Goal: Task Accomplishment & Management: Use online tool/utility

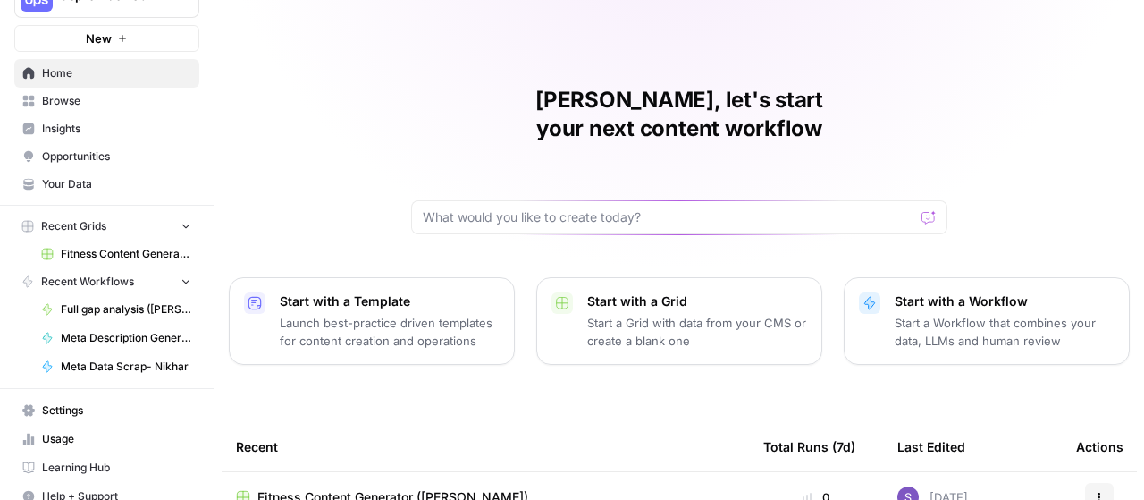
scroll to position [54, 0]
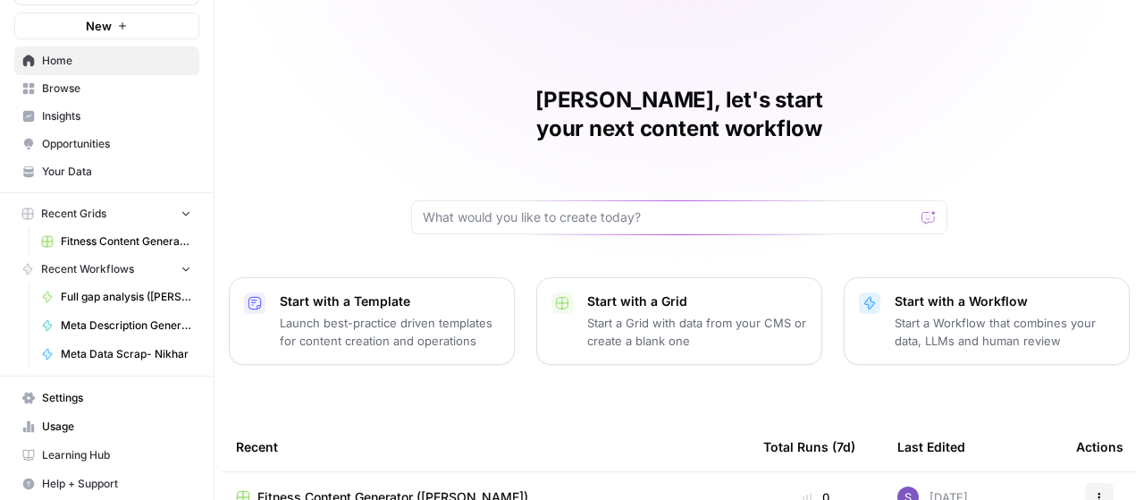
click at [107, 447] on span "Learning Hub" at bounding box center [116, 455] width 149 height 16
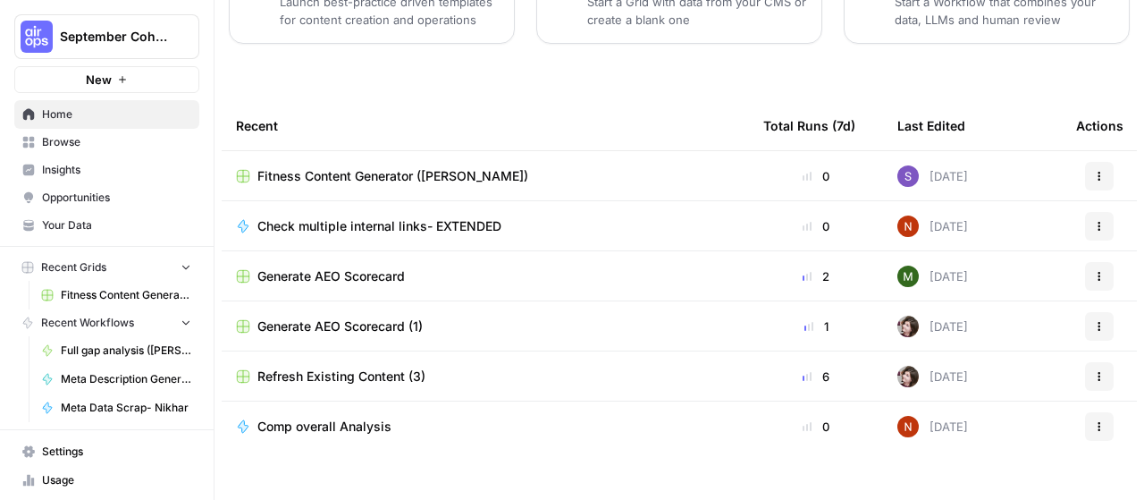
scroll to position [54, 0]
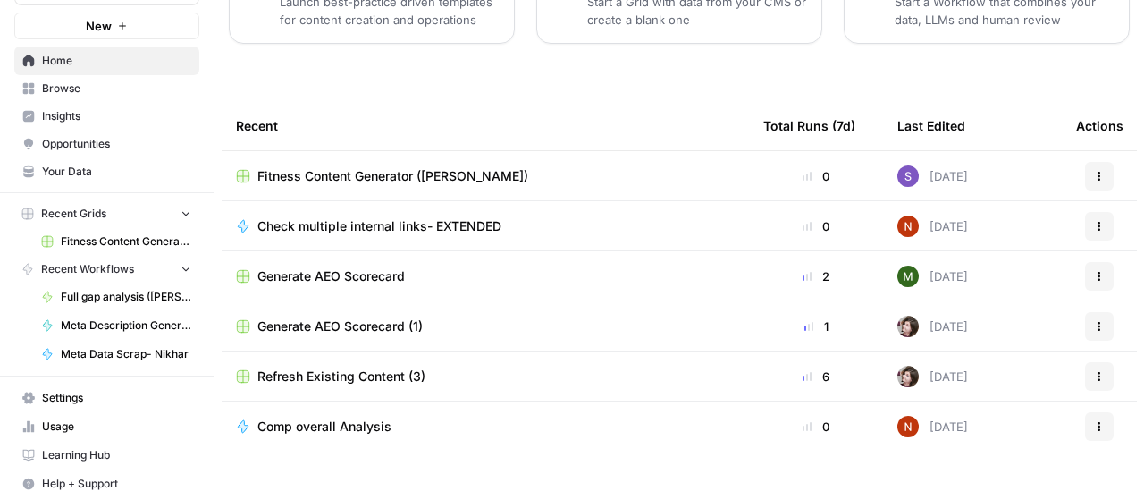
click at [141, 290] on span "Full gap analysis ([PERSON_NAME])" at bounding box center [126, 297] width 130 height 16
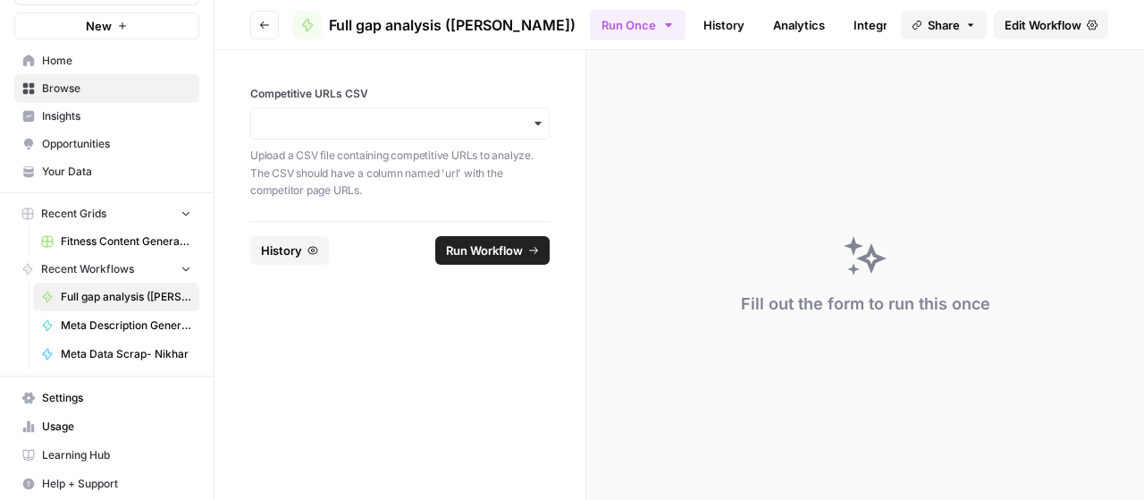
click at [261, 24] on icon "button" at bounding box center [264, 24] width 9 height 7
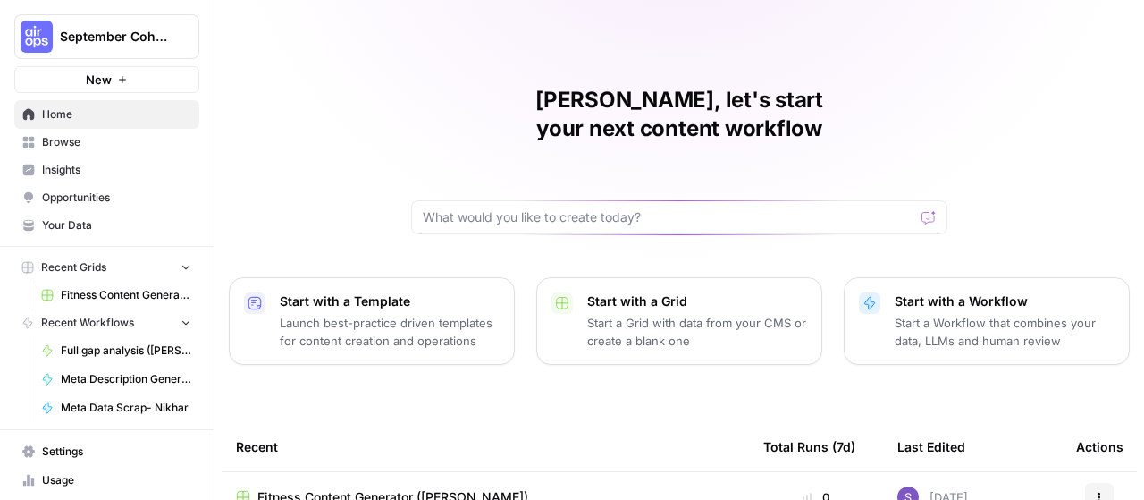
click at [429, 200] on div at bounding box center [679, 217] width 536 height 34
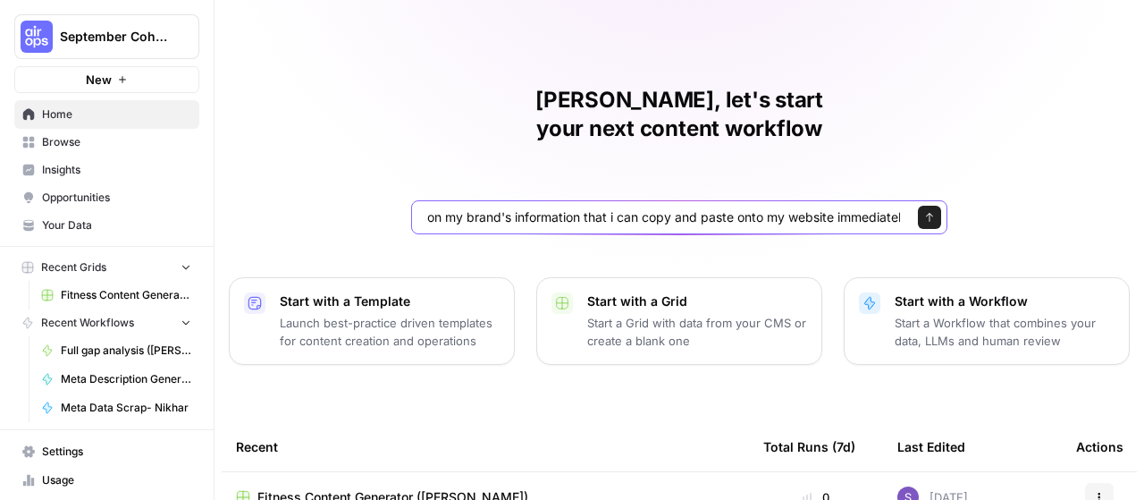
type input "given a brand kit input, create 5 faqs that are based on my brand's information…"
click at [463, 208] on input "given a brand kit input, create 5 faqs that are based on my brand's information…" at bounding box center [661, 217] width 477 height 18
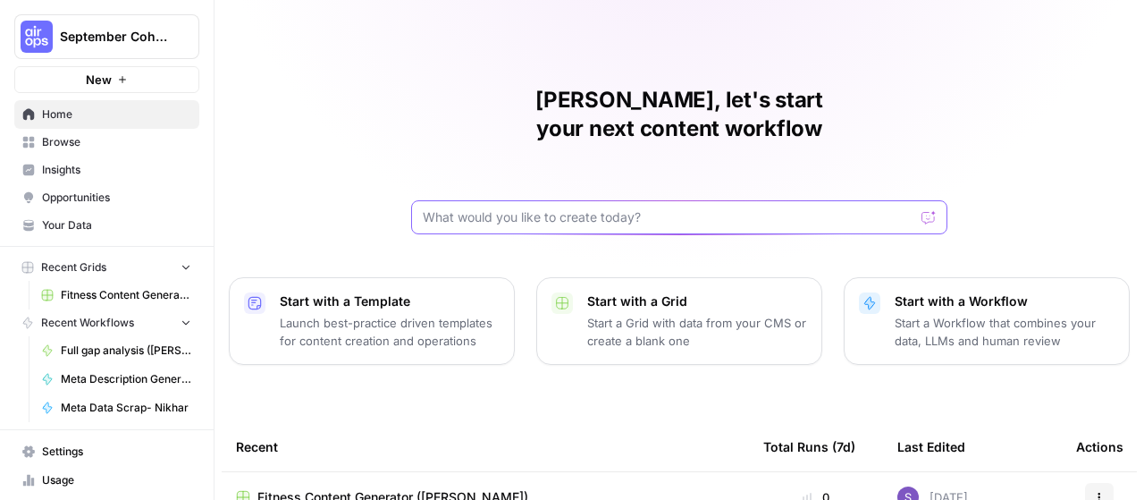
scroll to position [0, 0]
click at [666, 208] on input "text" at bounding box center [669, 217] width 492 height 18
paste input "given a brand kit input, create 5 faqs that are based on my brand's information…"
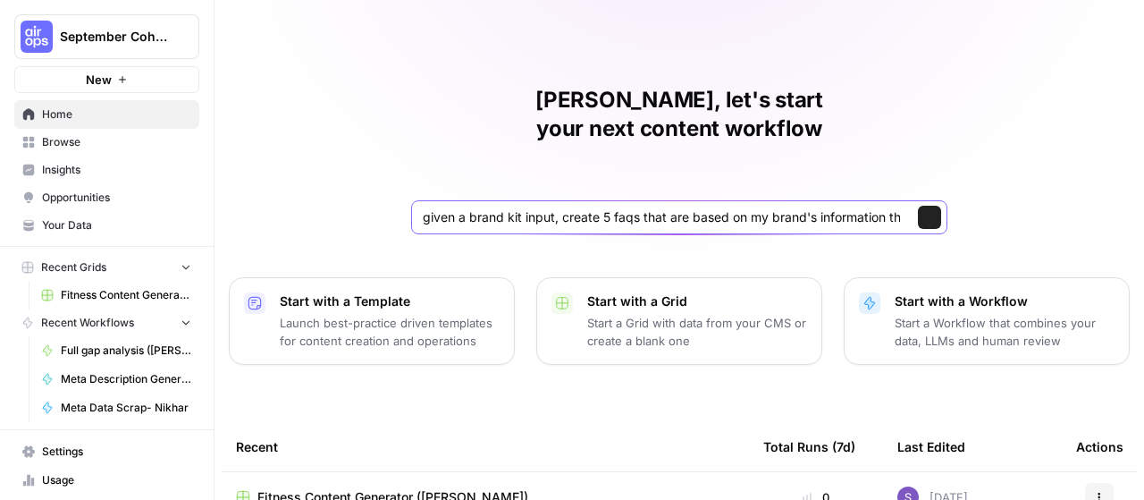
scroll to position [0, 313]
type input "given a brand kit input, create 5 faqs that are based on my brand's information…"
click at [918, 206] on button "Send" at bounding box center [929, 217] width 23 height 23
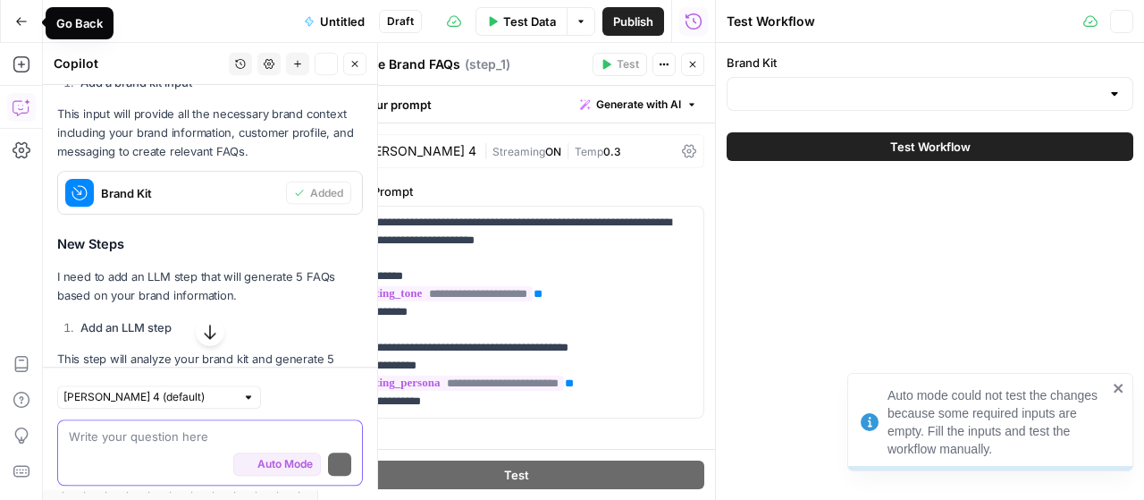
scroll to position [565, 0]
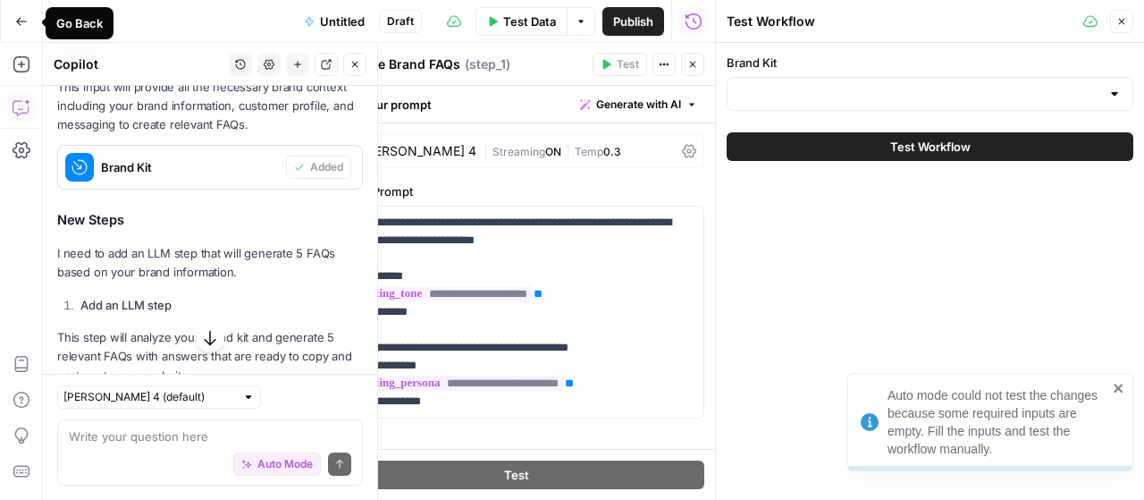
click at [30, 8] on button "Go Back" at bounding box center [21, 21] width 32 height 32
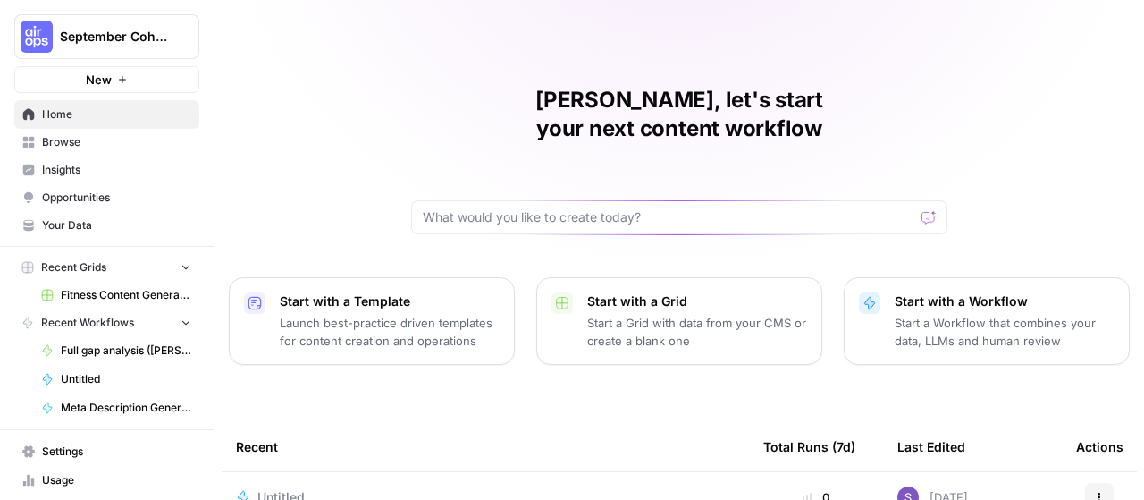
click at [98, 140] on span "Browse" at bounding box center [116, 142] width 149 height 16
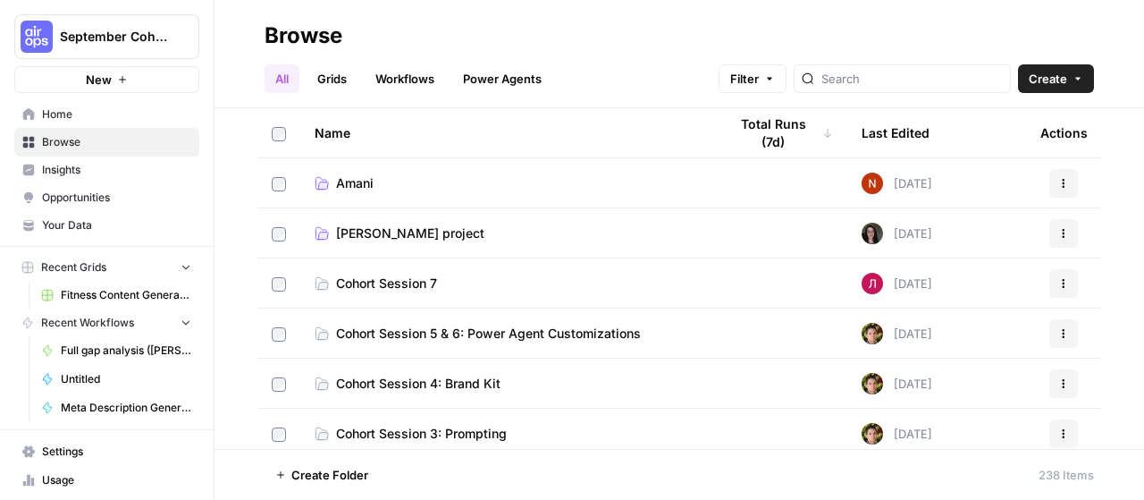
click at [326, 78] on link "Grids" at bounding box center [332, 78] width 51 height 29
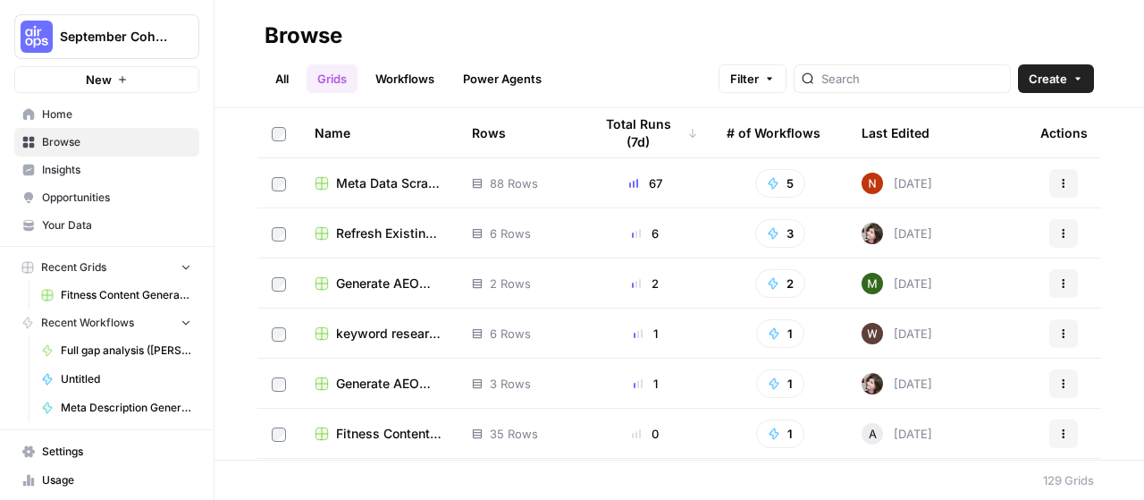
click at [1042, 81] on span "Create" at bounding box center [1048, 79] width 38 height 18
click at [375, 184] on span "Meta Data Scrap- [PERSON_NAME]" at bounding box center [389, 183] width 107 height 18
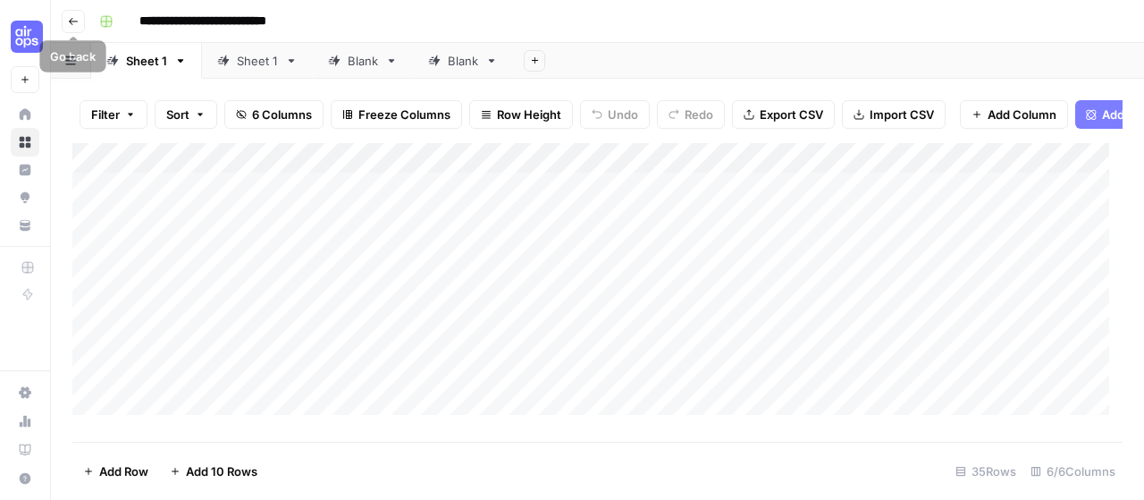
click at [78, 10] on button "Go back" at bounding box center [73, 21] width 23 height 23
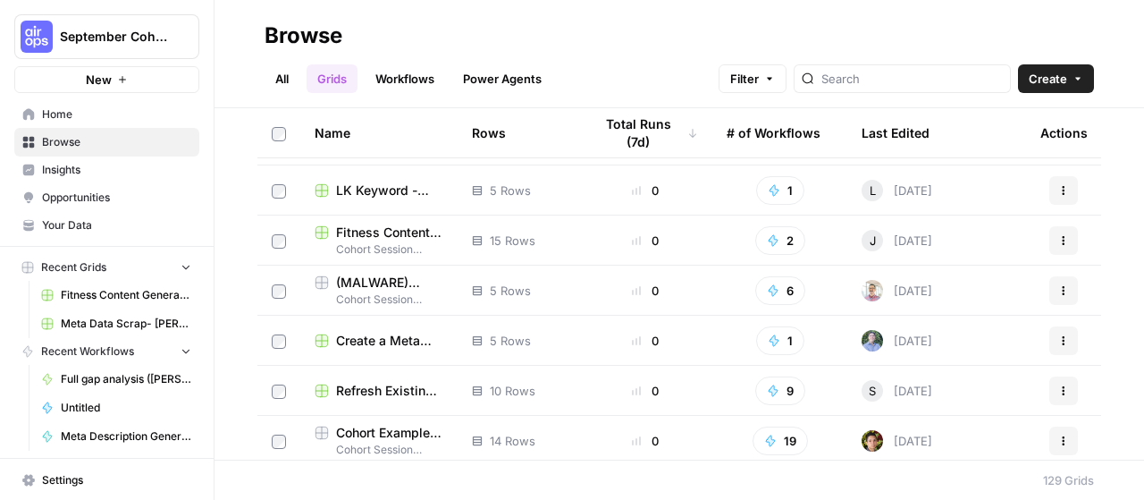
scroll to position [1073, 0]
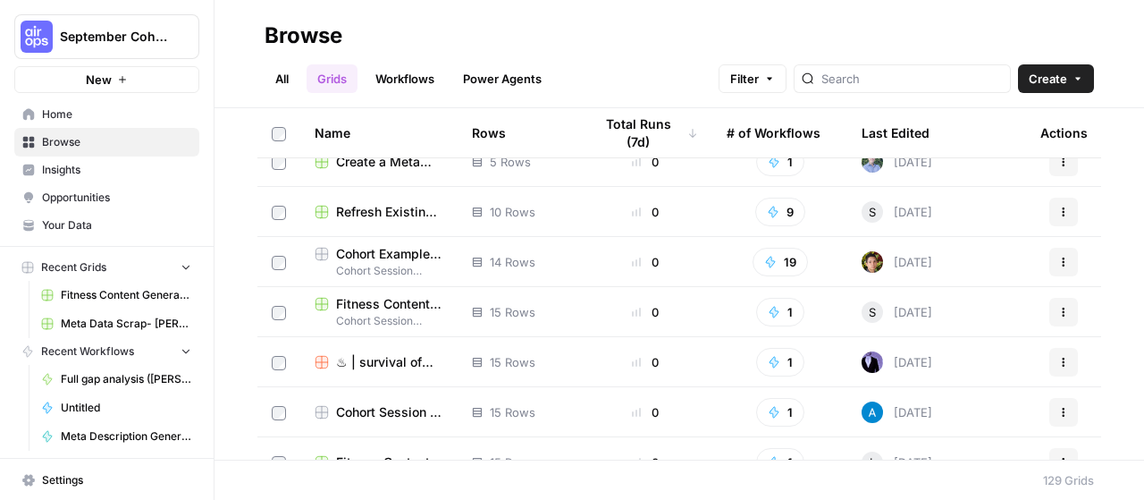
click at [377, 158] on span "Create a Meta Description ([PERSON_NAME]" at bounding box center [389, 162] width 107 height 18
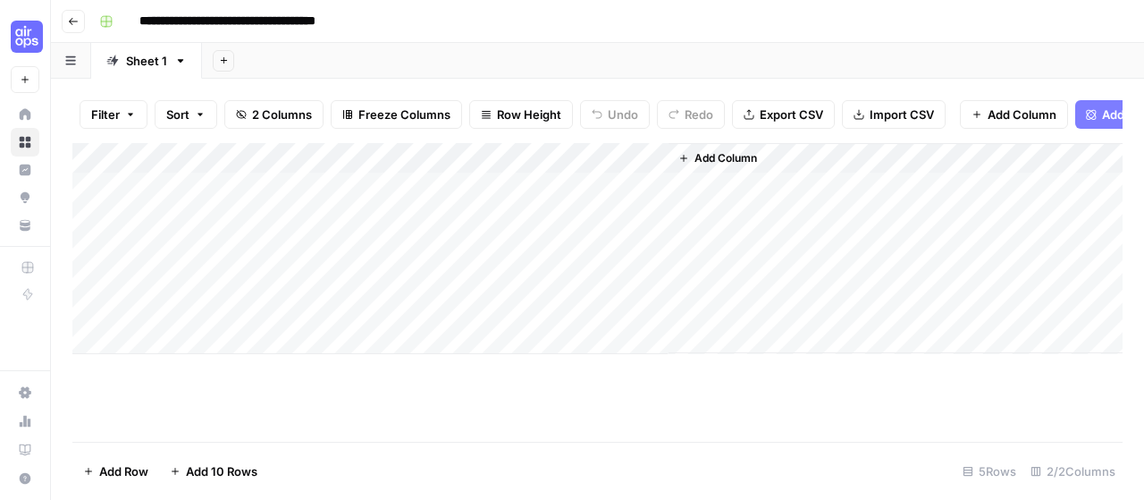
click at [64, 17] on button "Go back" at bounding box center [73, 21] width 23 height 23
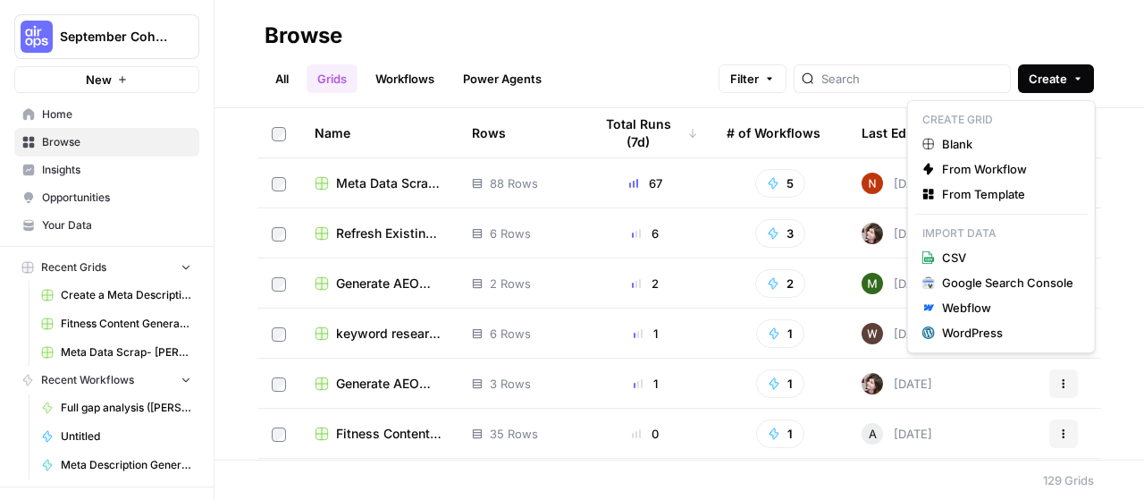
click at [1075, 78] on icon "button" at bounding box center [1078, 78] width 11 height 11
click at [863, 6] on header "Browse All Grids Workflows Power Agents Filter Create" at bounding box center [680, 54] width 930 height 108
click at [1069, 75] on button "Create" at bounding box center [1056, 78] width 76 height 29
click at [1024, 174] on span "From Workflow" at bounding box center [1007, 169] width 131 height 18
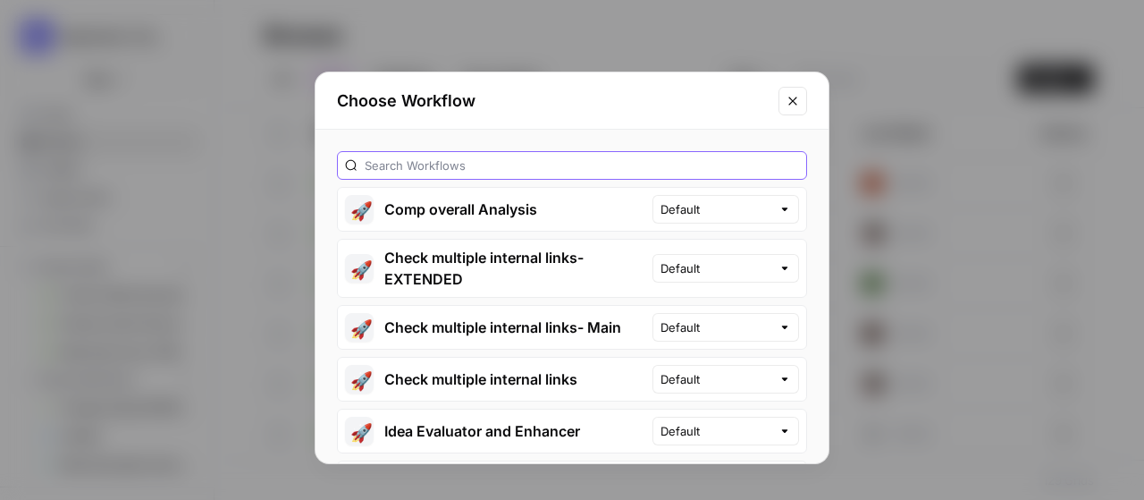
click at [565, 158] on input "text" at bounding box center [582, 165] width 434 height 18
click at [801, 103] on button "Close modal" at bounding box center [793, 101] width 29 height 29
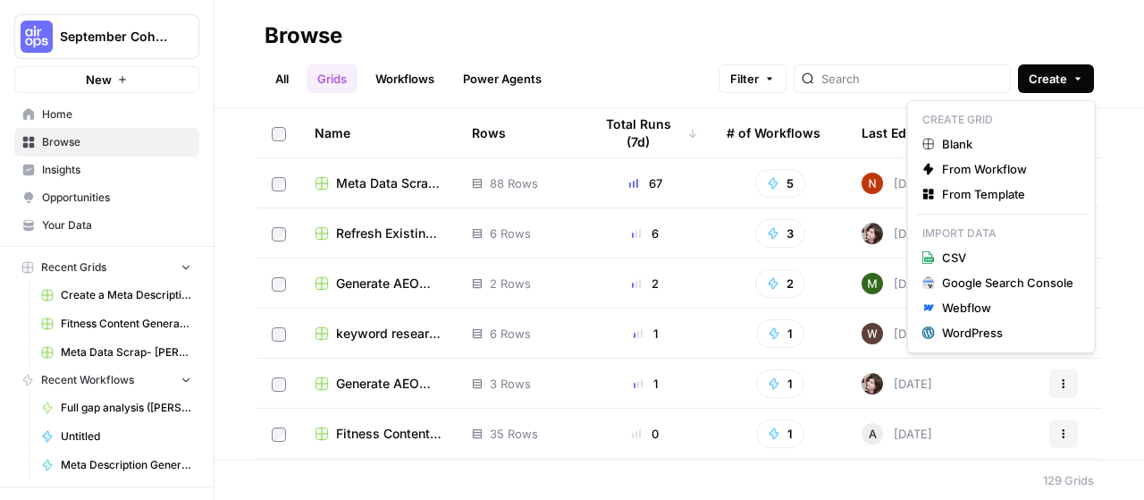
click at [1065, 85] on span "Create" at bounding box center [1048, 79] width 38 height 18
click at [956, 133] on link "Blank" at bounding box center [1001, 143] width 173 height 25
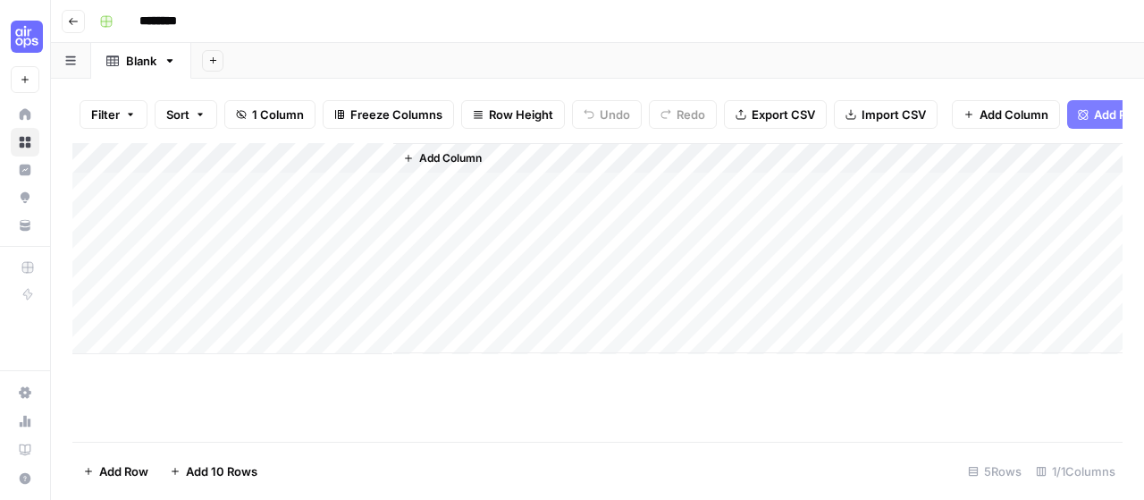
click at [73, 11] on button "Go back" at bounding box center [73, 21] width 23 height 23
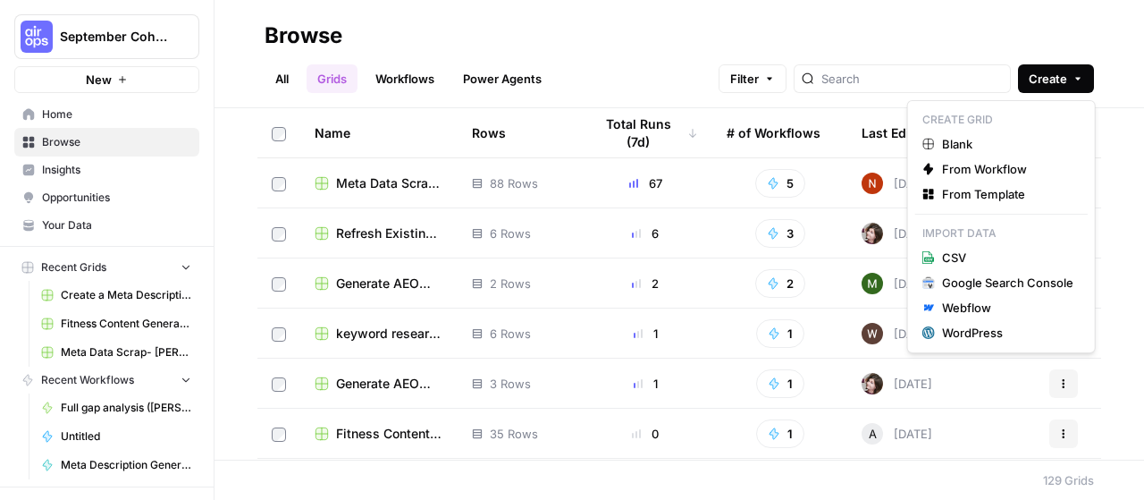
click at [1071, 74] on button "Create" at bounding box center [1056, 78] width 76 height 29
click at [881, 51] on div "All Grids Workflows Power Agents Filter Create" at bounding box center [679, 71] width 829 height 43
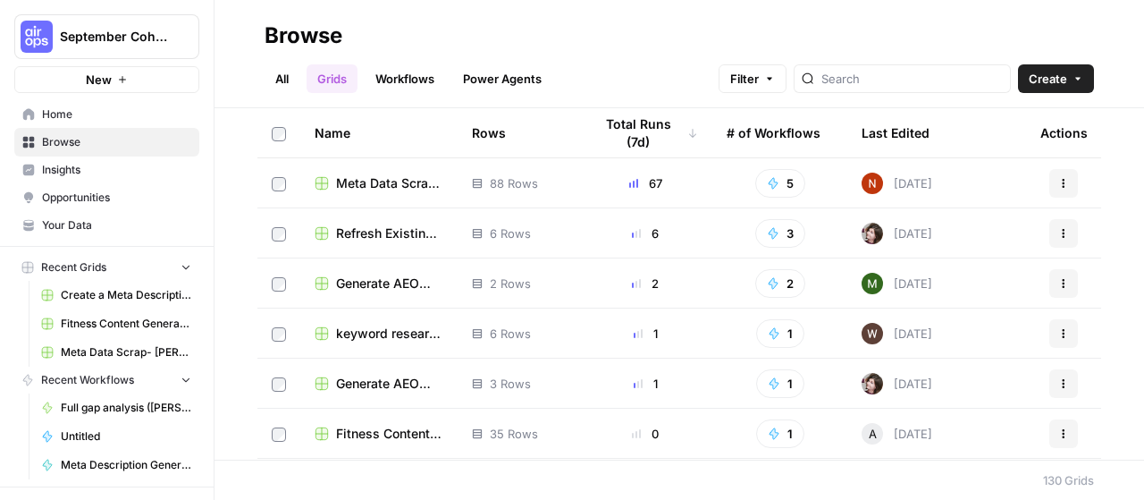
click at [281, 87] on link "All" at bounding box center [282, 78] width 35 height 29
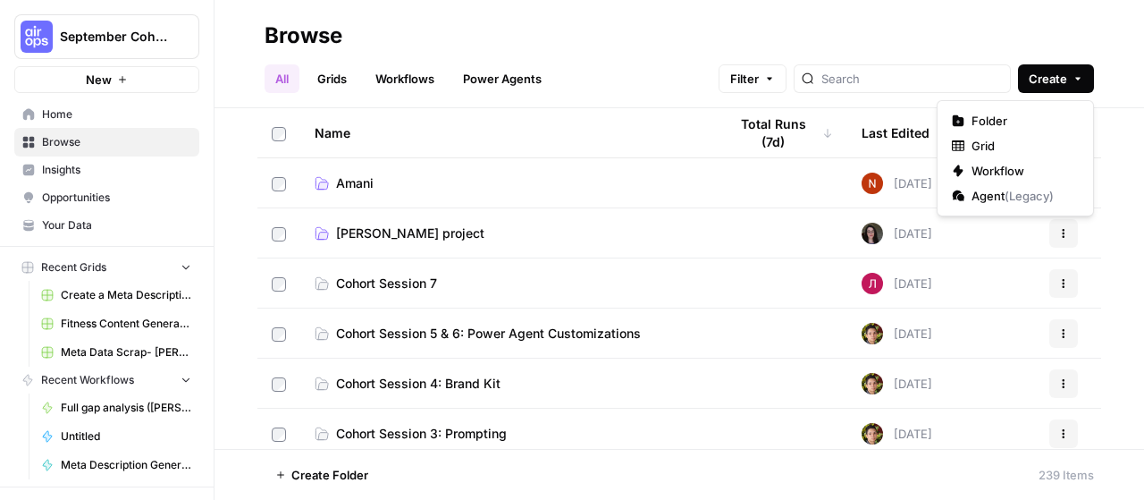
click at [1056, 69] on button "Create" at bounding box center [1056, 78] width 76 height 29
click at [1020, 164] on span "Workflow" at bounding box center [1022, 171] width 100 height 18
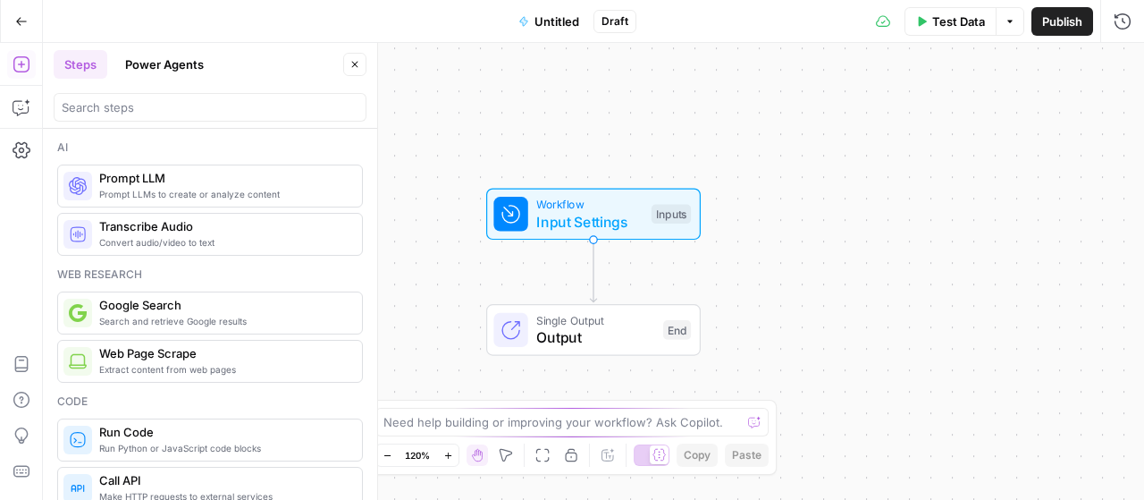
click at [545, 19] on span "Untitled" at bounding box center [557, 22] width 45 height 18
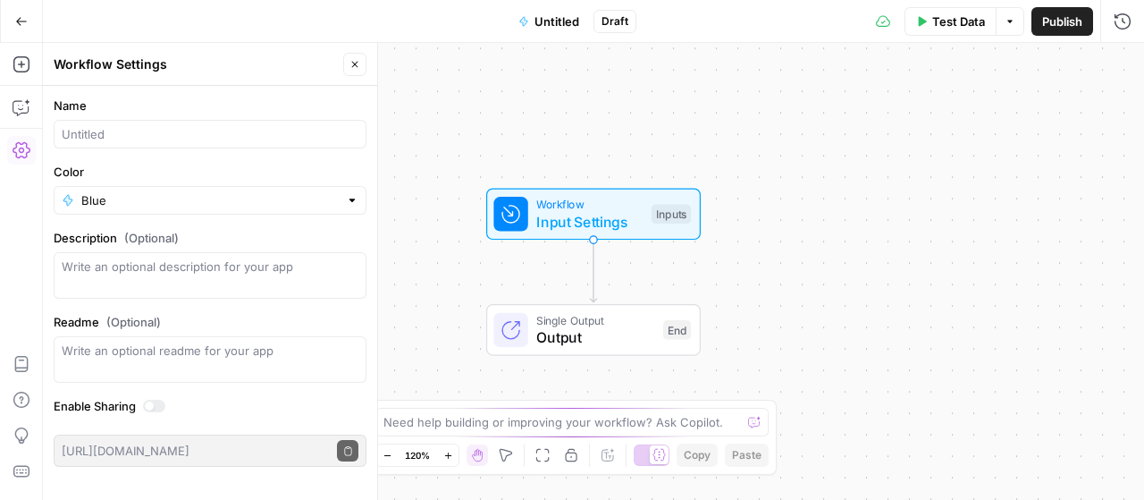
drag, startPoint x: 123, startPoint y: 117, endPoint x: 141, endPoint y: 127, distance: 20.4
click at [129, 122] on div "Name" at bounding box center [210, 123] width 313 height 52
click at [141, 127] on input "Name" at bounding box center [210, 134] width 297 height 18
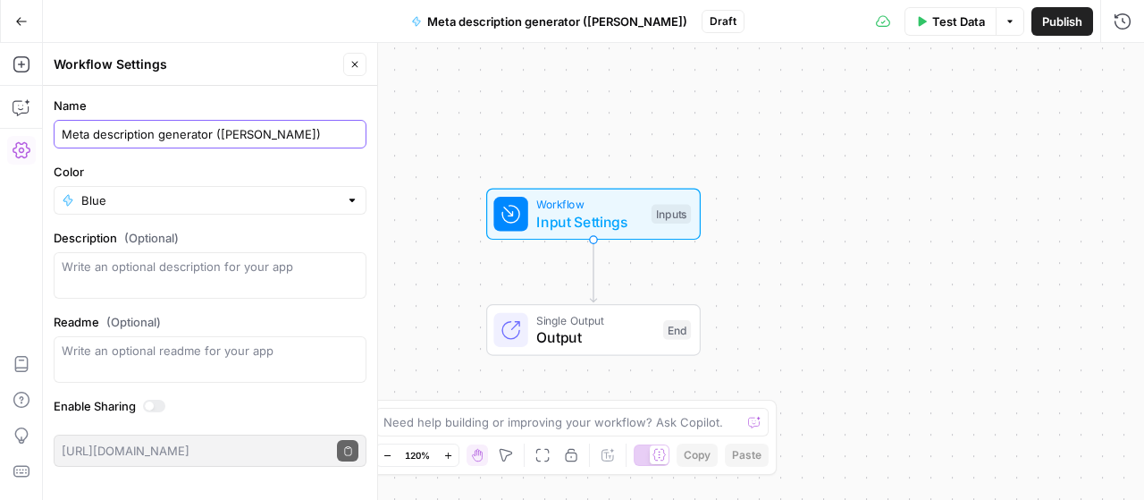
type input "Meta description generator ([PERSON_NAME])"
click at [215, 164] on label "Color" at bounding box center [210, 172] width 313 height 18
click at [215, 191] on input "Blue" at bounding box center [209, 200] width 257 height 18
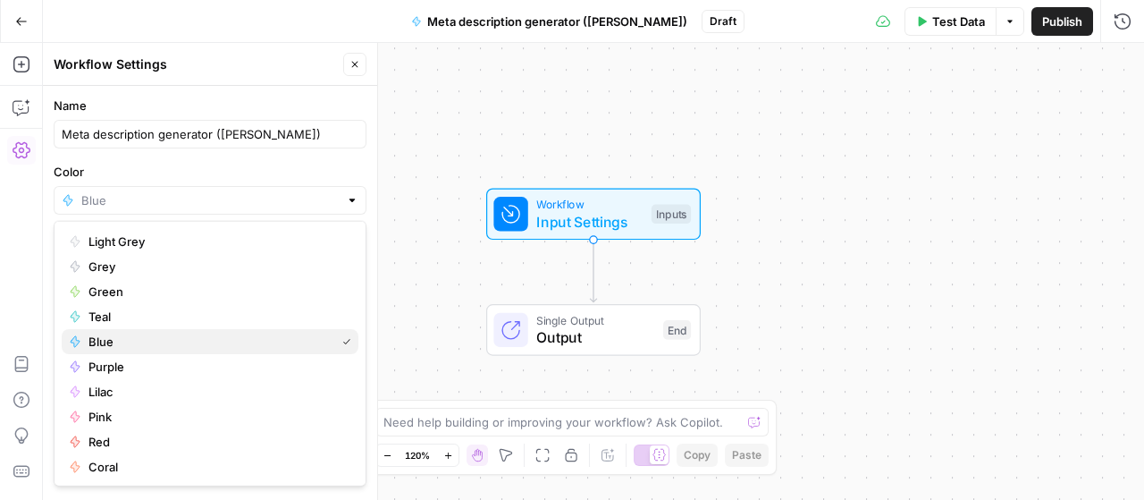
click at [181, 337] on span "Blue" at bounding box center [208, 342] width 240 height 18
type input "Blue"
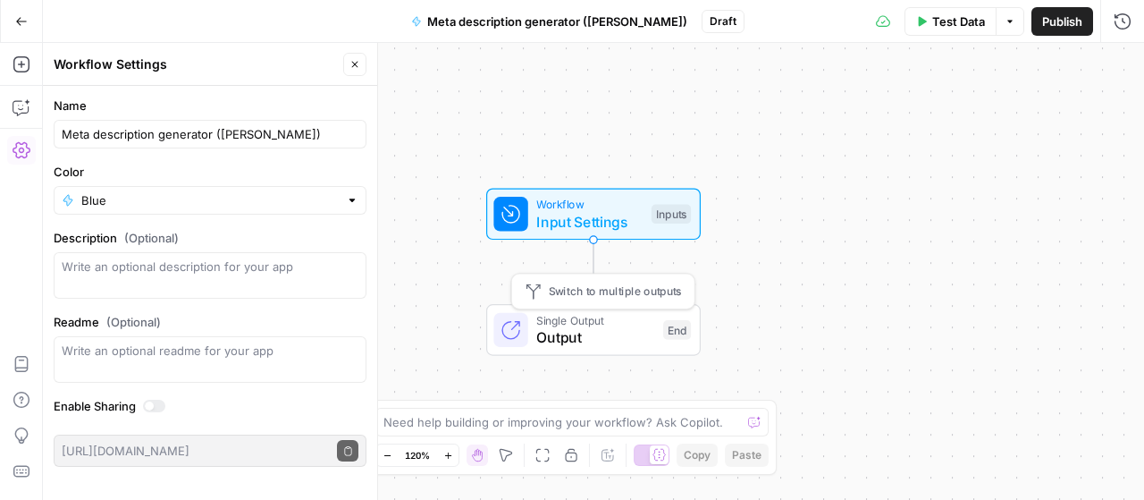
click at [599, 332] on span "Output" at bounding box center [595, 336] width 118 height 21
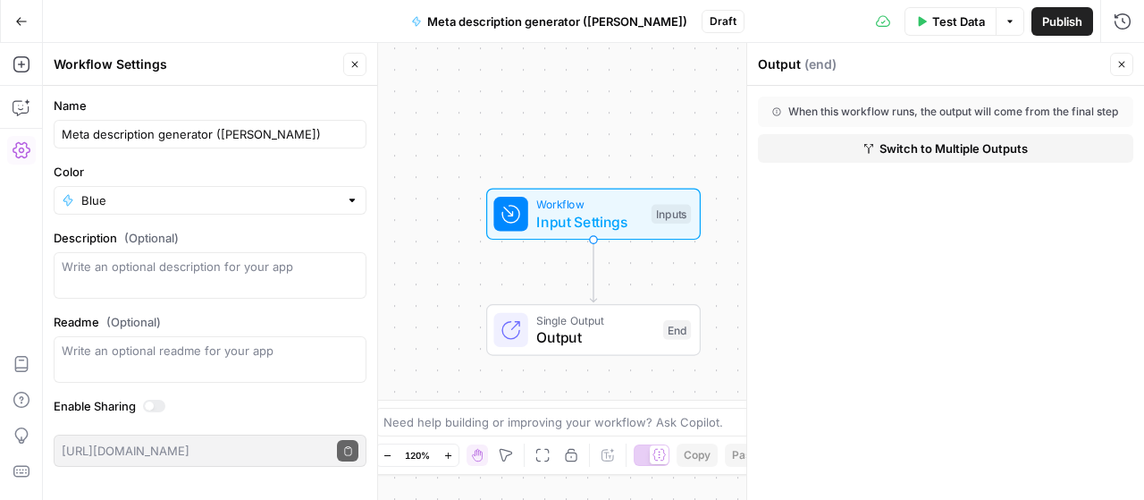
click at [634, 223] on span "Input Settings" at bounding box center [589, 221] width 106 height 21
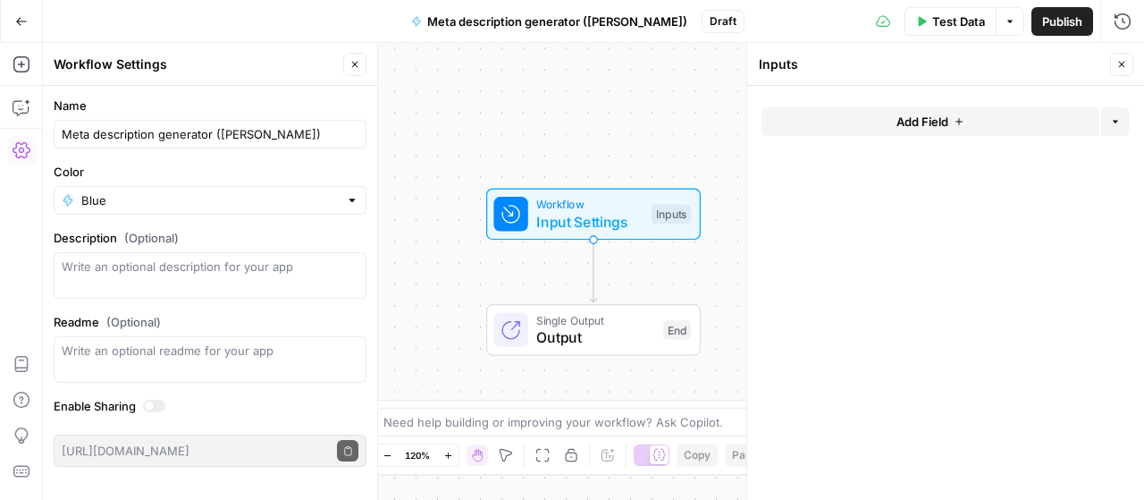
click at [980, 112] on button "Add Field" at bounding box center [931, 121] width 338 height 29
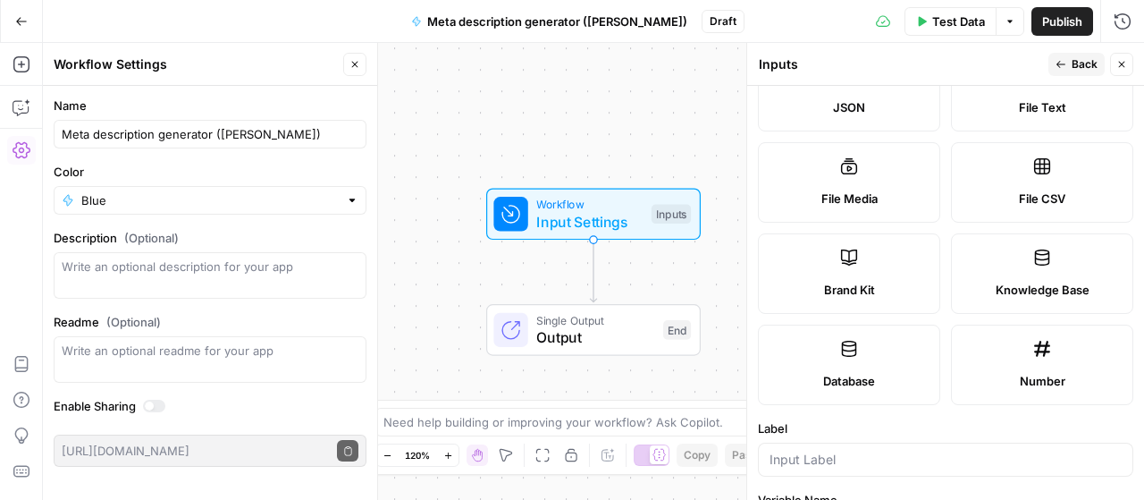
scroll to position [268, 0]
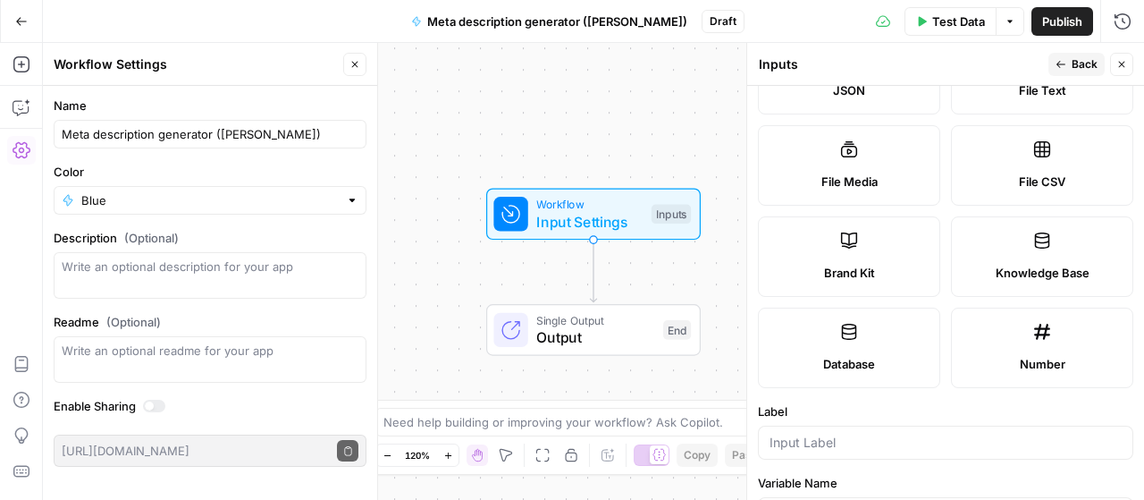
click at [874, 234] on label "Brand Kit" at bounding box center [849, 256] width 182 height 80
type input "Brand Kit"
type input "brand_kit"
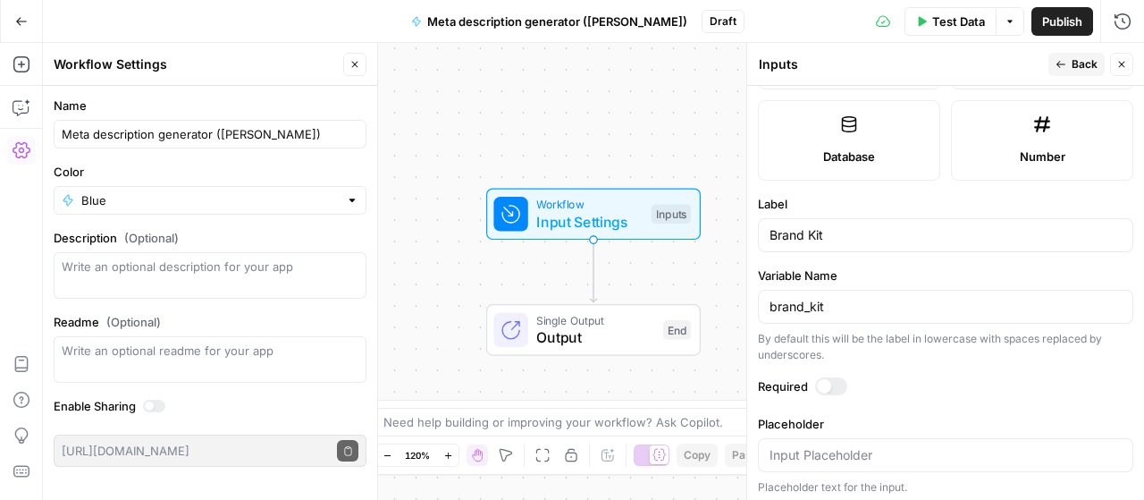
scroll to position [476, 0]
click at [854, 305] on input "brand_kit" at bounding box center [946, 306] width 352 height 18
click at [967, 270] on label "Variable Name" at bounding box center [945, 274] width 375 height 18
click at [967, 297] on input "brand_kit" at bounding box center [946, 306] width 352 height 18
click at [955, 257] on form "Input type Short Text Long Text Single Select Multi Select JSON File Text File …" at bounding box center [945, 293] width 397 height 414
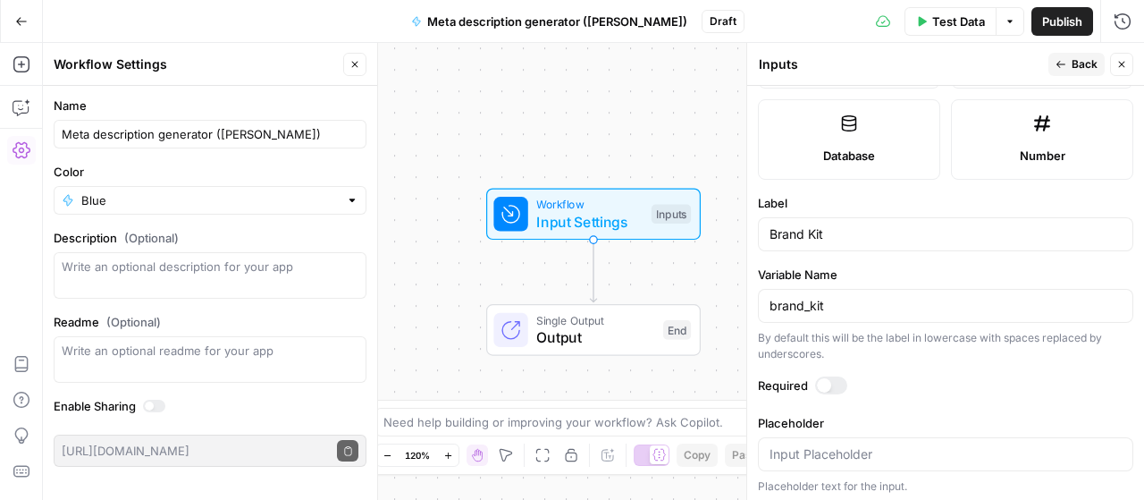
click at [1064, 68] on icon "button" at bounding box center [1061, 64] width 11 height 11
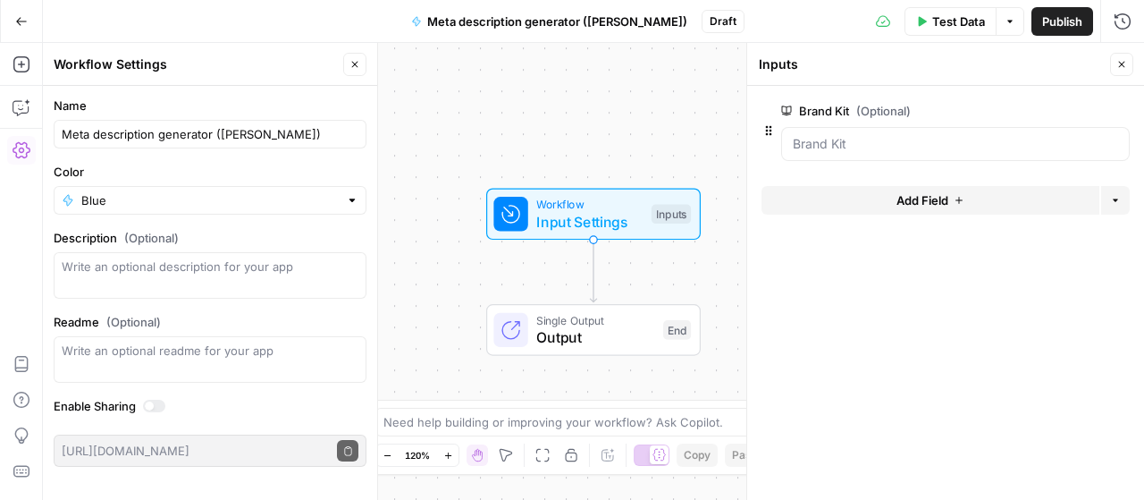
click at [948, 198] on button "Add Field" at bounding box center [931, 200] width 338 height 29
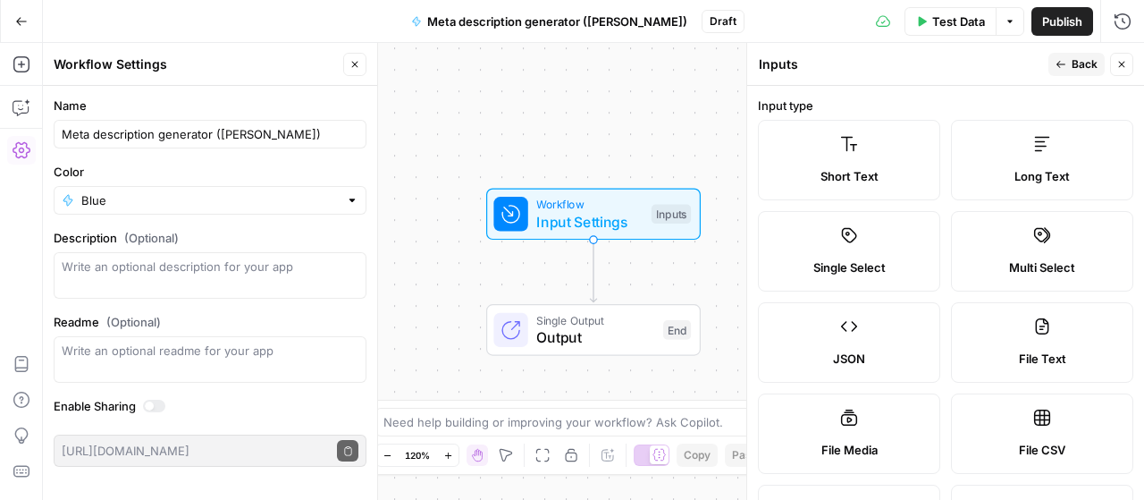
click at [881, 167] on div "Short Text" at bounding box center [849, 176] width 152 height 18
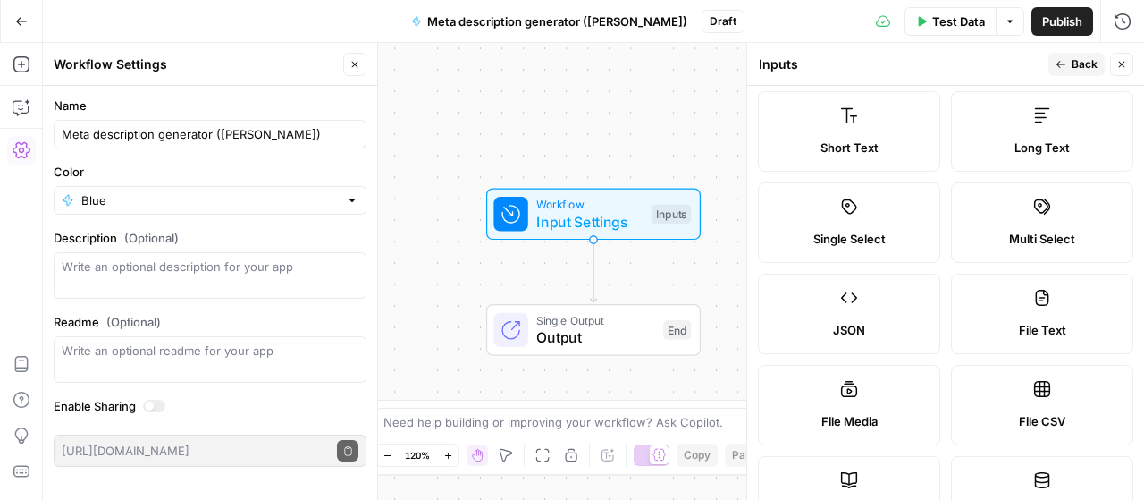
scroll to position [0, 0]
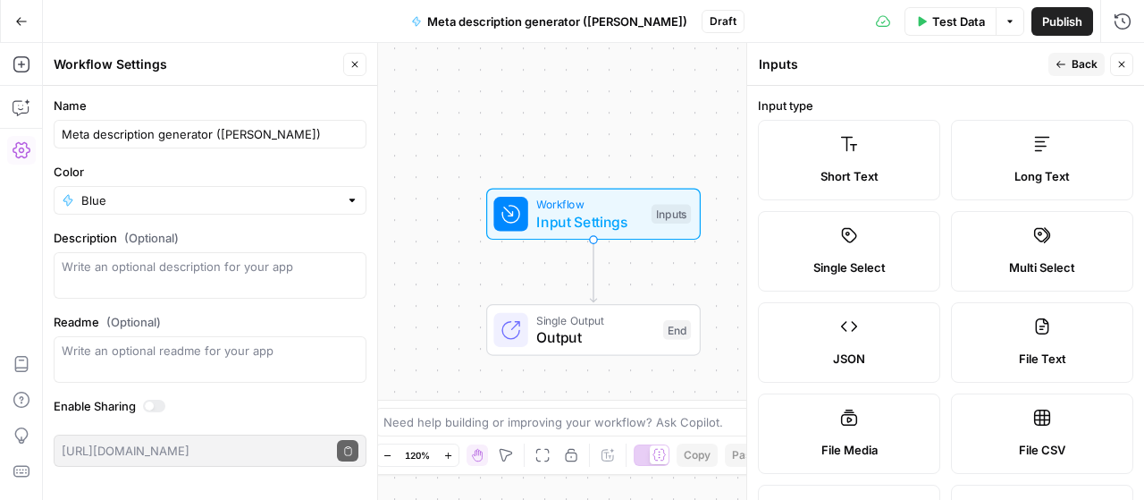
click at [825, 160] on label "Short Text" at bounding box center [849, 160] width 182 height 80
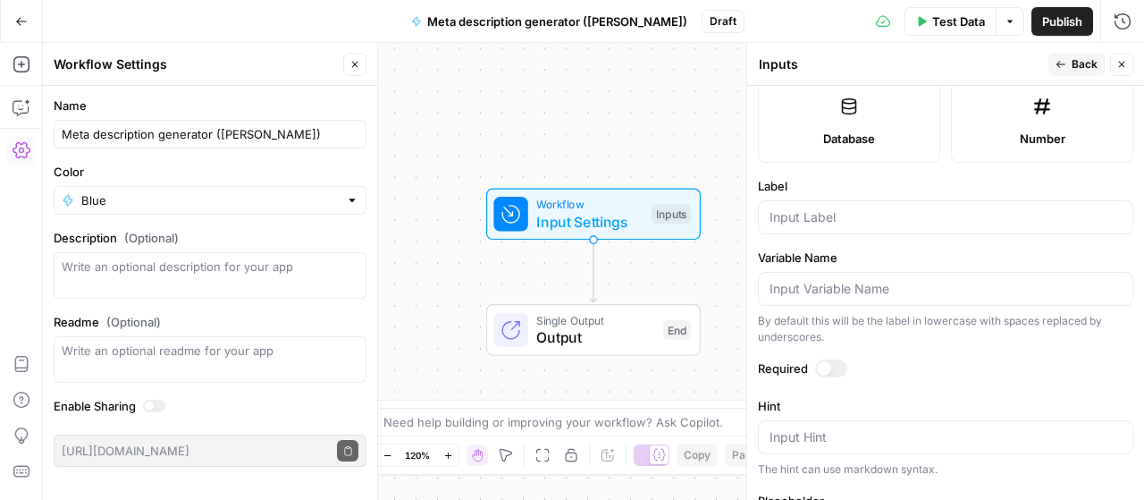
scroll to position [487, 0]
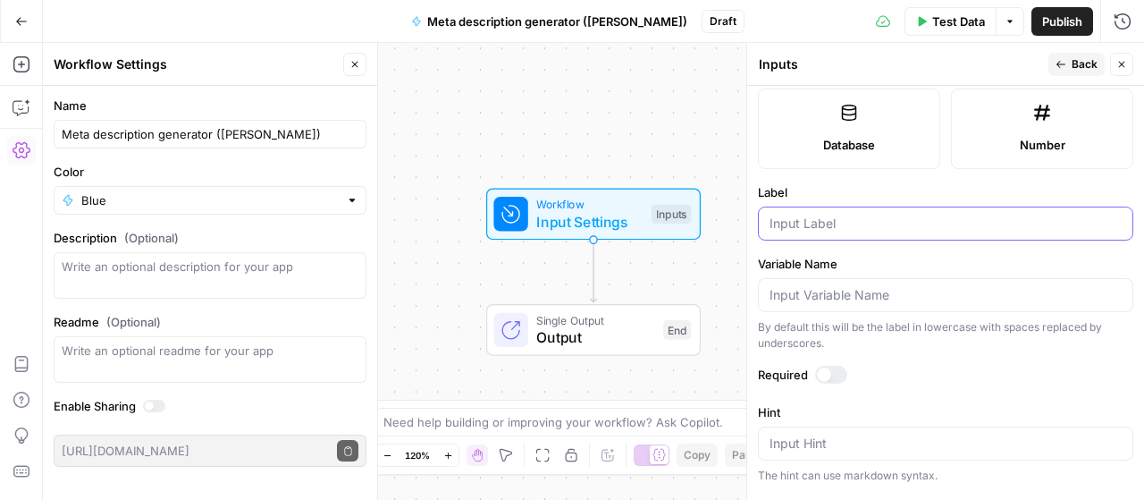
click at [851, 218] on input "Label" at bounding box center [946, 224] width 352 height 18
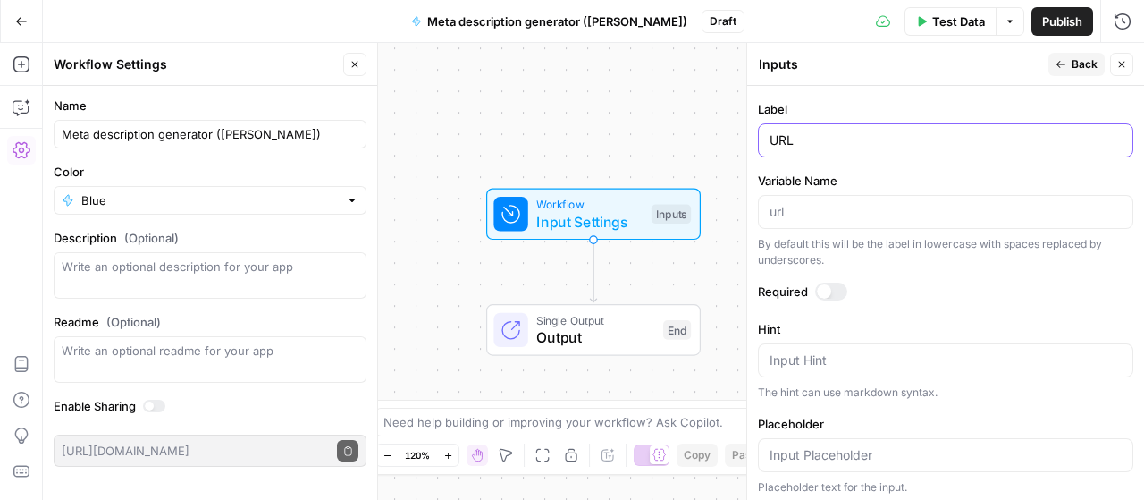
scroll to position [577, 0]
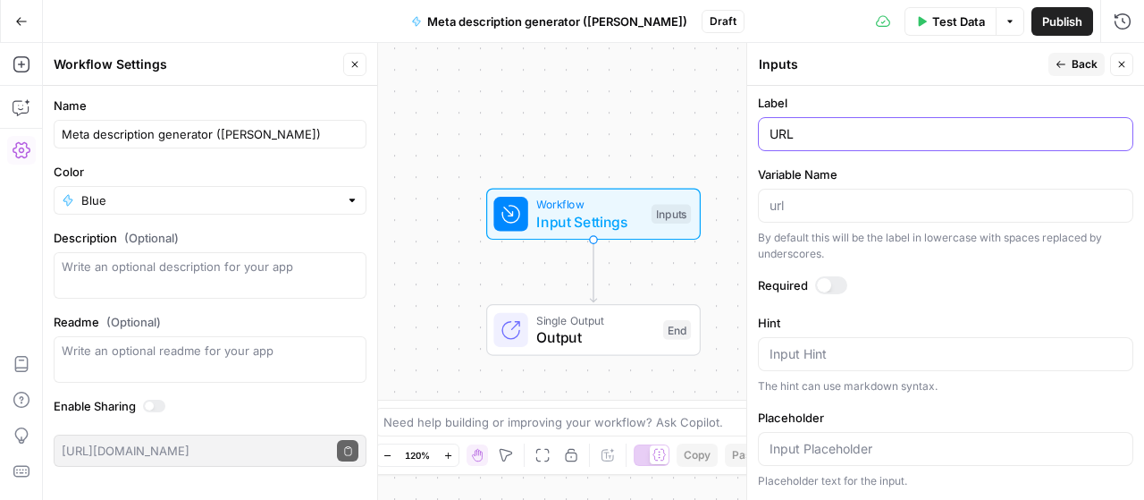
type input "URL"
click at [1083, 56] on span "Back" at bounding box center [1085, 64] width 26 height 16
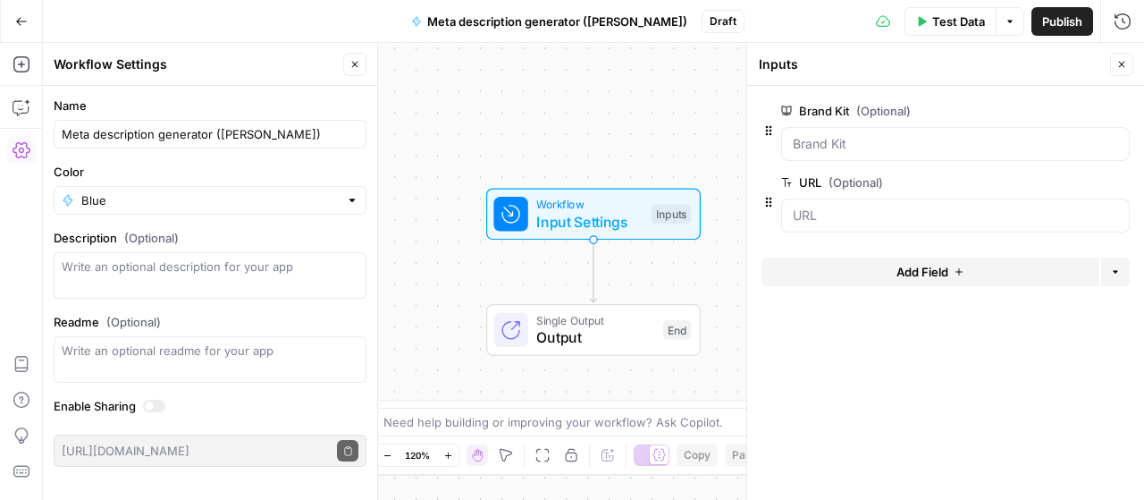
click at [969, 269] on button "Add Field" at bounding box center [931, 271] width 338 height 29
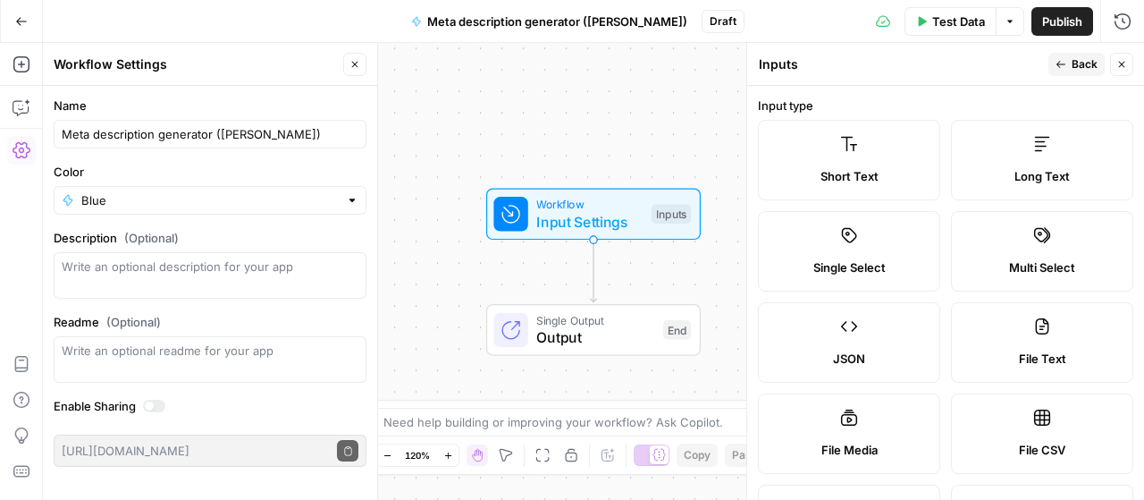
click at [876, 153] on label "Short Text" at bounding box center [849, 160] width 182 height 80
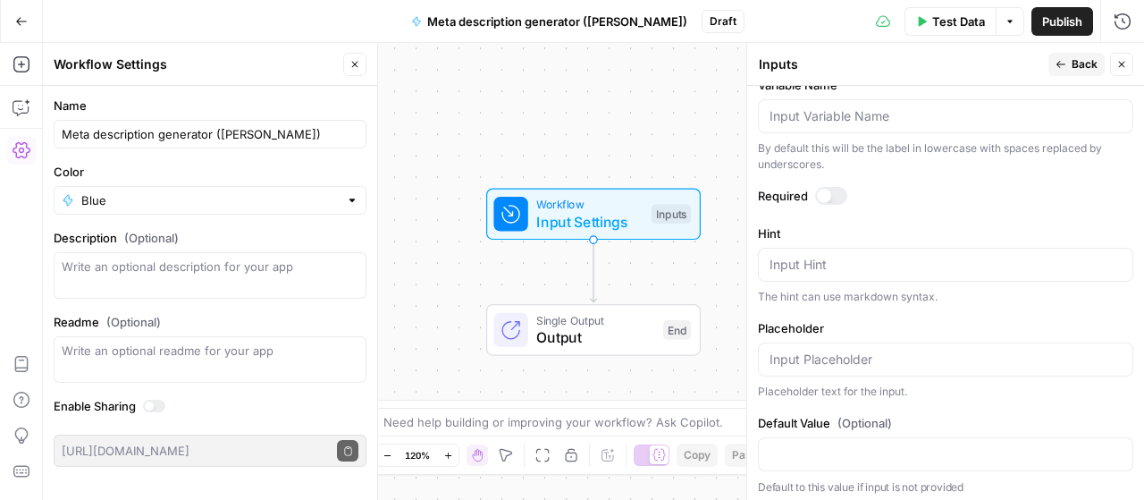
scroll to position [487, 0]
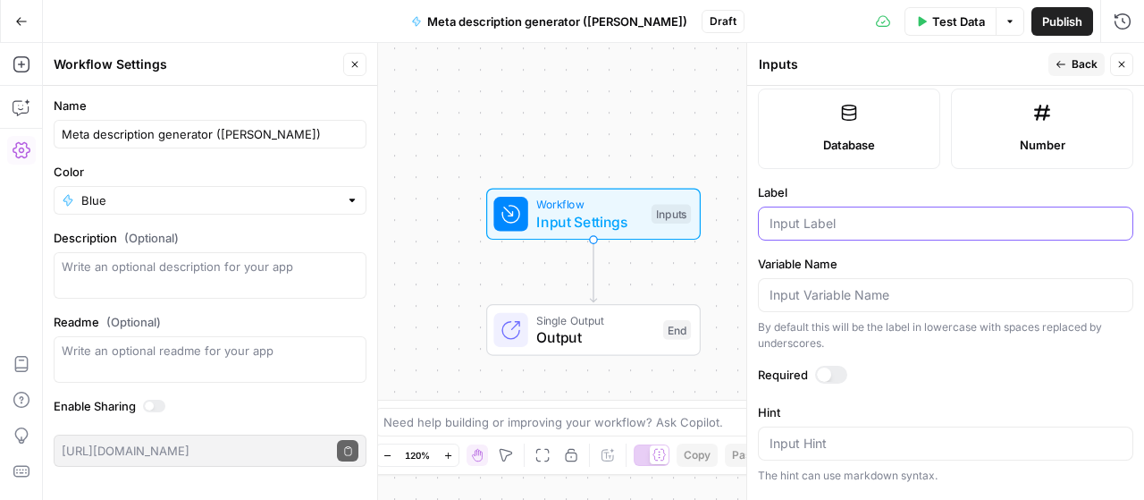
click at [895, 223] on input "Label" at bounding box center [946, 224] width 352 height 18
type input "Keyword"
click at [905, 270] on div "Variable Name By default this will be the label in lowercase with spaces replac…" at bounding box center [945, 303] width 375 height 97
click at [1073, 62] on span "Back" at bounding box center [1085, 64] width 26 height 16
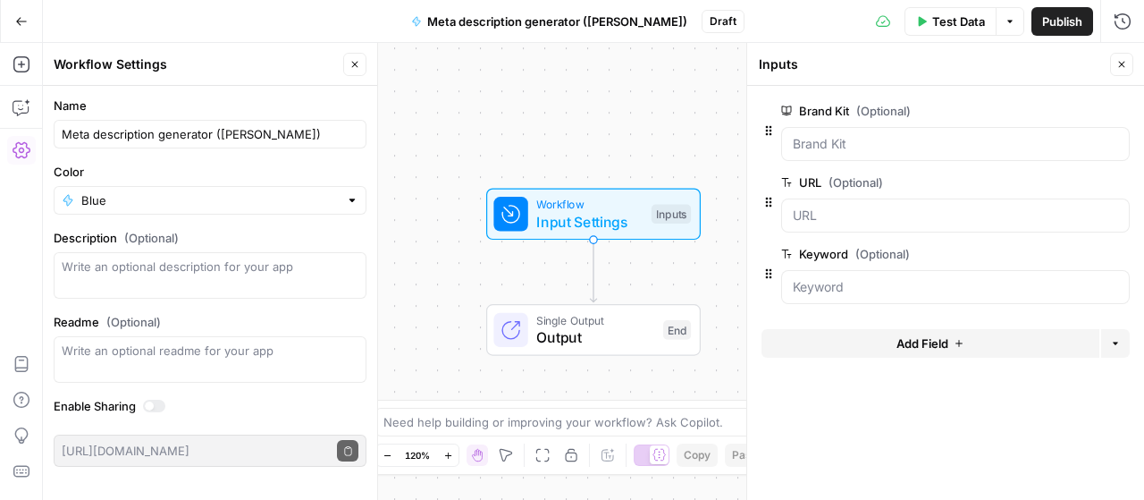
click at [1119, 60] on icon "button" at bounding box center [1121, 64] width 11 height 11
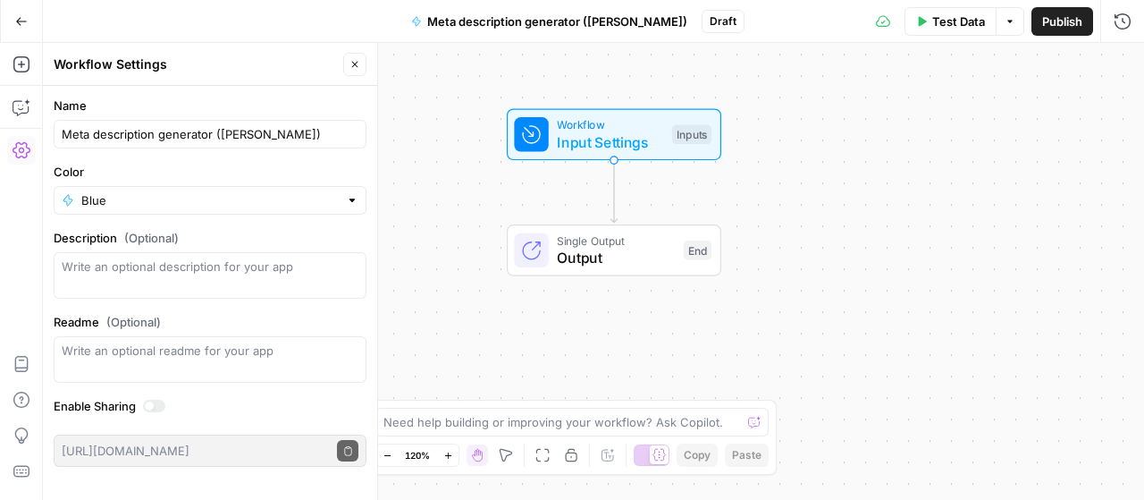
drag, startPoint x: 787, startPoint y: 292, endPoint x: 807, endPoint y: 213, distance: 82.2
click at [807, 213] on div "Workflow Input Settings Inputs Single Output Output End" at bounding box center [593, 271] width 1101 height 457
click at [18, 21] on icon "button" at bounding box center [21, 21] width 11 height 8
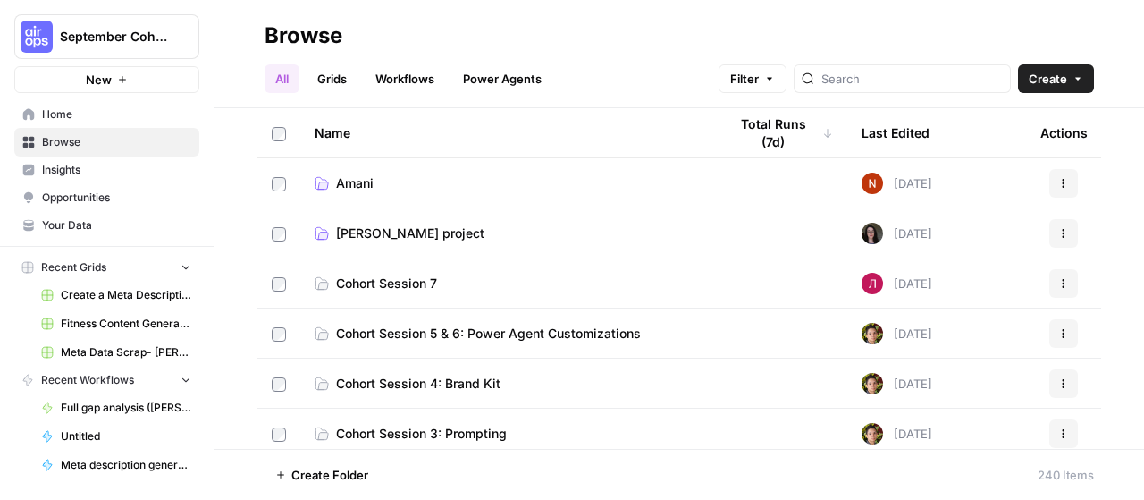
click at [428, 80] on link "Workflows" at bounding box center [405, 78] width 80 height 29
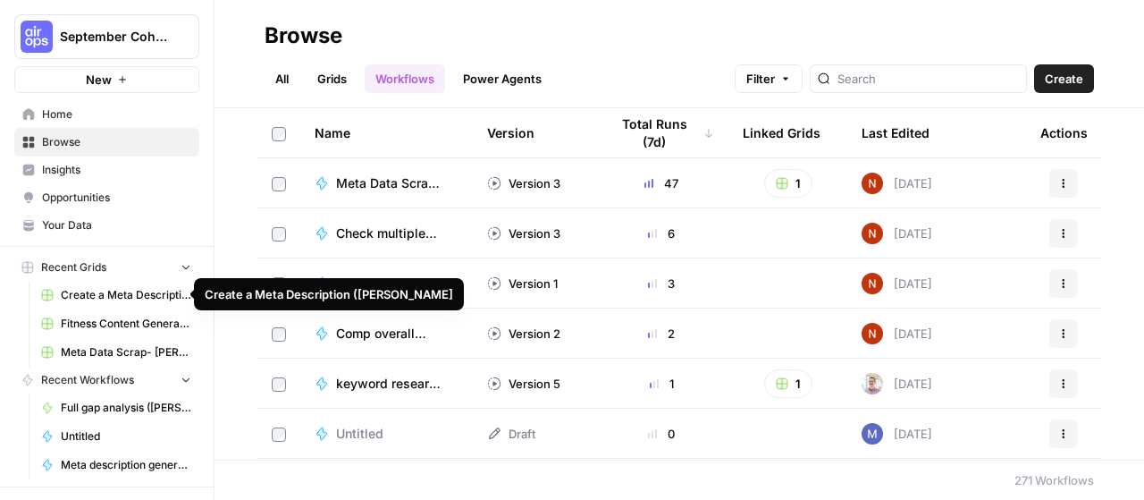
scroll to position [89, 0]
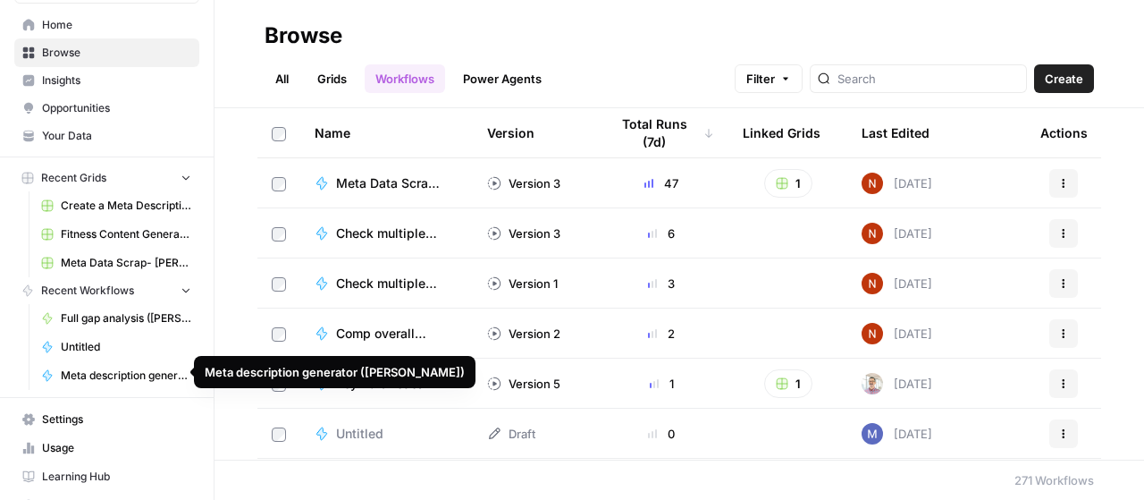
click at [120, 369] on span "Meta description generator ([PERSON_NAME])" at bounding box center [126, 375] width 130 height 16
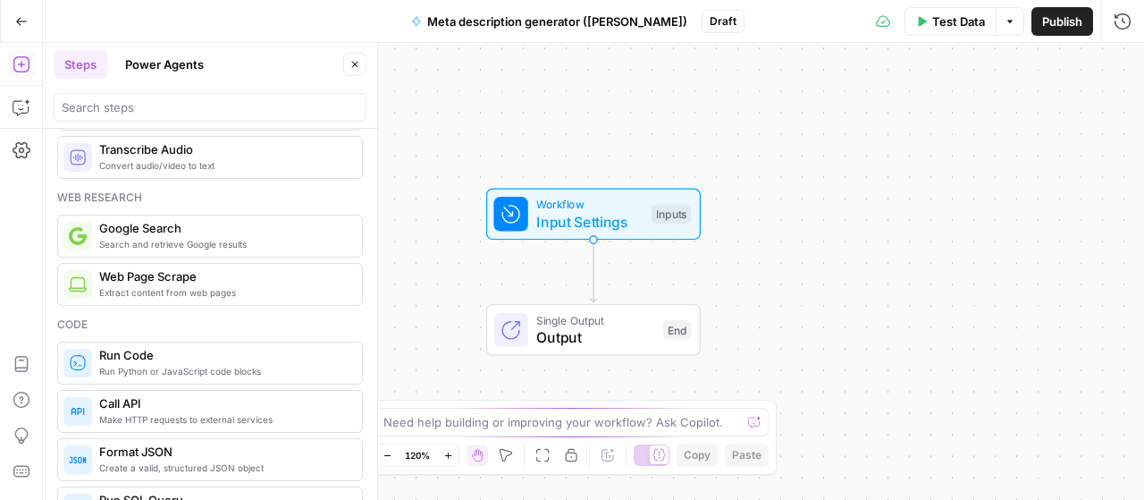
scroll to position [179, 0]
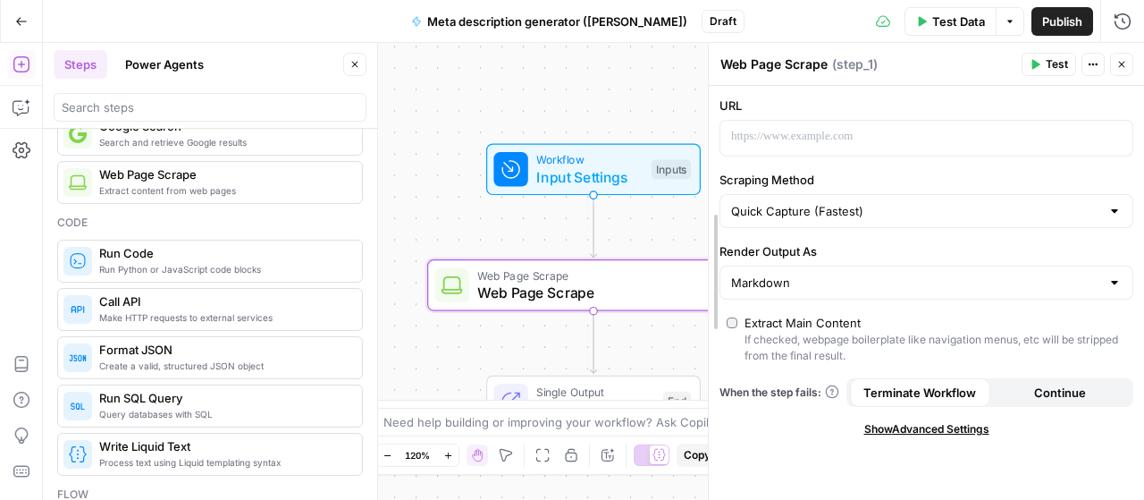
drag, startPoint x: 753, startPoint y: 162, endPoint x: 715, endPoint y: 160, distance: 38.5
click at [810, 146] on div at bounding box center [911, 138] width 383 height 35
click at [1115, 133] on icon "button" at bounding box center [1116, 136] width 9 height 9
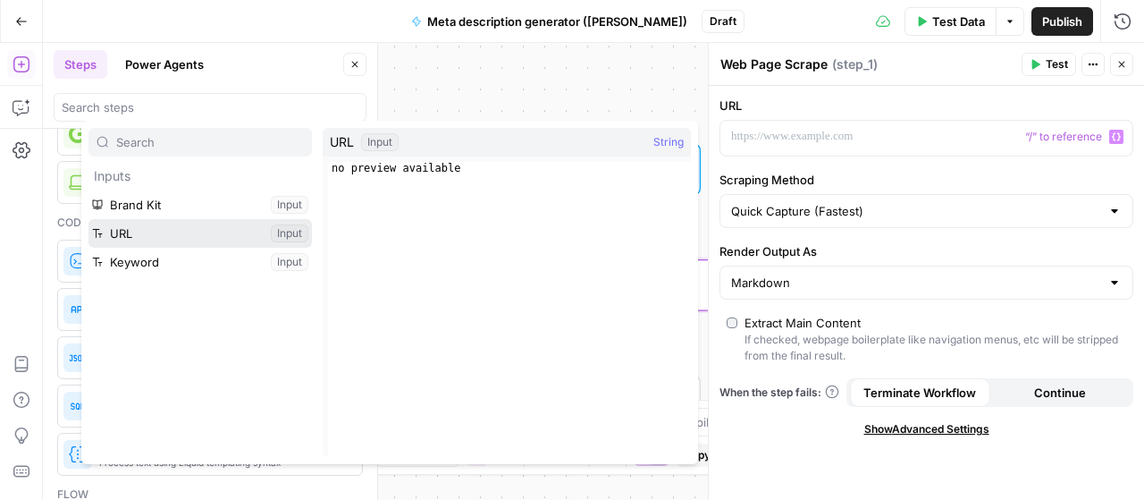
click at [152, 237] on button "Select variable URL" at bounding box center [199, 233] width 223 height 29
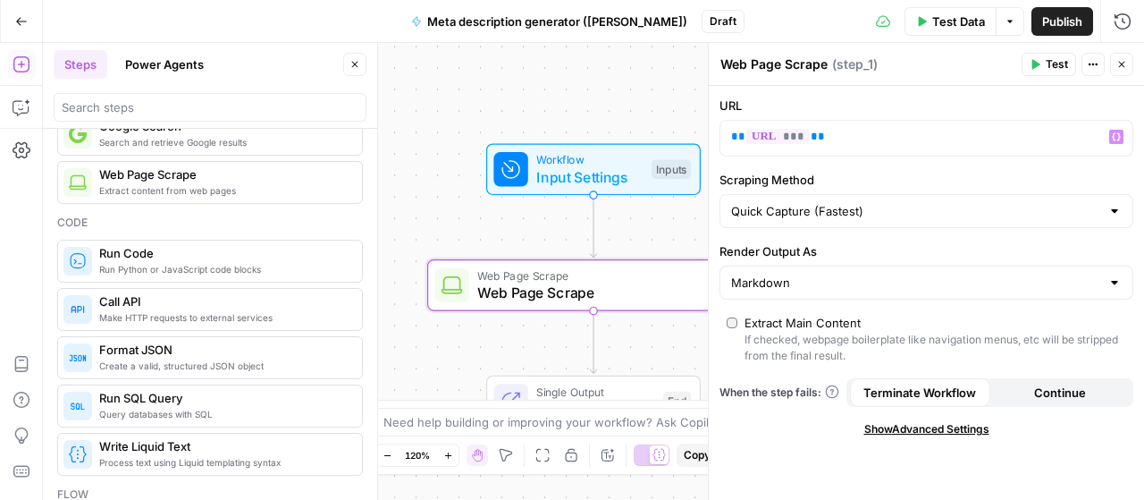
click at [870, 171] on label "Scraping Method" at bounding box center [927, 180] width 414 height 18
click at [870, 202] on input "Quick Capture (Fastest)" at bounding box center [915, 211] width 369 height 18
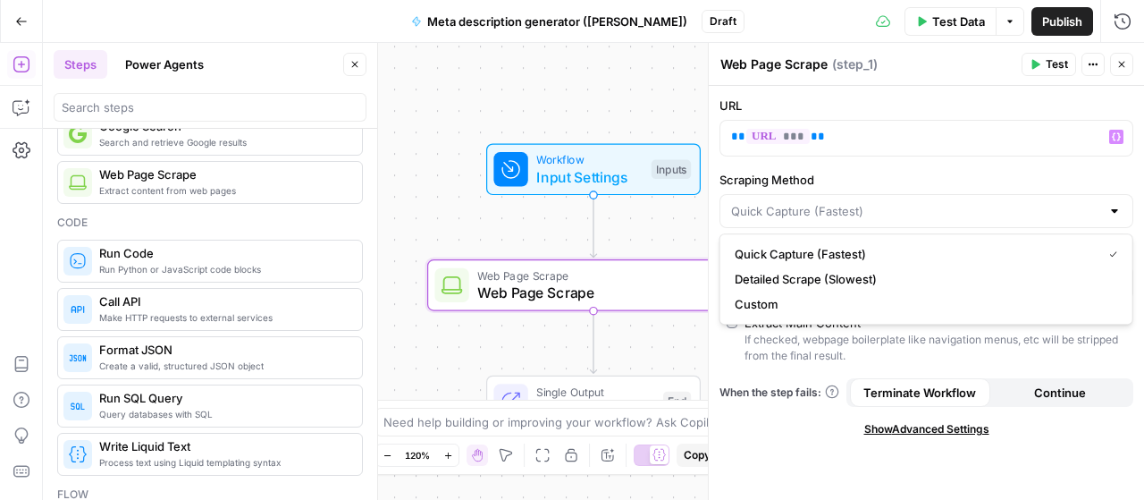
click at [930, 167] on div "URL ** *** ** Variables Menu Scraping Method Render Output As Markdown Extract …" at bounding box center [926, 293] width 435 height 414
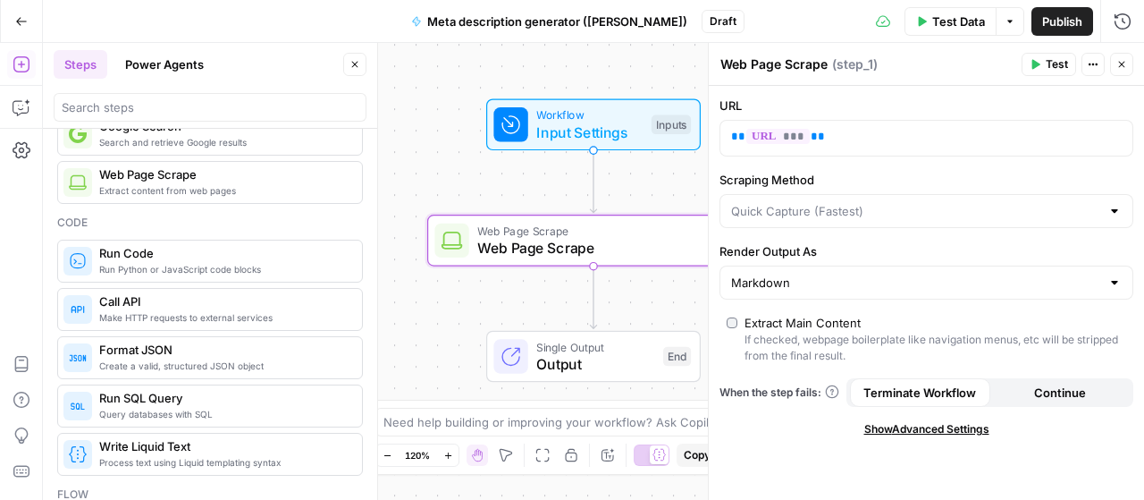
click at [657, 298] on div "Workflow Input Settings Inputs Web Page Scrape Web Page Scrape Step 1 Single Ou…" at bounding box center [593, 271] width 1101 height 457
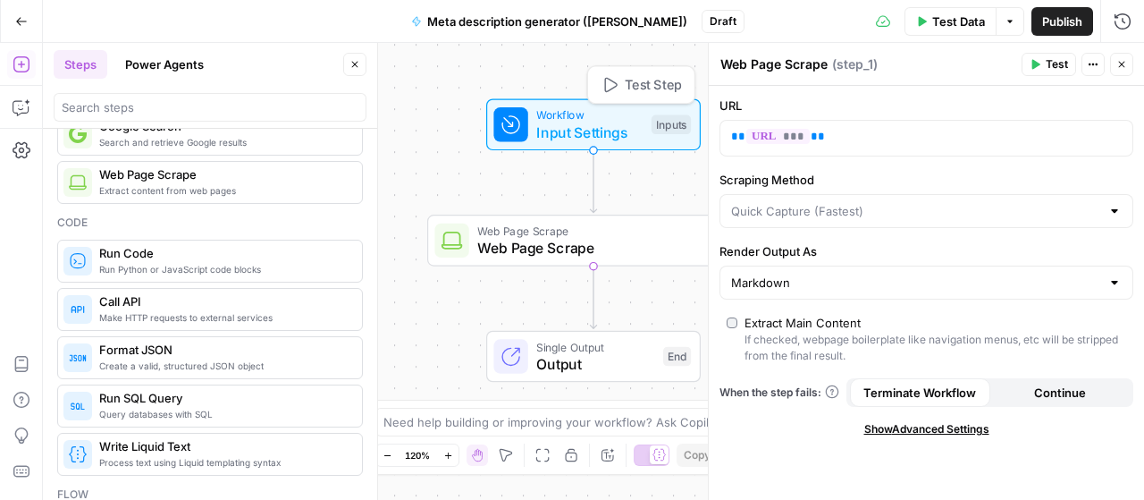
click at [683, 128] on div "Inputs" at bounding box center [671, 125] width 39 height 20
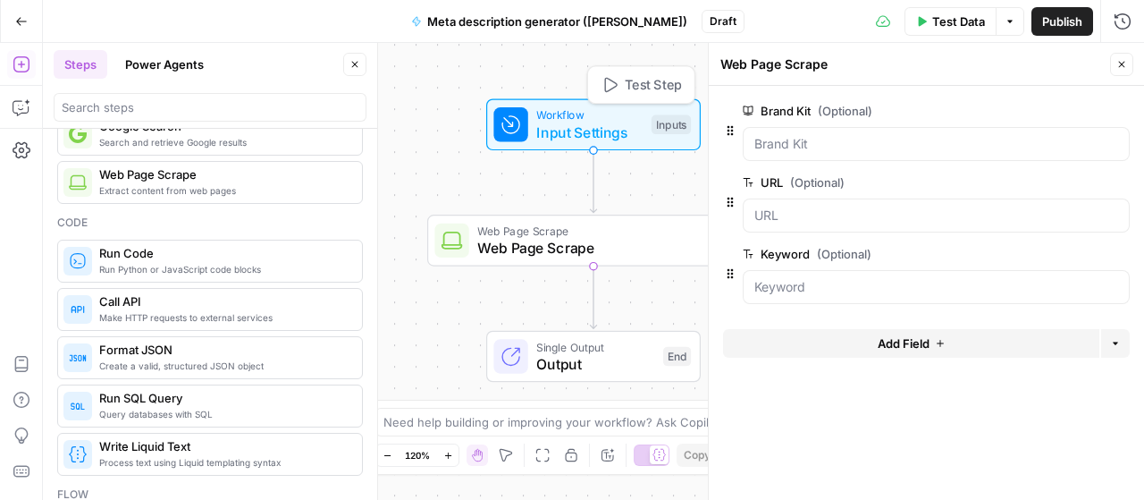
type textarea "Inputs"
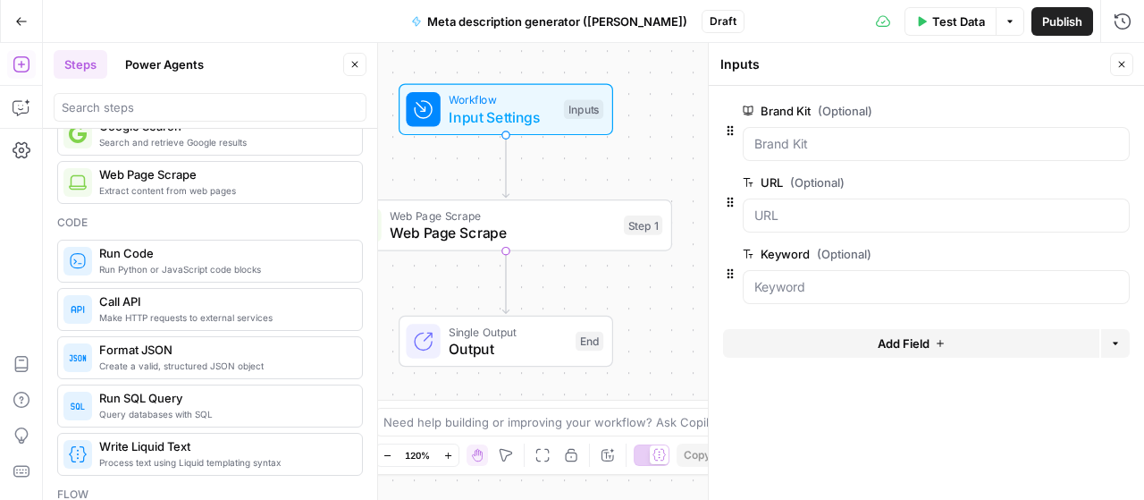
drag, startPoint x: 685, startPoint y: 178, endPoint x: 597, endPoint y: 163, distance: 88.9
click at [597, 163] on div "Workflow Input Settings Inputs Web Page Scrape Web Page Scrape Step 1 Single Ou…" at bounding box center [593, 271] width 1101 height 457
click at [1014, 22] on icon "button" at bounding box center [1010, 21] width 11 height 11
click at [928, 22] on button "Test Data" at bounding box center [951, 21] width 92 height 29
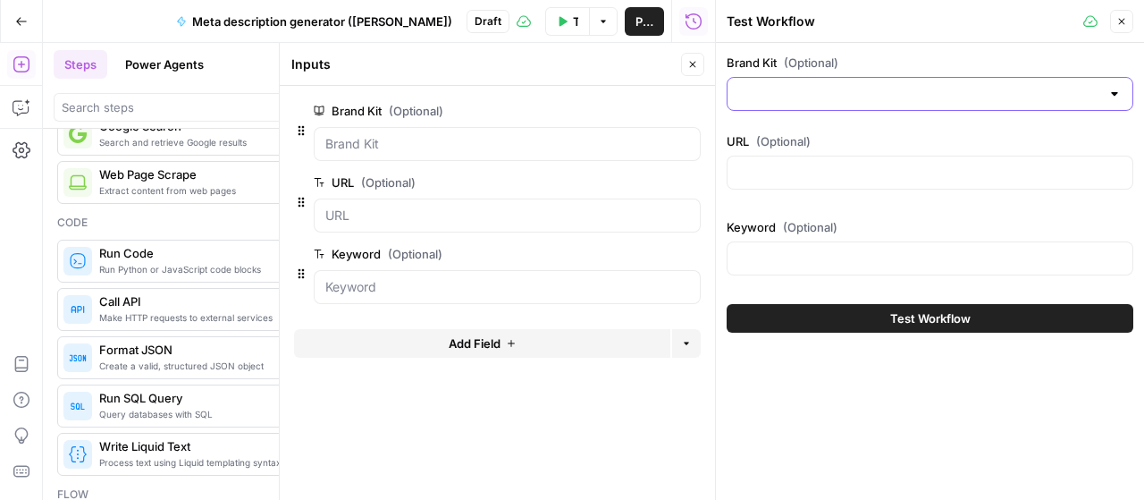
click at [880, 88] on input "Brand Kit (Optional)" at bounding box center [919, 94] width 362 height 18
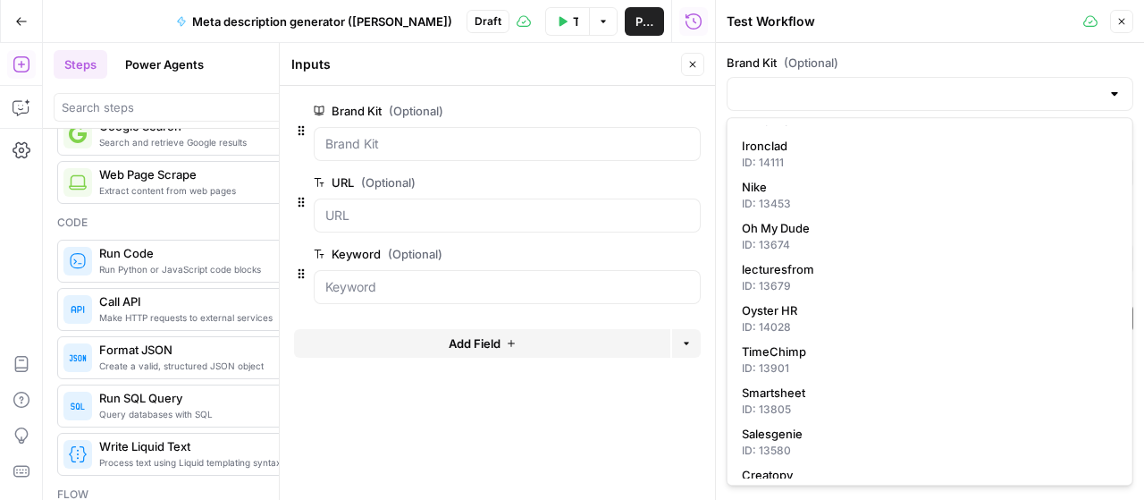
scroll to position [626, 0]
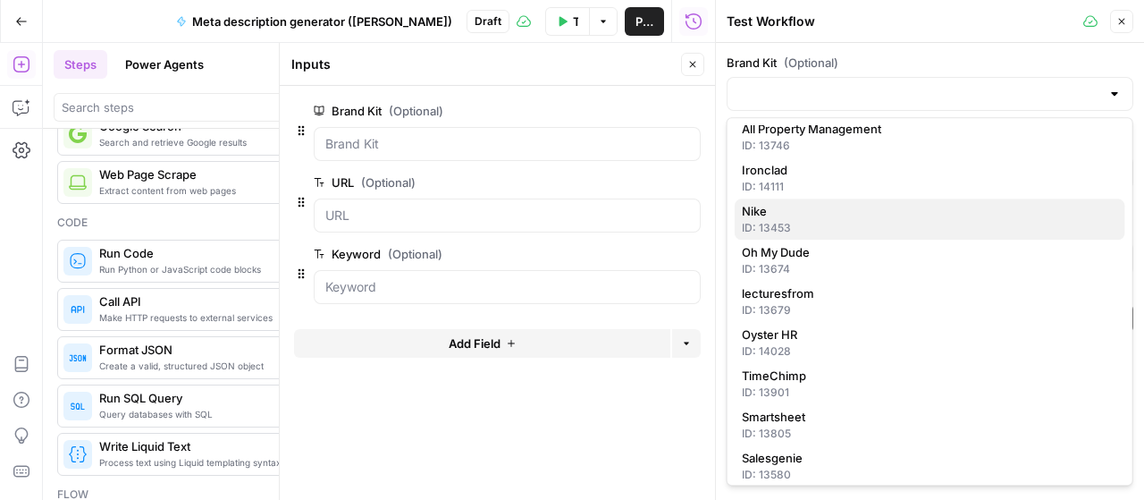
click at [855, 212] on span "Nike" at bounding box center [926, 211] width 369 height 18
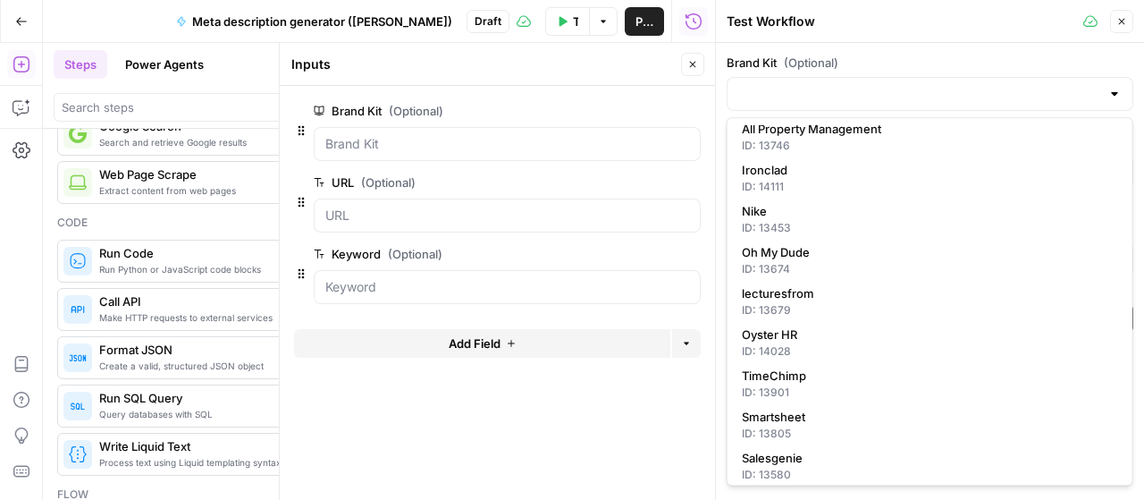
type input "Nike"
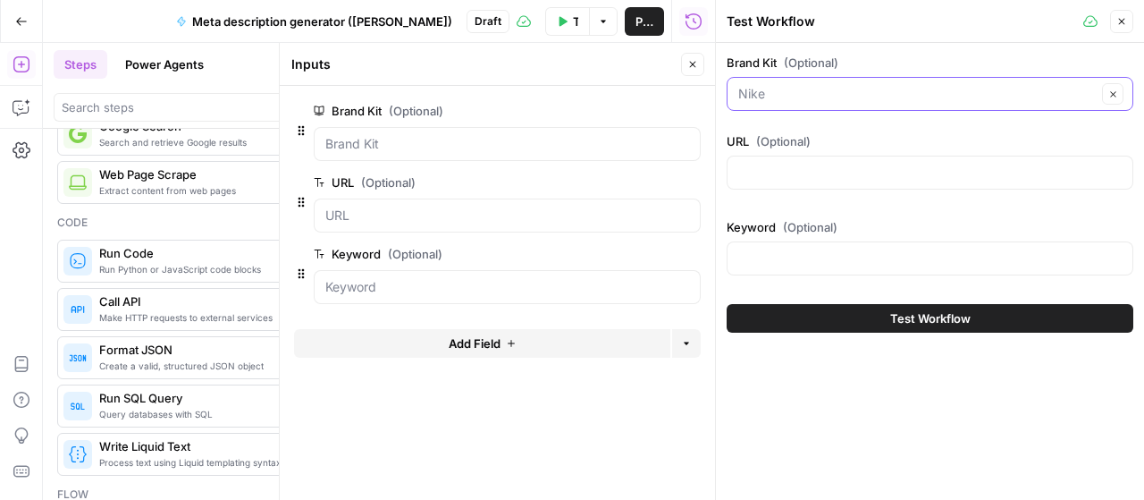
click at [955, 85] on input "Brand Kit (Optional)" at bounding box center [917, 94] width 358 height 18
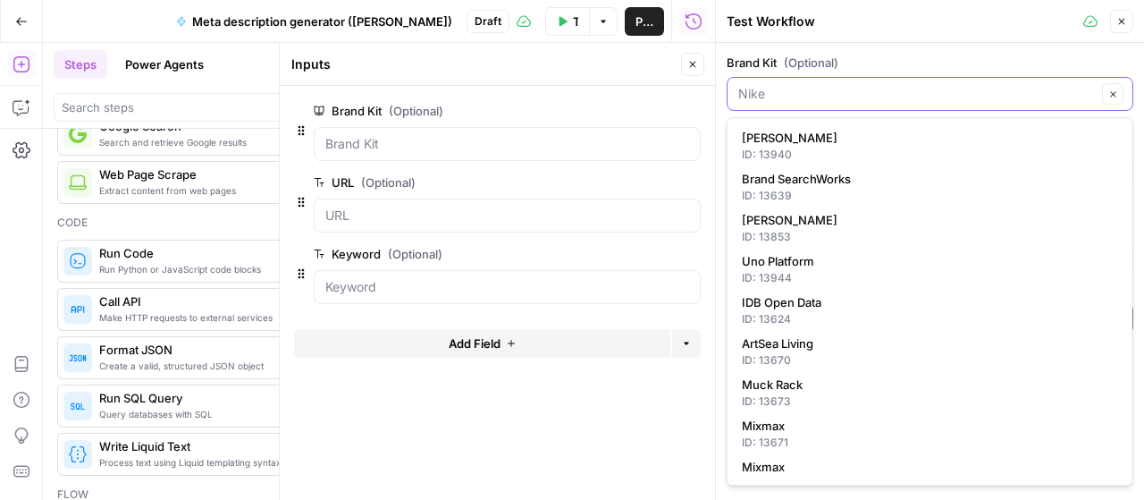
click at [933, 85] on input "Brand Kit (Optional)" at bounding box center [917, 94] width 358 height 18
click at [1114, 97] on icon "button" at bounding box center [1113, 94] width 10 height 10
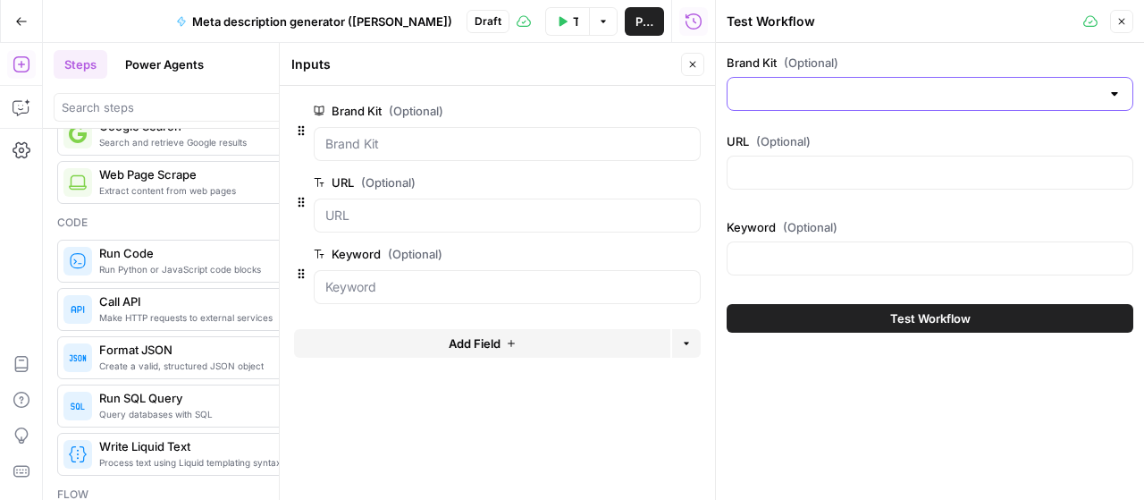
click at [937, 62] on label "Brand Kit (Optional)" at bounding box center [930, 63] width 407 height 18
click at [937, 85] on input "Brand Kit (Optional)" at bounding box center [919, 94] width 362 height 18
click at [888, 65] on label "Brand Kit (Optional)" at bounding box center [930, 63] width 407 height 18
click at [888, 85] on input "Brand Kit (Optional)" at bounding box center [919, 94] width 362 height 18
click at [1025, 62] on label "Brand Kit (Optional)" at bounding box center [930, 63] width 407 height 18
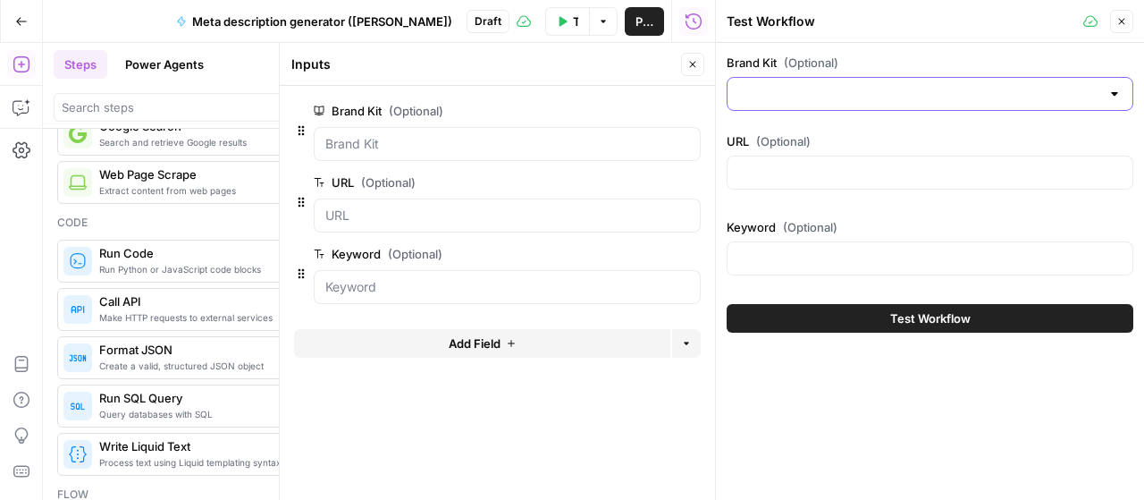
click at [1025, 85] on input "Brand Kit (Optional)" at bounding box center [919, 94] width 362 height 18
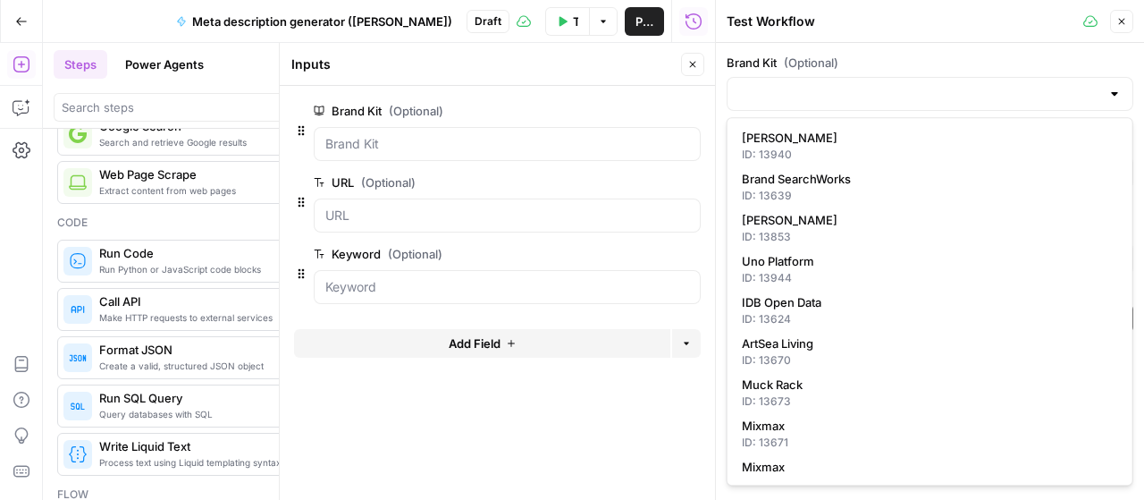
click at [1119, 93] on div at bounding box center [1114, 94] width 14 height 18
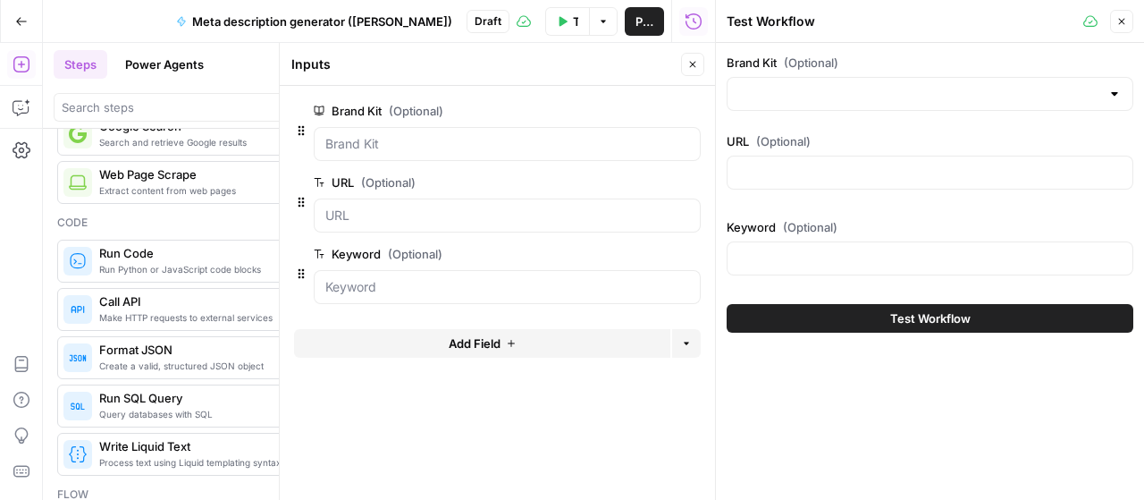
click at [1135, 112] on div "Brand Kit (Optional) URL (Optional) Keyword (Optional) Test Workflow" at bounding box center [930, 193] width 428 height 300
click at [987, 174] on input "URL (Optional)" at bounding box center [929, 173] width 383 height 18
paste input "given a brand kit input, create 5 faqs that are based on my brand's information…"
type input "given a brand kit input, create 5 faqs that are based on my brand's information…"
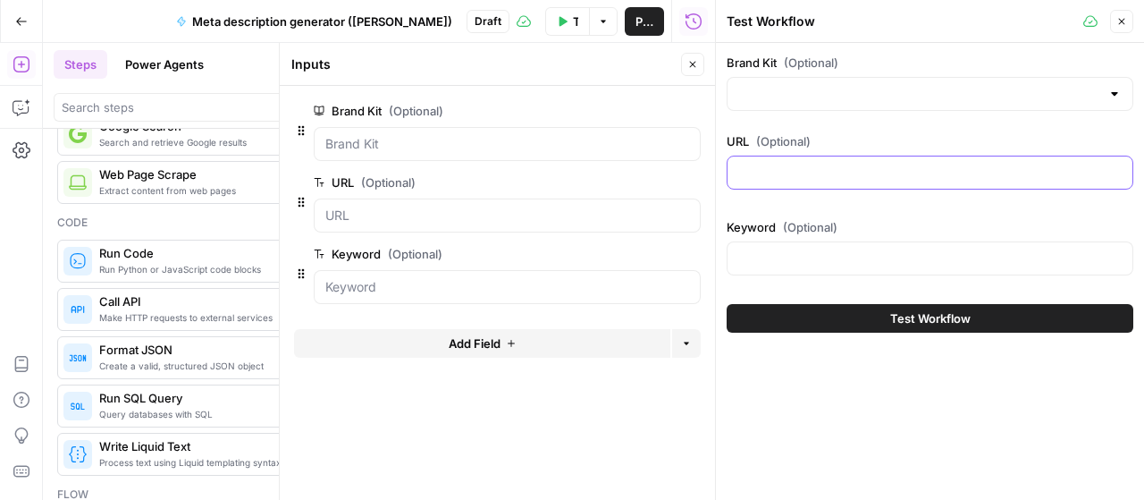
paste input "[URL][DOMAIN_NAME]"
type input "[URL][DOMAIN_NAME]"
click at [939, 319] on span "Test Workflow" at bounding box center [930, 318] width 80 height 18
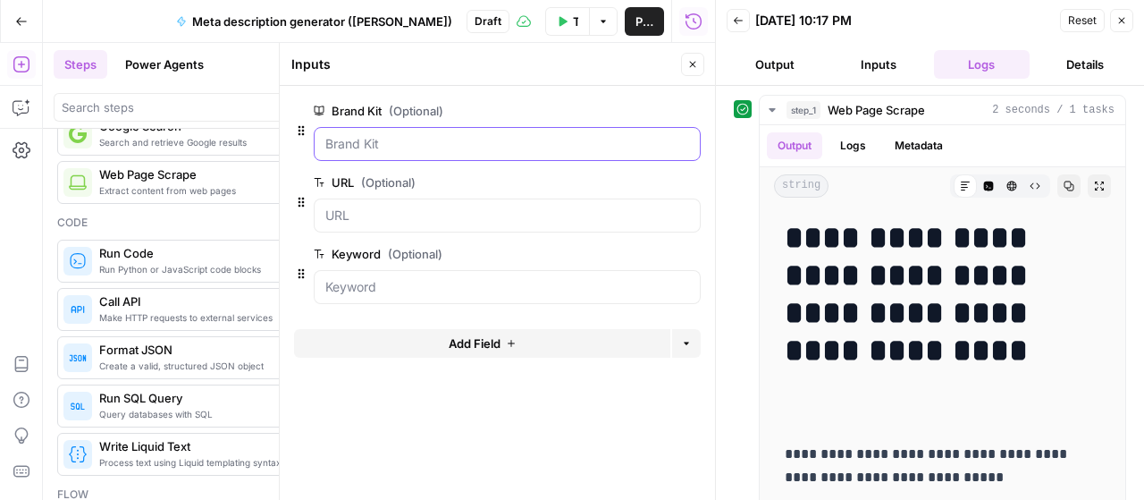
click at [413, 147] on Kit "Brand Kit (Optional)" at bounding box center [507, 144] width 364 height 18
click at [366, 144] on Kit "Brand Kit (Optional)" at bounding box center [507, 144] width 364 height 18
click at [354, 154] on div at bounding box center [507, 144] width 387 height 34
click at [516, 140] on Kit "Brand Kit (Optional)" at bounding box center [507, 144] width 364 height 18
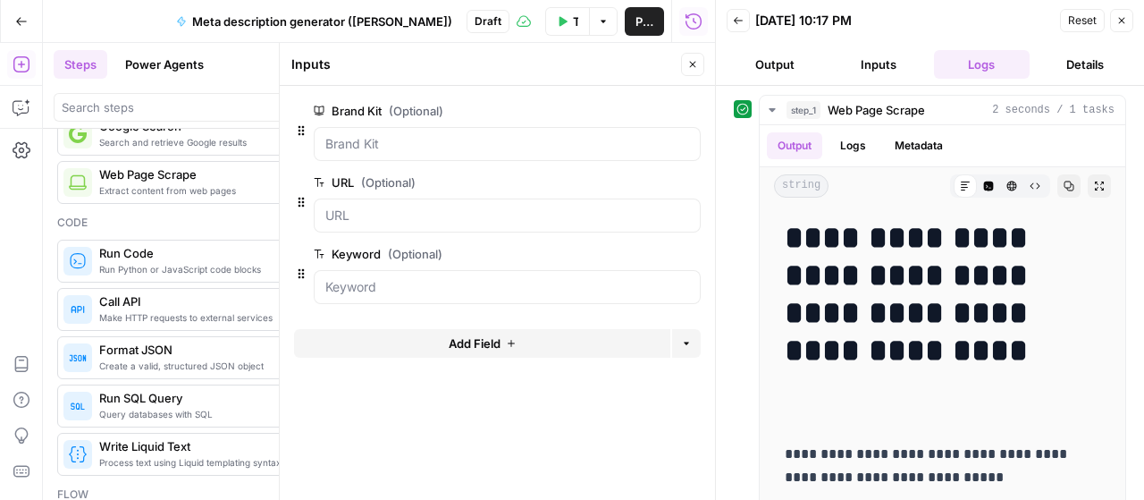
click at [879, 62] on button "Inputs" at bounding box center [878, 64] width 97 height 29
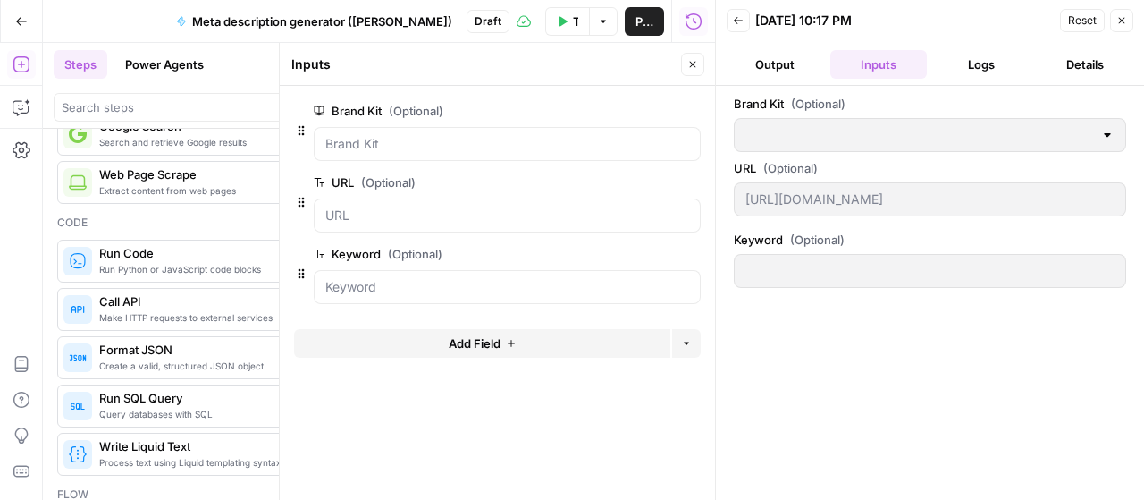
click at [998, 65] on button "Logs" at bounding box center [982, 64] width 97 height 29
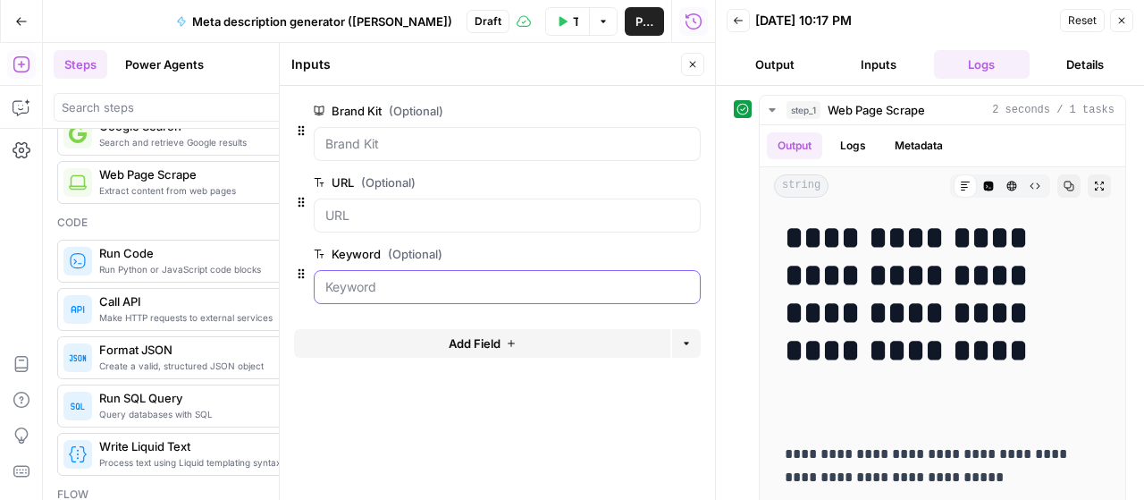
click at [494, 287] on input "Keyword (Optional)" at bounding box center [507, 287] width 364 height 18
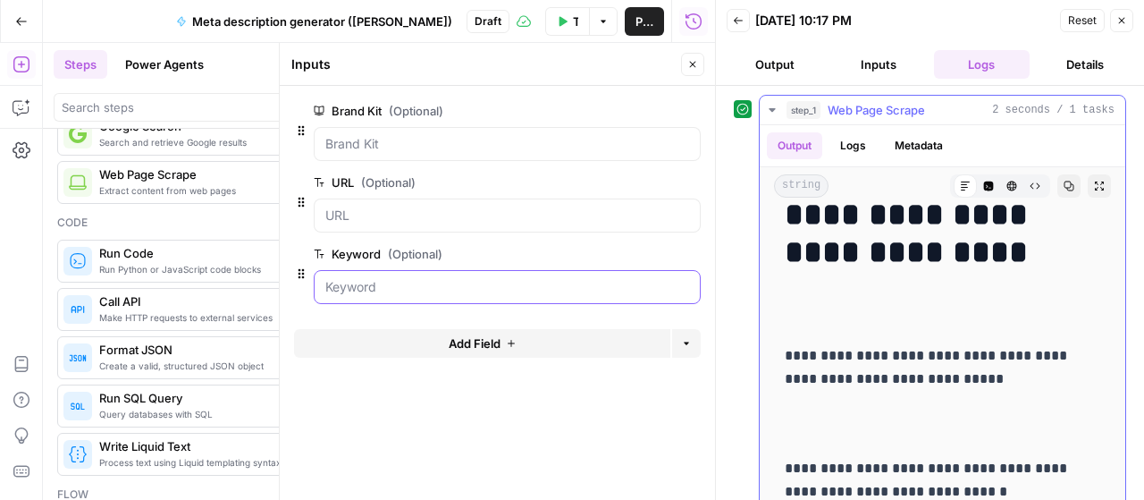
scroll to position [89, 0]
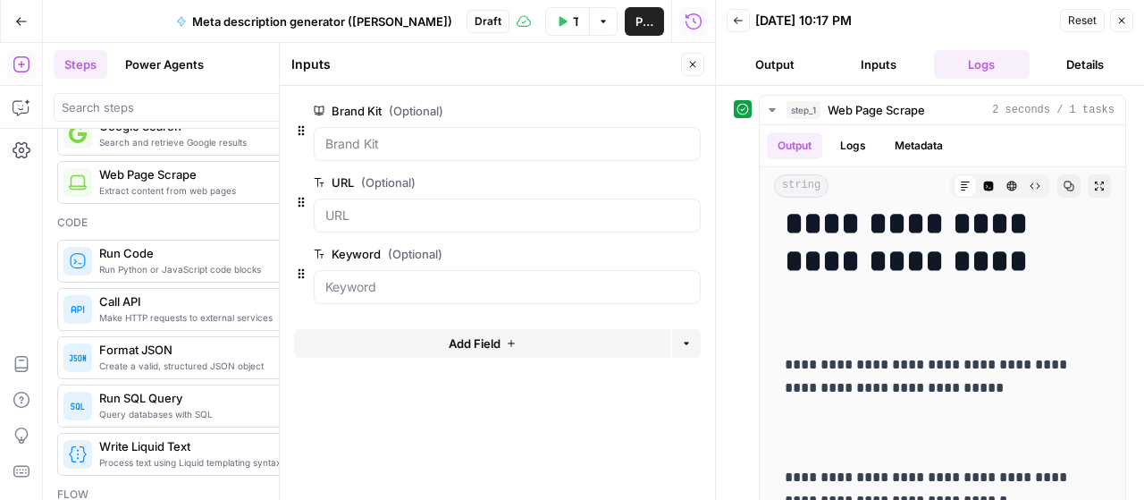
click at [778, 64] on button "Output" at bounding box center [775, 64] width 97 height 29
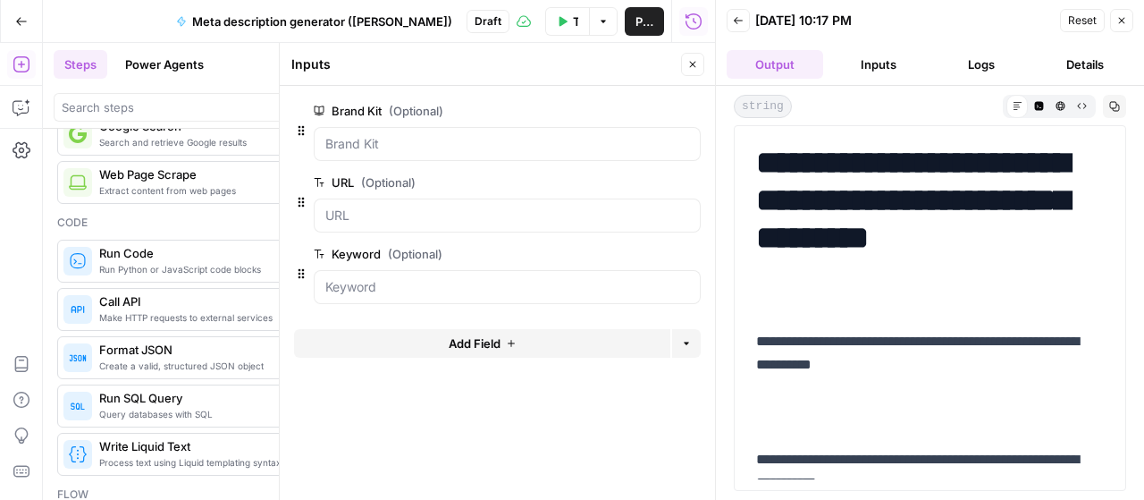
click at [1003, 55] on button "Logs" at bounding box center [982, 64] width 97 height 29
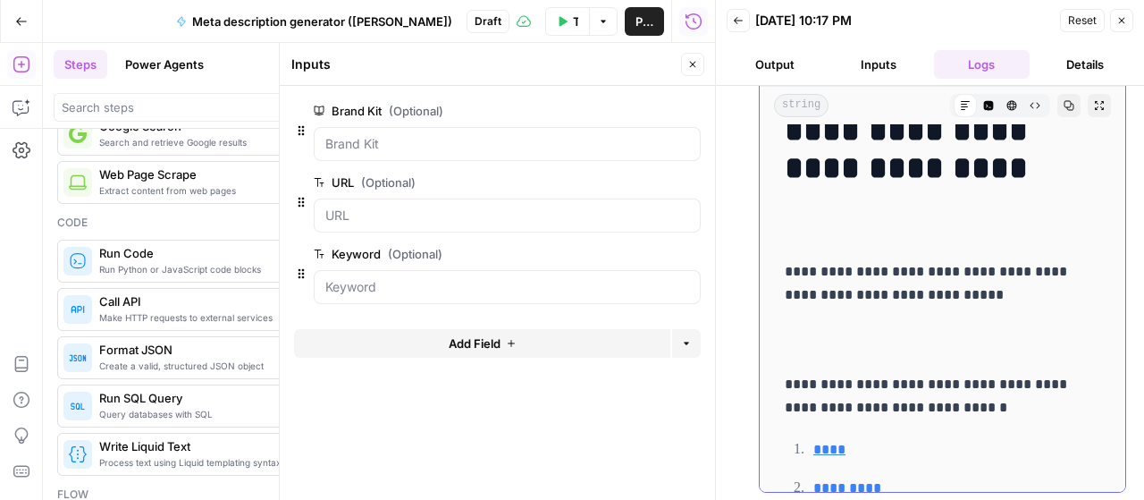
scroll to position [0, 0]
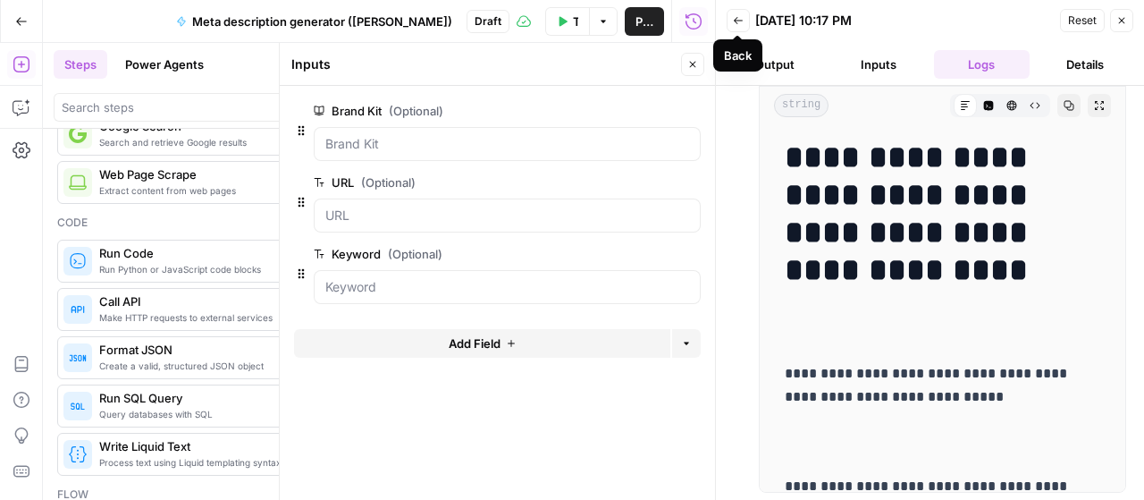
click at [748, 21] on button "Back" at bounding box center [738, 20] width 23 height 23
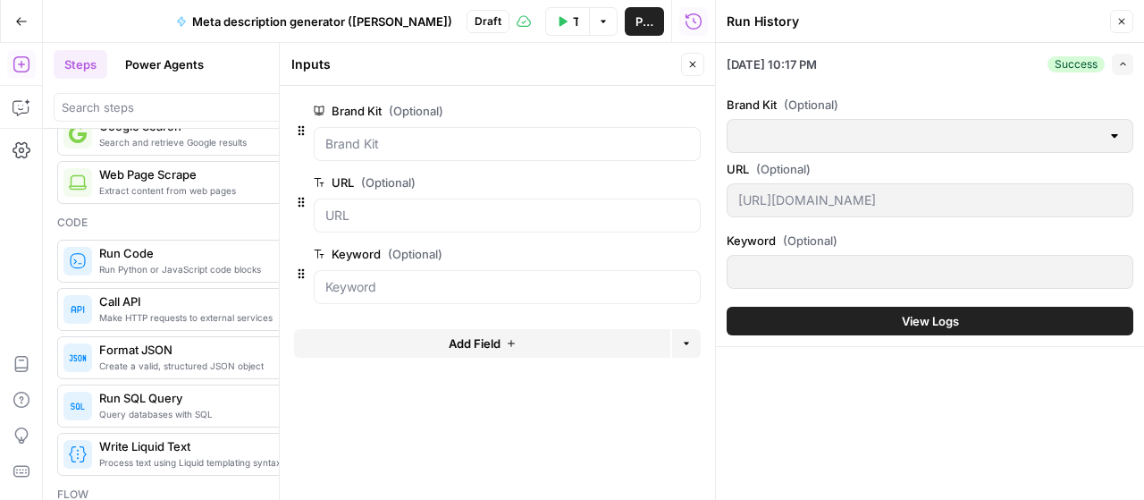
click at [953, 317] on span "View Logs" at bounding box center [930, 321] width 57 height 18
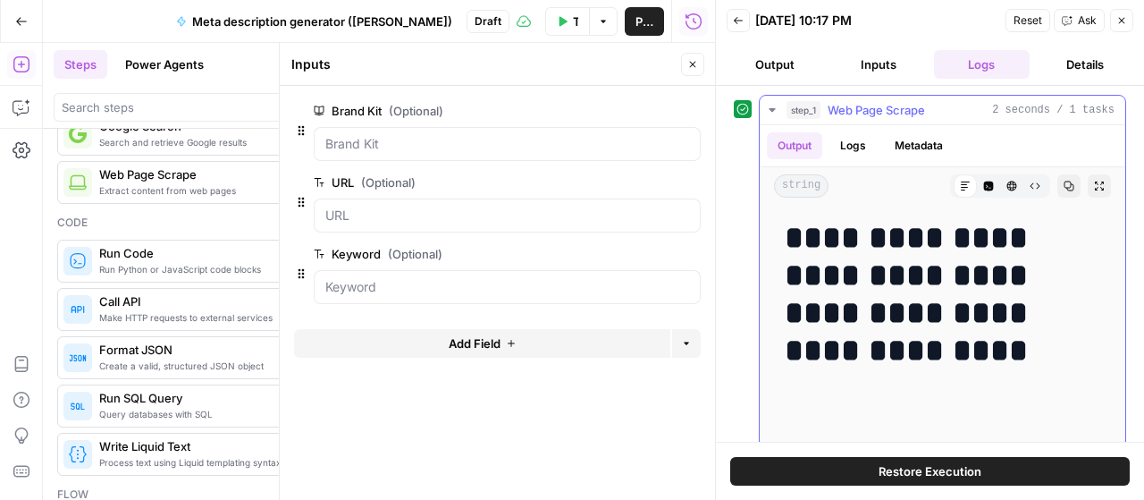
click at [863, 110] on span "Web Page Scrape" at bounding box center [876, 110] width 97 height 18
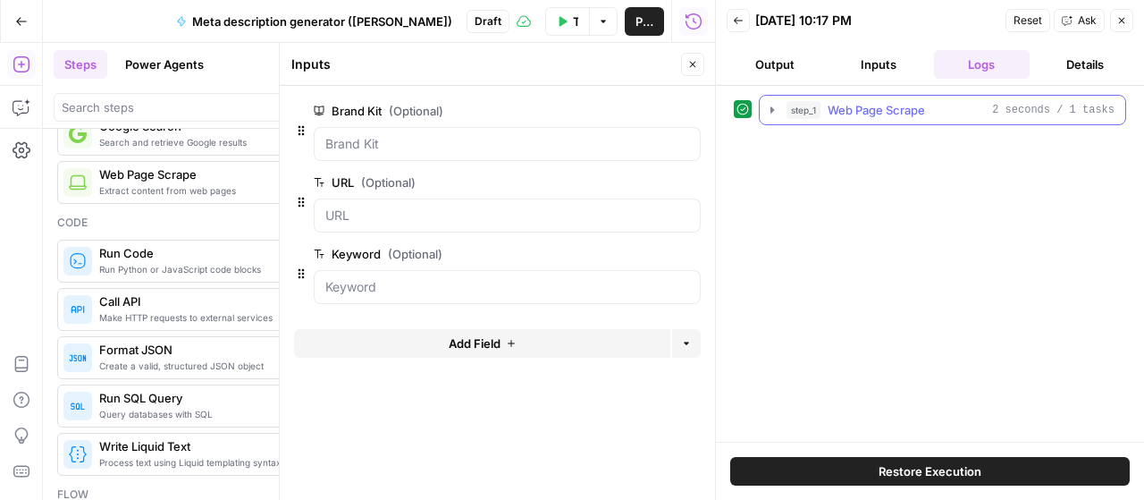
click at [863, 110] on span "Web Page Scrape" at bounding box center [876, 110] width 97 height 18
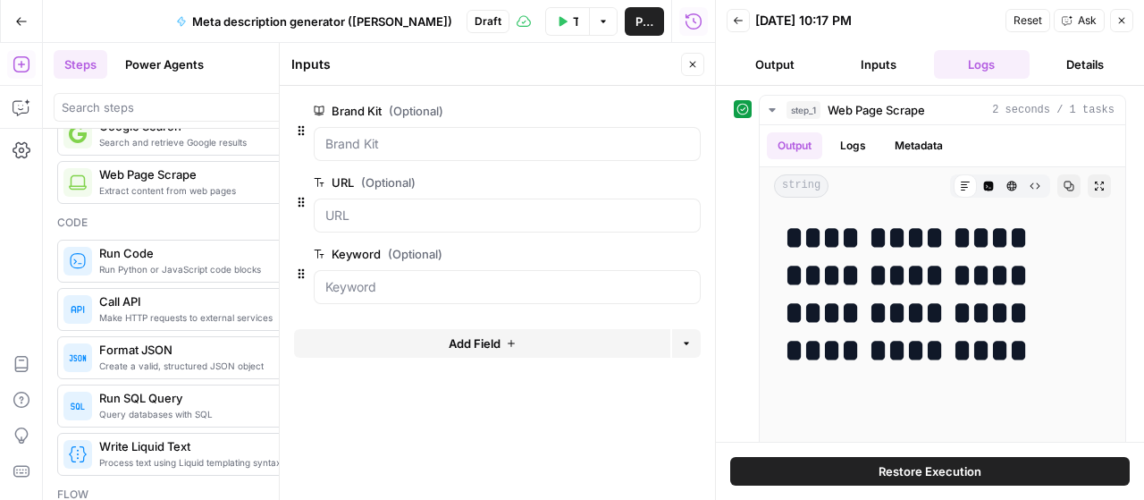
click at [695, 63] on icon "button" at bounding box center [692, 64] width 11 height 11
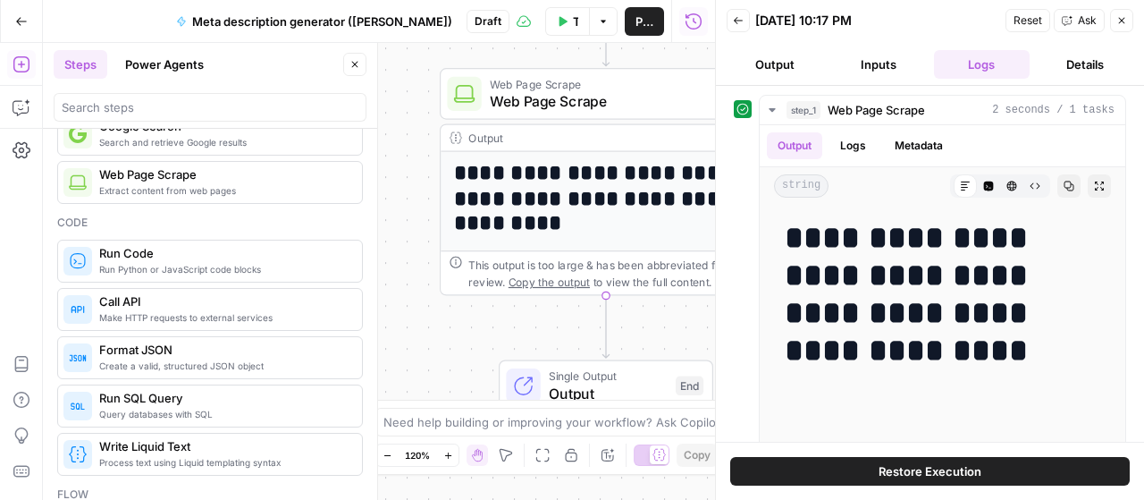
drag, startPoint x: 582, startPoint y: 171, endPoint x: 642, endPoint y: 92, distance: 98.9
click at [682, 37] on div "**********" at bounding box center [357, 250] width 715 height 500
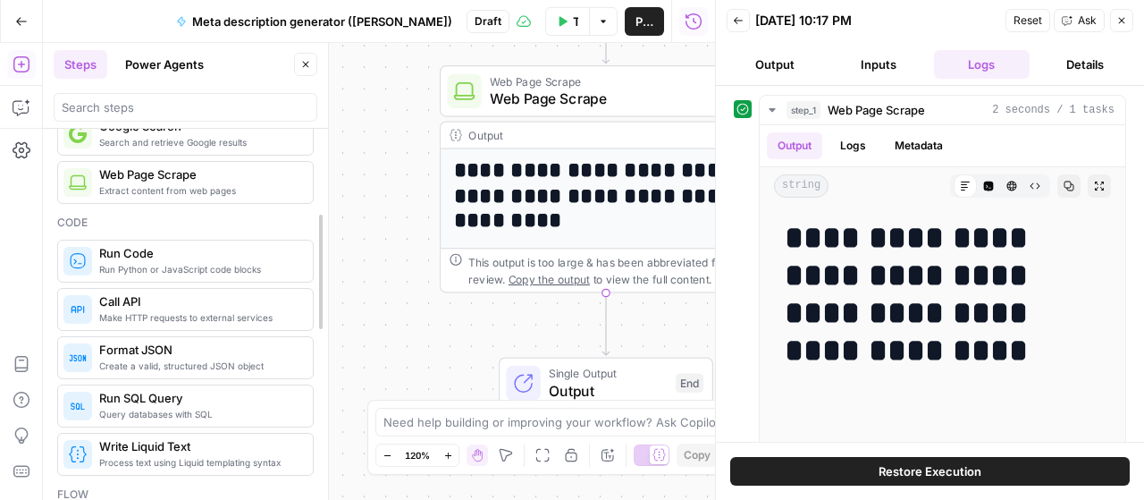
drag, startPoint x: 378, startPoint y: 169, endPoint x: 316, endPoint y: 171, distance: 61.7
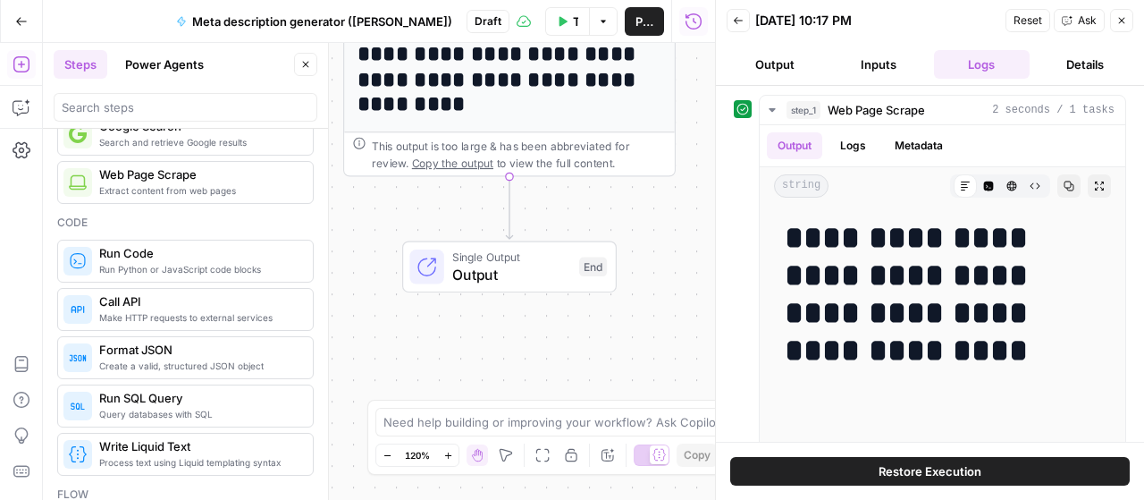
drag, startPoint x: 417, startPoint y: 317, endPoint x: 320, endPoint y: 201, distance: 151.1
click at [320, 201] on body "**********" at bounding box center [572, 250] width 1144 height 500
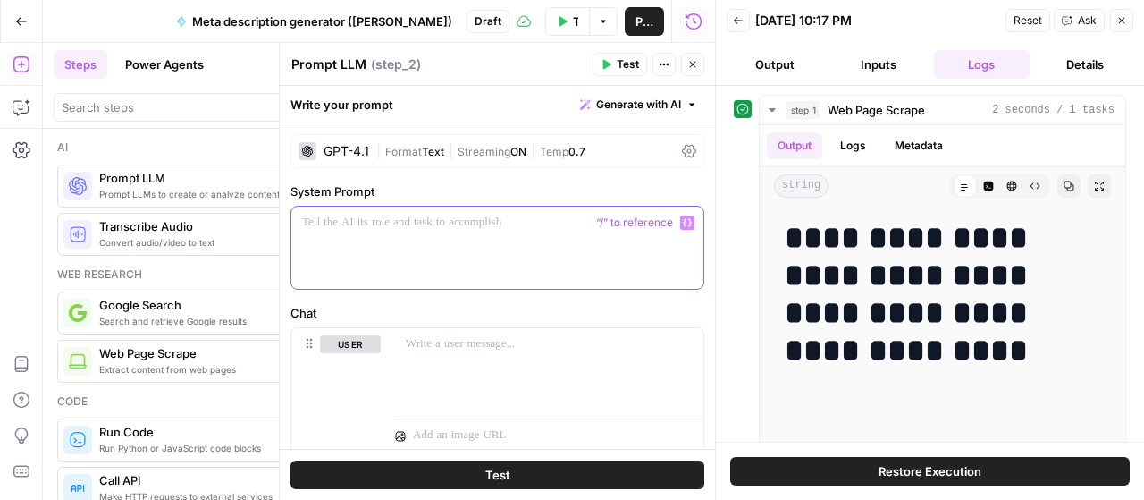
click at [375, 236] on div at bounding box center [497, 247] width 412 height 82
click at [347, 151] on div "GPT-4.1" at bounding box center [347, 151] width 46 height 13
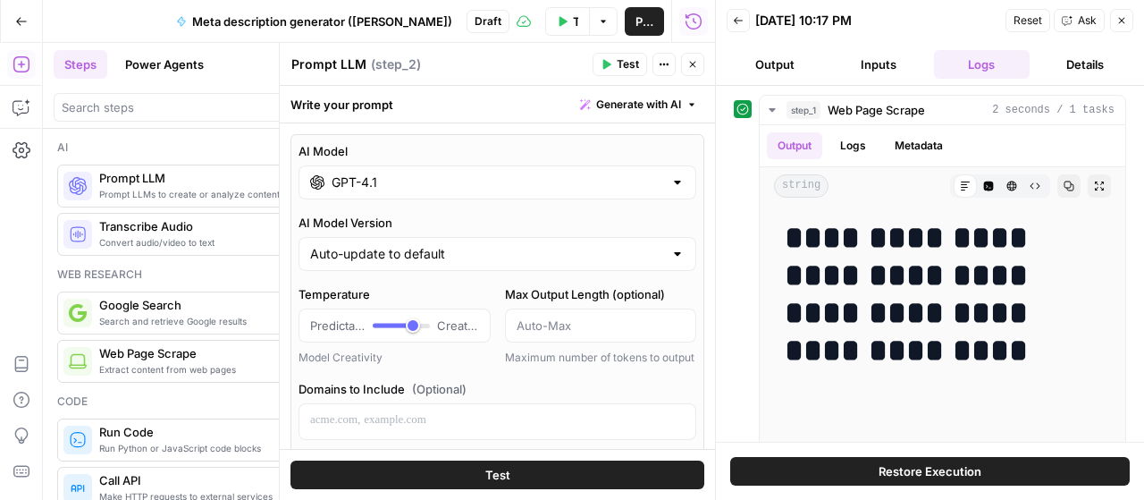
click at [378, 180] on input "GPT-4.1" at bounding box center [498, 182] width 332 height 18
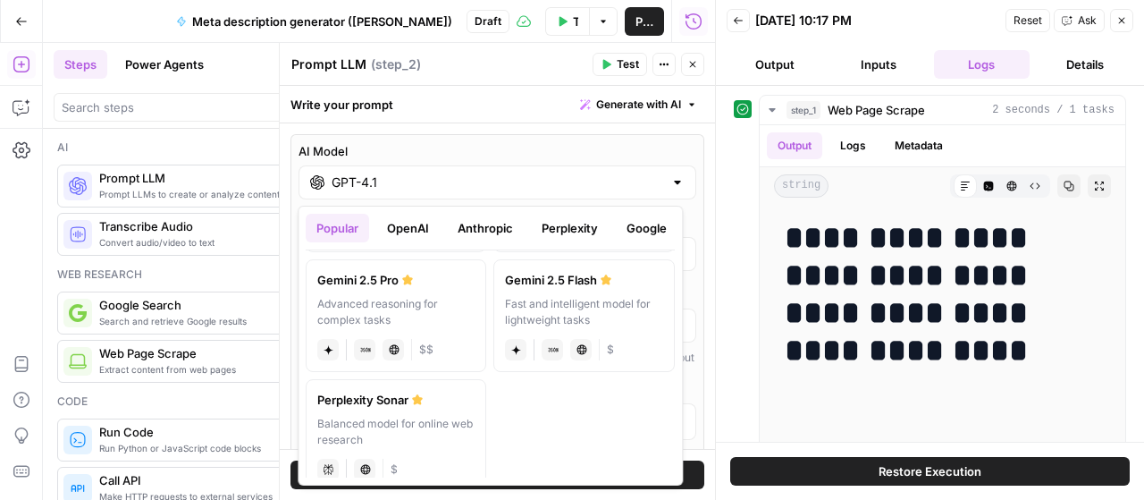
scroll to position [404, 0]
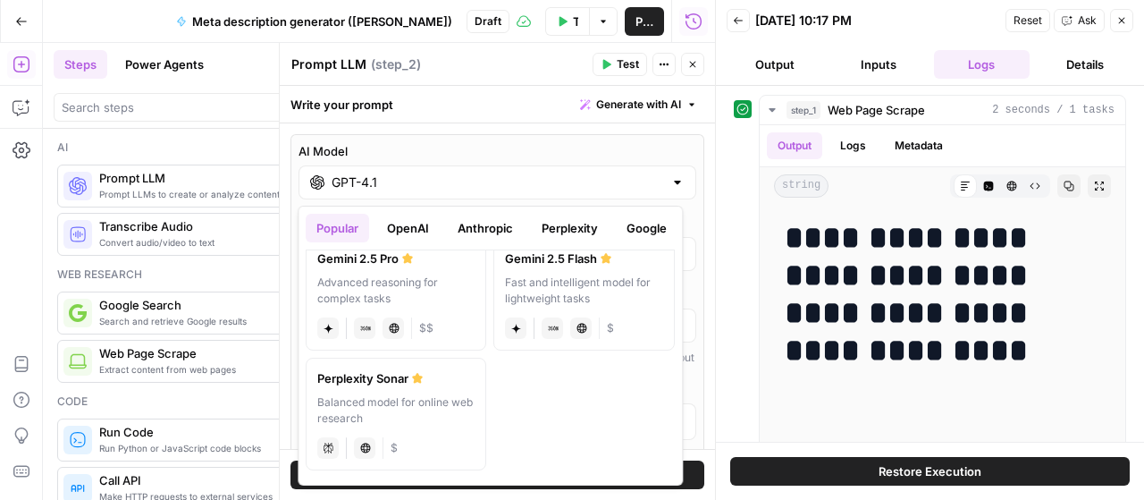
click at [508, 144] on label "AI Model" at bounding box center [498, 151] width 398 height 18
click at [508, 173] on input "GPT-4.1" at bounding box center [498, 182] width 332 height 18
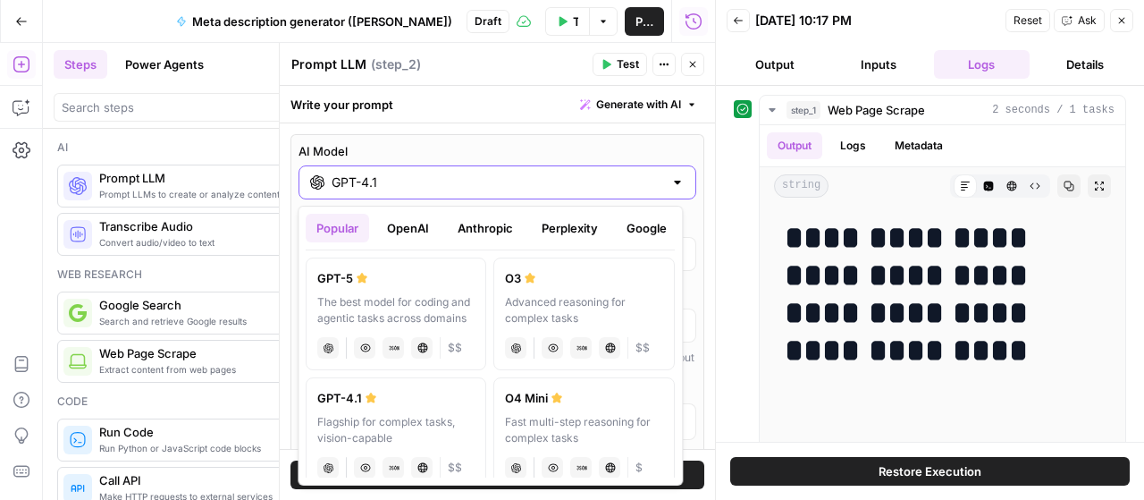
click at [543, 142] on label "AI Model" at bounding box center [498, 151] width 398 height 18
click at [543, 173] on input "GPT-4.1" at bounding box center [498, 182] width 332 height 18
click at [653, 181] on div "GPT-4.1" at bounding box center [498, 182] width 398 height 34
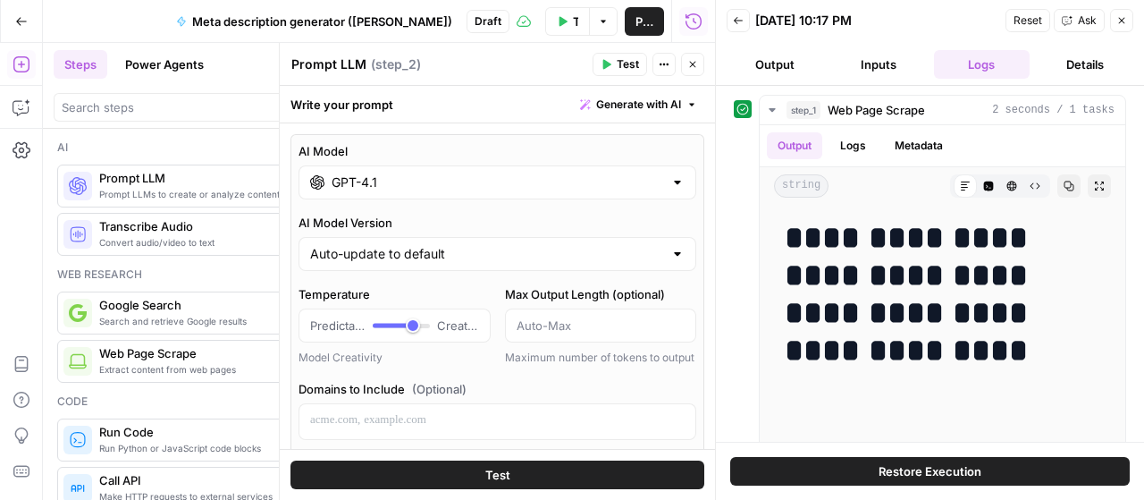
click at [684, 181] on div "AI Model GPT-4.1 AI Model Version Auto-update to default Temperature Predictabl…" at bounding box center [497, 485] width 414 height 703
click at [613, 185] on input "GPT-4.1" at bounding box center [498, 182] width 332 height 18
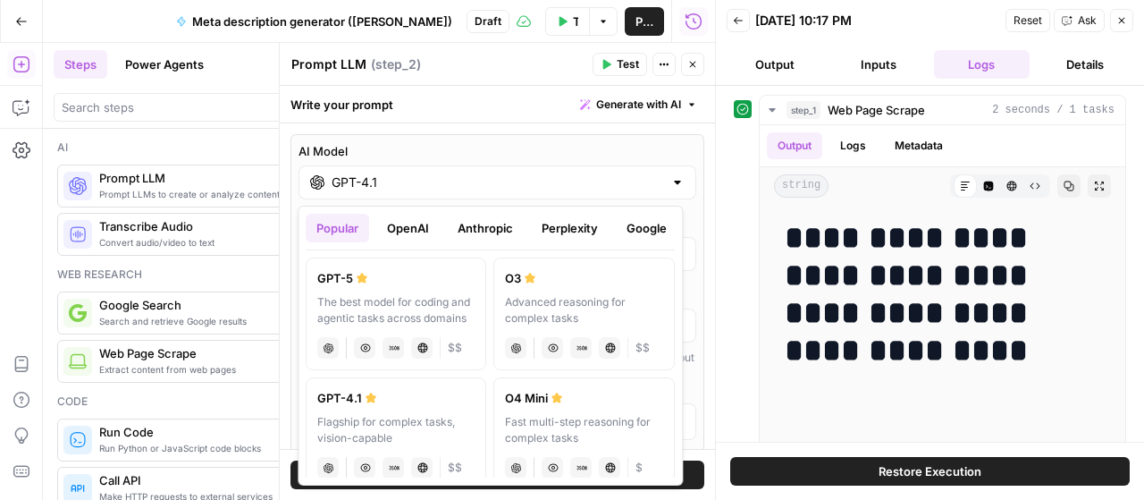
click at [385, 282] on div "GPT-5" at bounding box center [395, 278] width 157 height 18
type input "GPT-5"
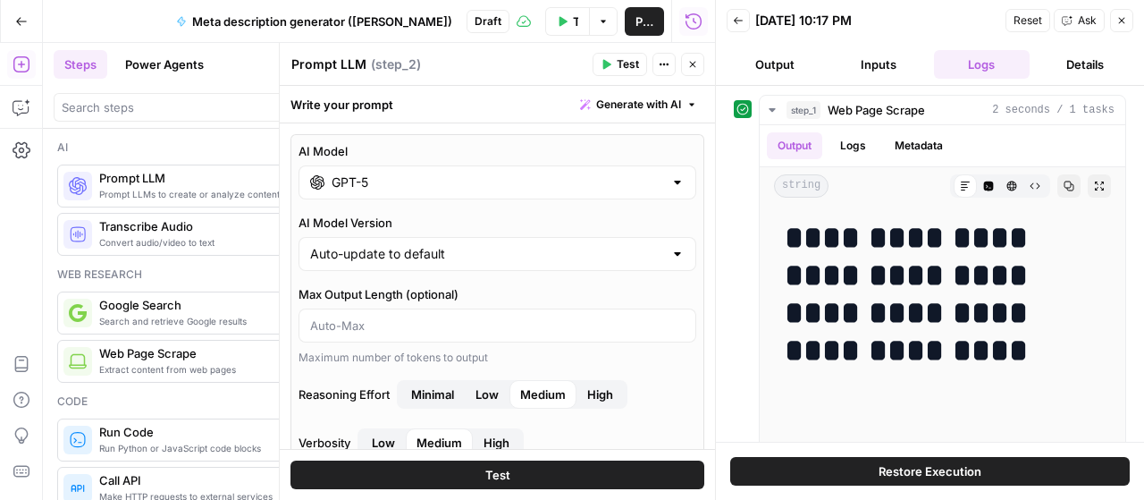
click at [524, 222] on label "AI Model Version" at bounding box center [498, 223] width 398 height 18
click at [524, 245] on input "Auto-update to default" at bounding box center [486, 254] width 353 height 18
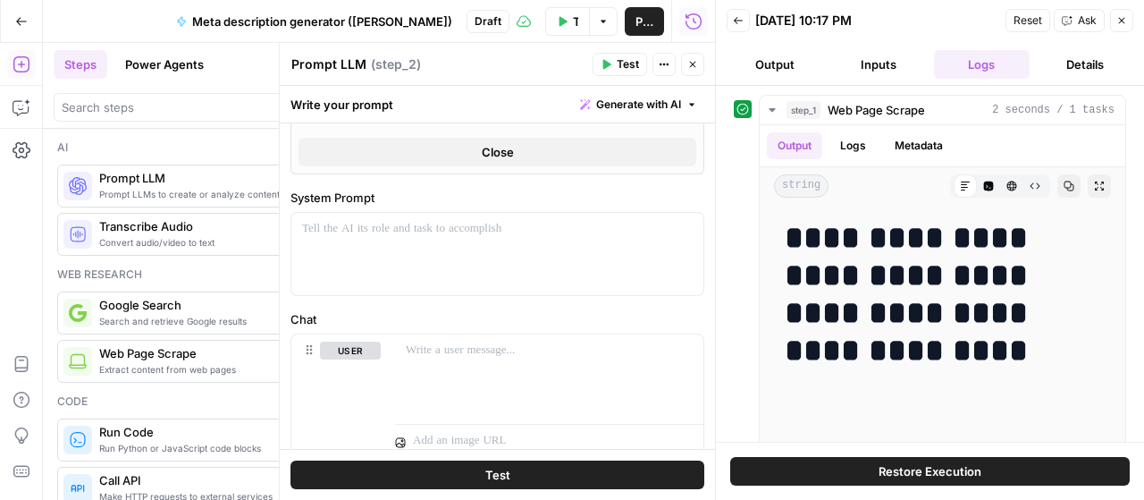
scroll to position [804, 0]
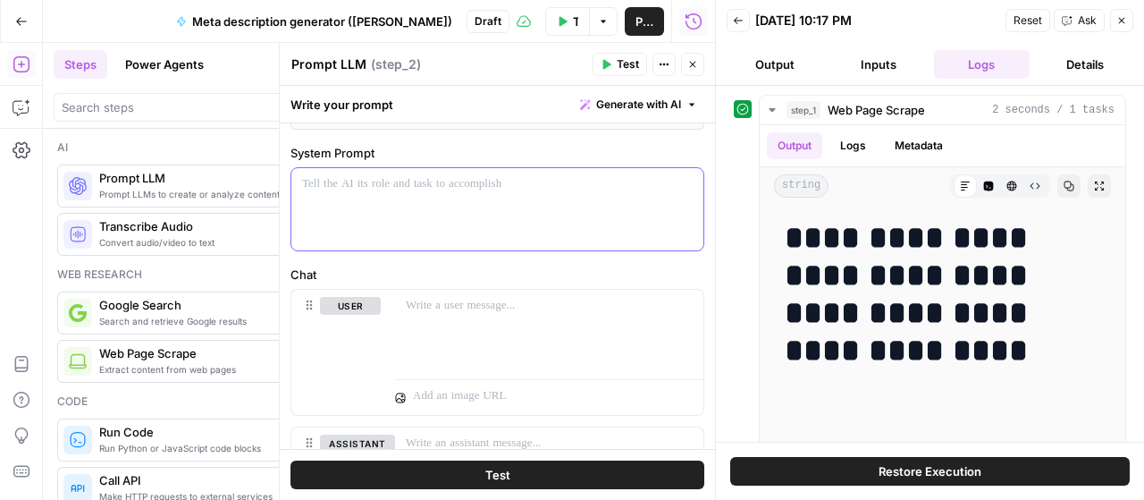
click at [588, 211] on div at bounding box center [497, 209] width 412 height 82
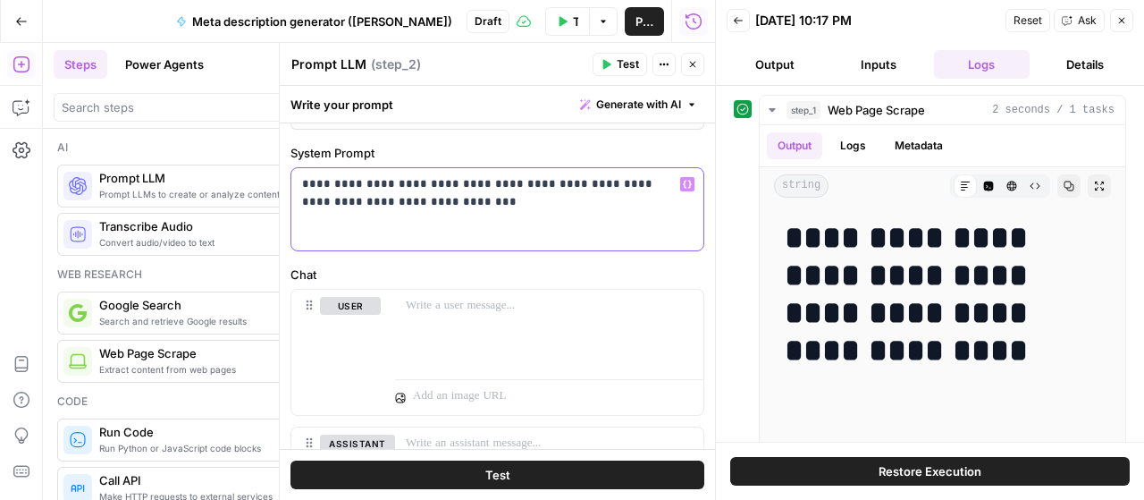
click at [309, 175] on p "**********" at bounding box center [491, 193] width 378 height 36
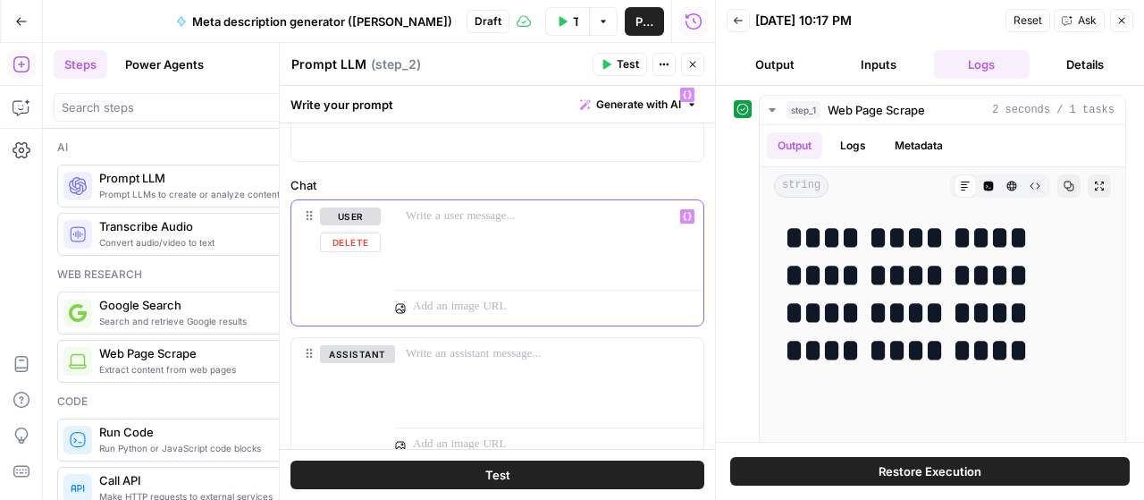
click at [493, 209] on p at bounding box center [549, 216] width 287 height 18
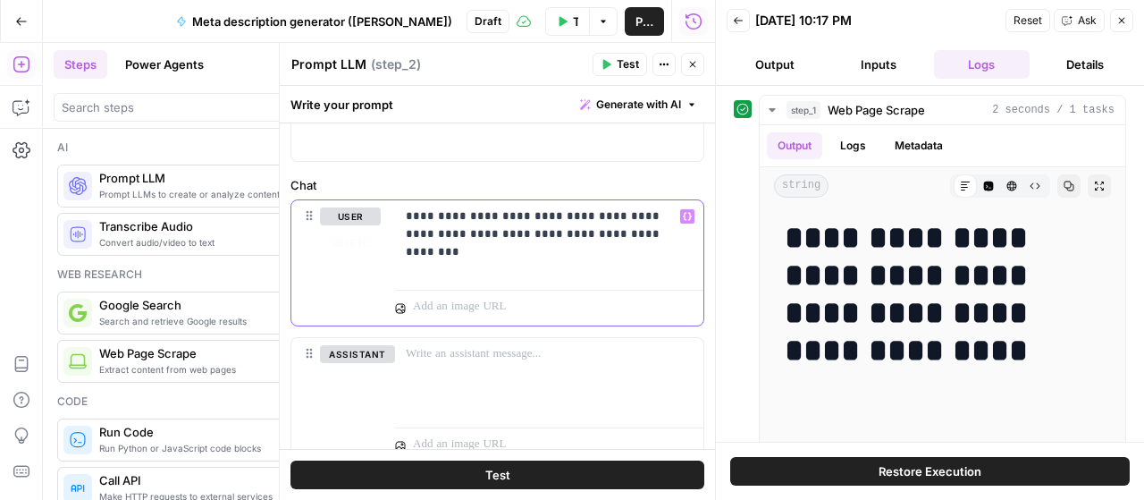
click at [683, 215] on icon "button" at bounding box center [687, 216] width 9 height 9
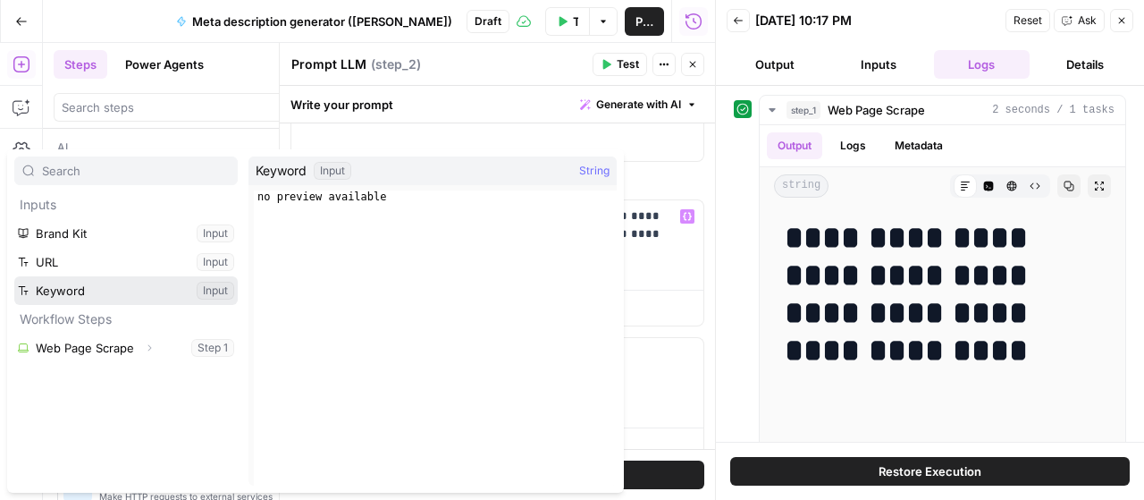
click at [100, 292] on button "Select variable Keyword" at bounding box center [125, 290] width 223 height 29
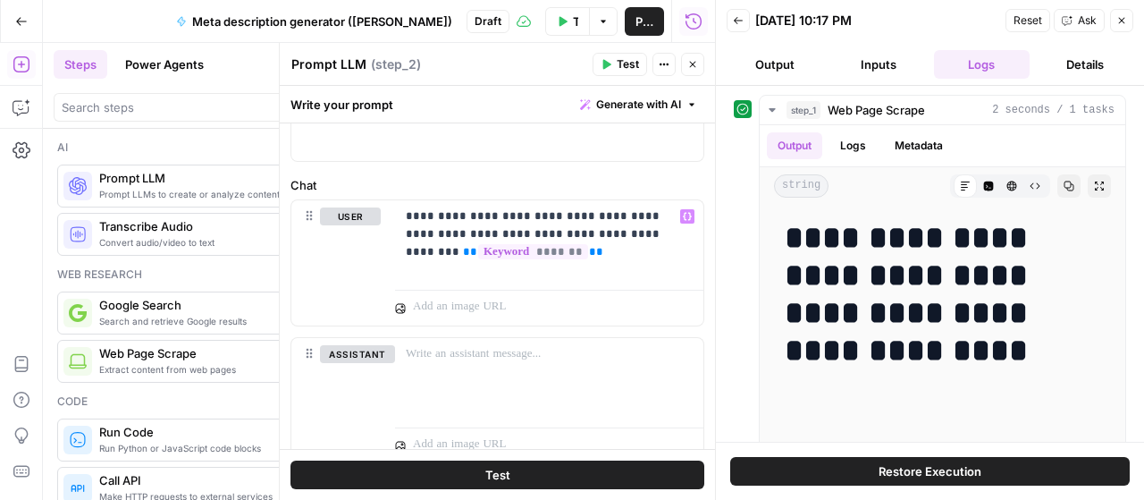
click at [651, 176] on label "Chat" at bounding box center [497, 185] width 414 height 18
click at [585, 246] on p "**********" at bounding box center [543, 234] width 274 height 54
click at [463, 246] on span "**" at bounding box center [470, 252] width 14 height 12
click at [585, 257] on div "**********" at bounding box center [549, 241] width 308 height 82
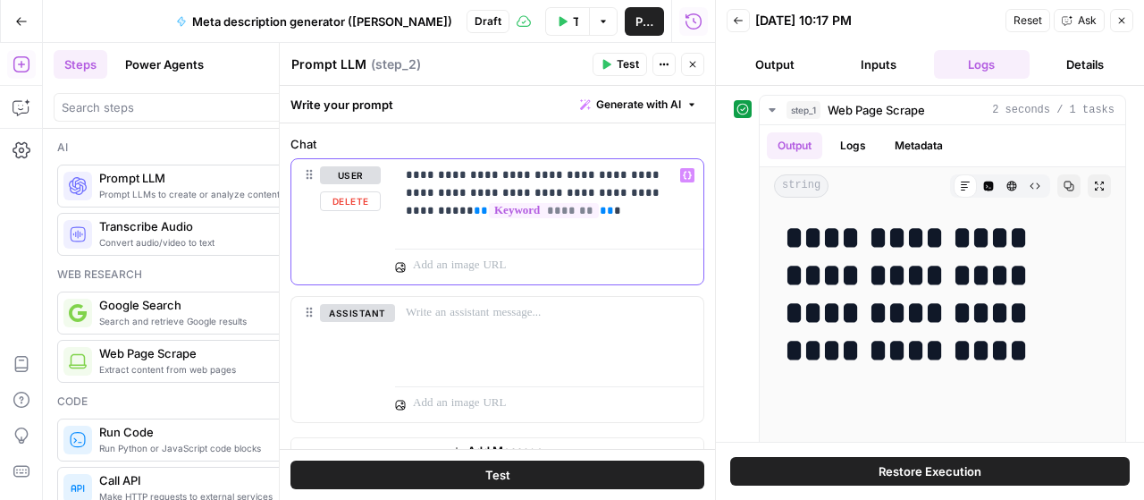
scroll to position [955, 0]
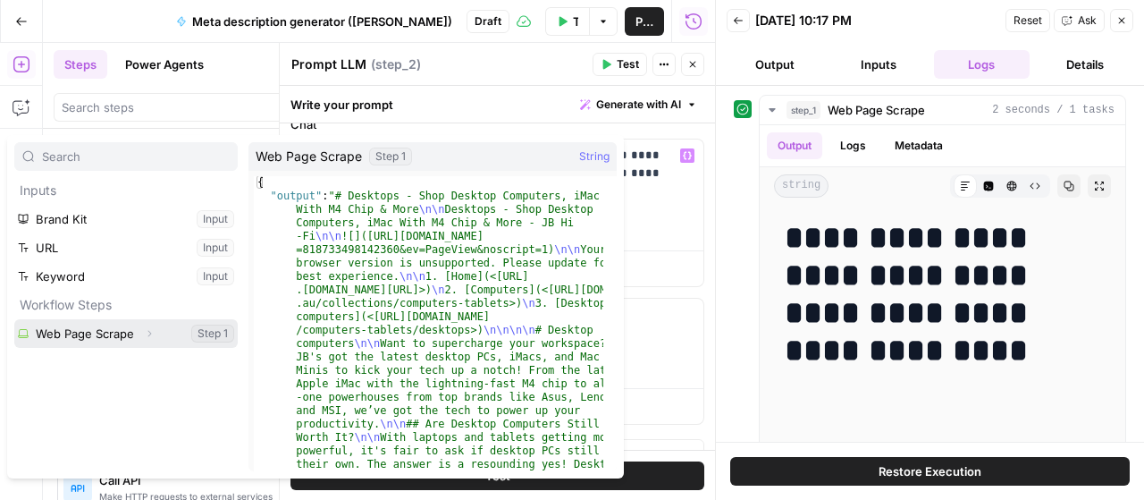
click at [111, 338] on button "Select variable Web Page Scrape" at bounding box center [125, 333] width 223 height 29
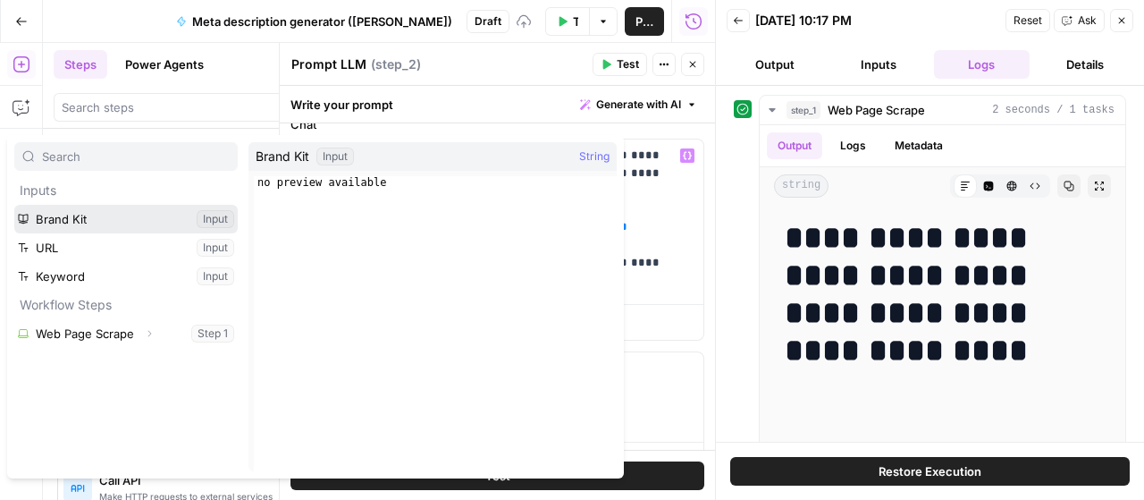
click at [143, 212] on button "Select variable Brand Kit" at bounding box center [125, 219] width 223 height 29
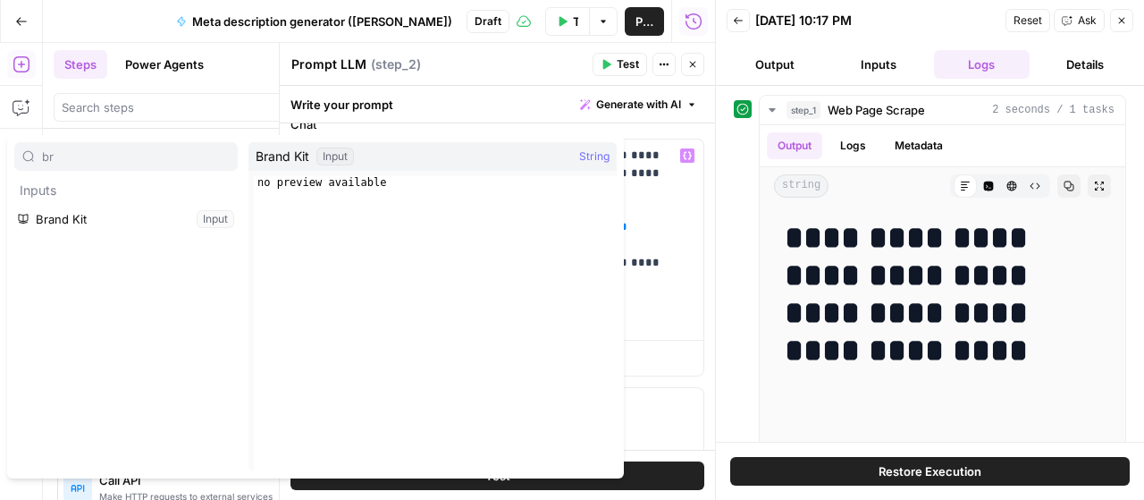
type input "b"
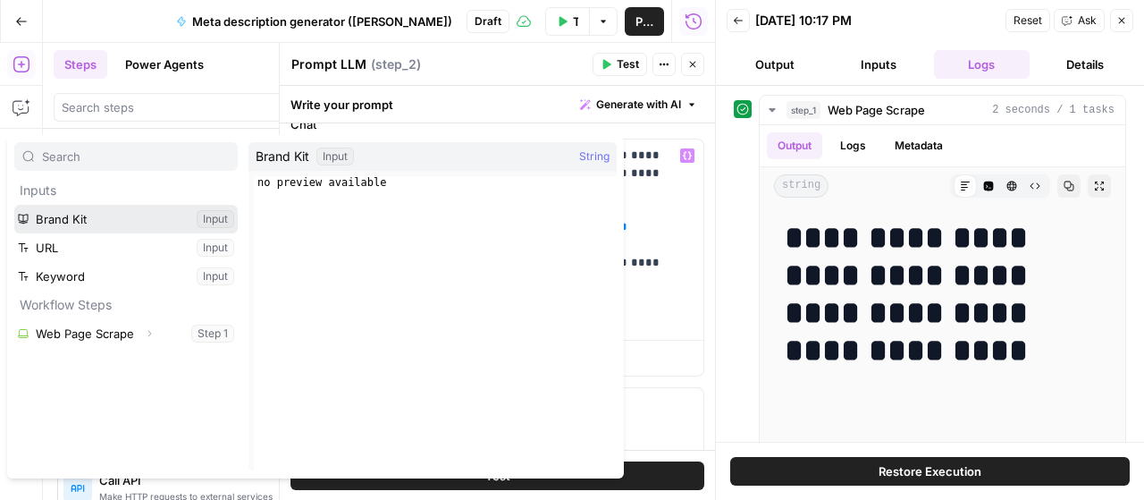
click at [156, 214] on button "Select variable Brand Kit" at bounding box center [125, 219] width 223 height 29
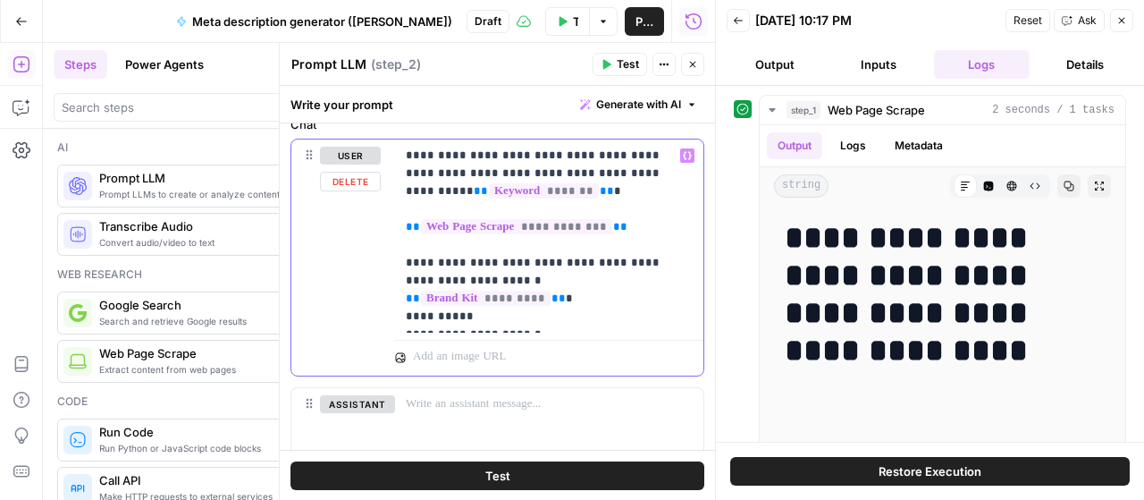
drag, startPoint x: 670, startPoint y: 313, endPoint x: 377, endPoint y: 296, distance: 293.7
click at [377, 296] on div "**********" at bounding box center [497, 257] width 412 height 236
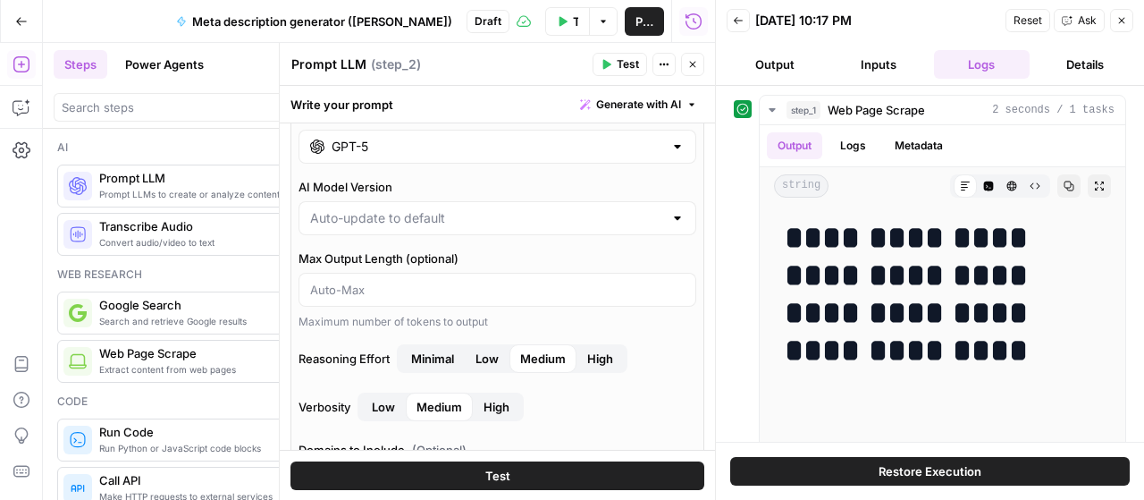
scroll to position [0, 0]
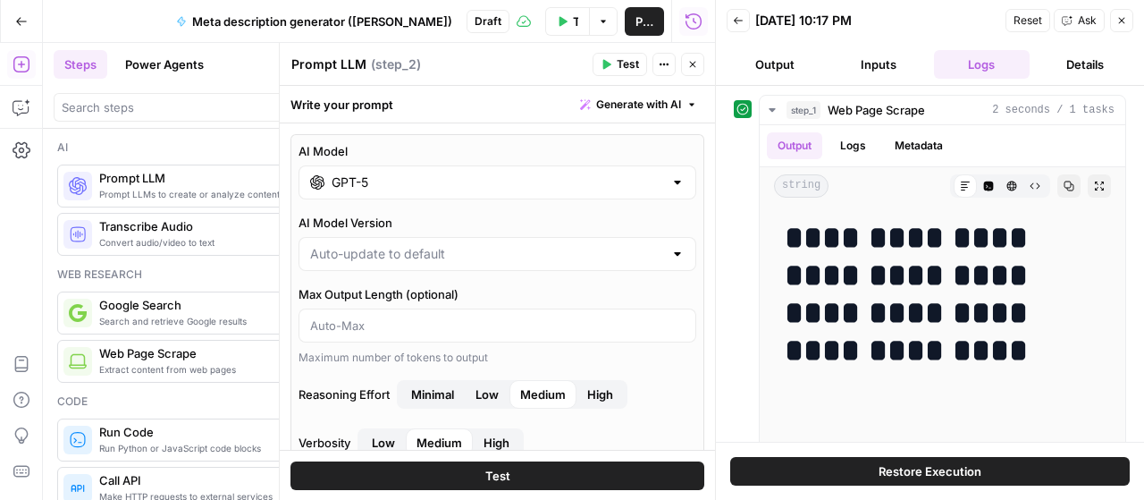
click at [690, 69] on icon "button" at bounding box center [692, 64] width 11 height 11
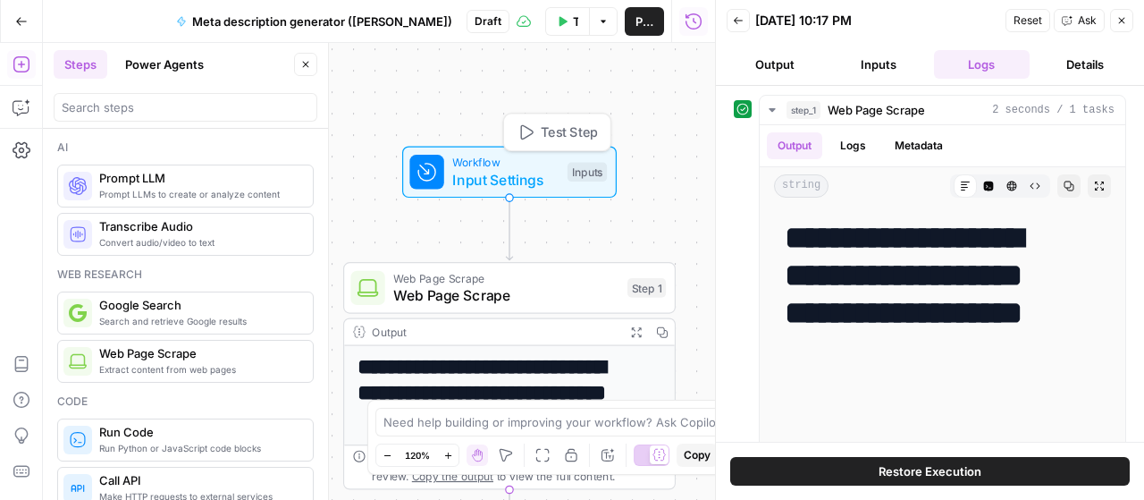
click at [565, 178] on div "Workflow Input Settings Inputs Test Step" at bounding box center [508, 172] width 198 height 37
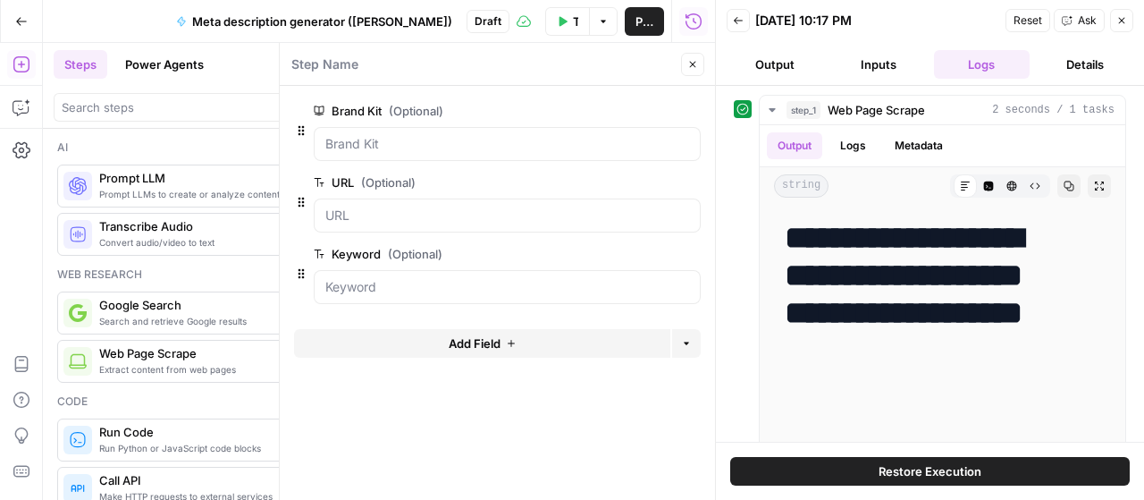
click at [860, 67] on button "Inputs" at bounding box center [878, 64] width 97 height 29
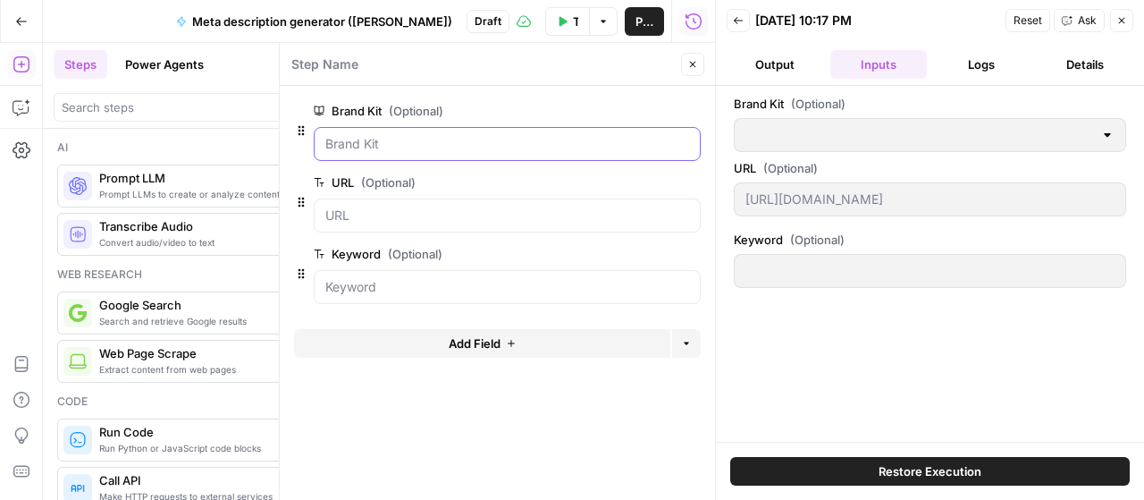
click at [552, 146] on Kit "Brand Kit (Optional)" at bounding box center [507, 144] width 364 height 18
click at [958, 474] on span "Restore Execution" at bounding box center [930, 471] width 103 height 18
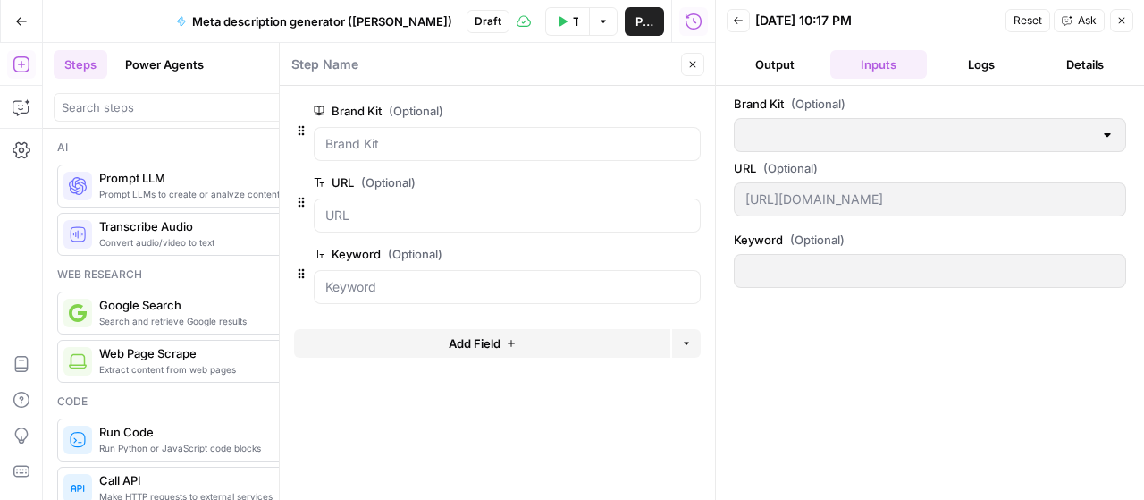
click at [426, 133] on div at bounding box center [507, 144] width 387 height 34
click at [436, 147] on Kit "Brand Kit (Optional)" at bounding box center [507, 144] width 364 height 18
click at [424, 169] on div at bounding box center [497, 166] width 407 height 11
click at [386, 147] on Kit "Brand Kit (Optional)" at bounding box center [507, 144] width 364 height 18
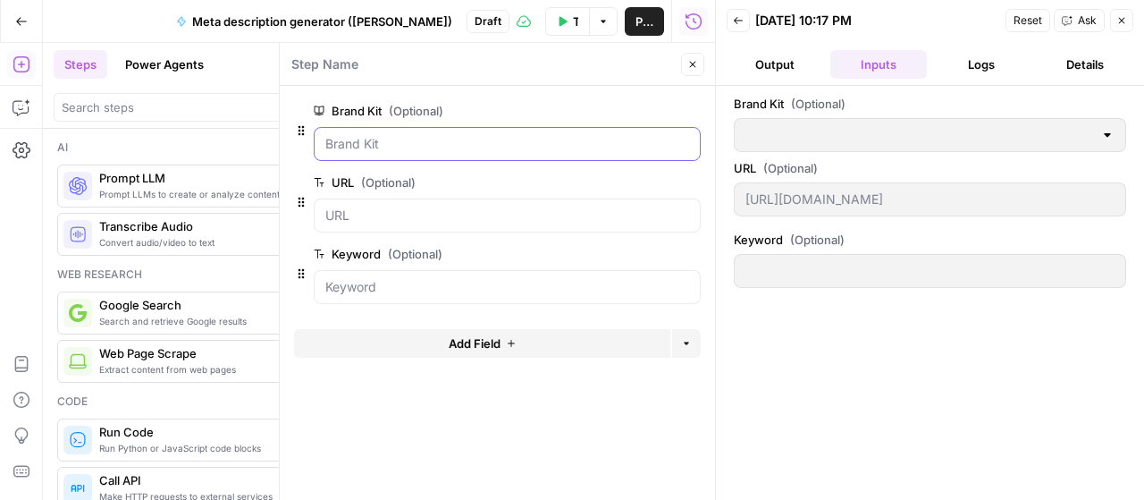
click at [400, 143] on Kit "Brand Kit (Optional)" at bounding box center [507, 144] width 364 height 18
click at [690, 74] on button "Close" at bounding box center [692, 64] width 23 height 23
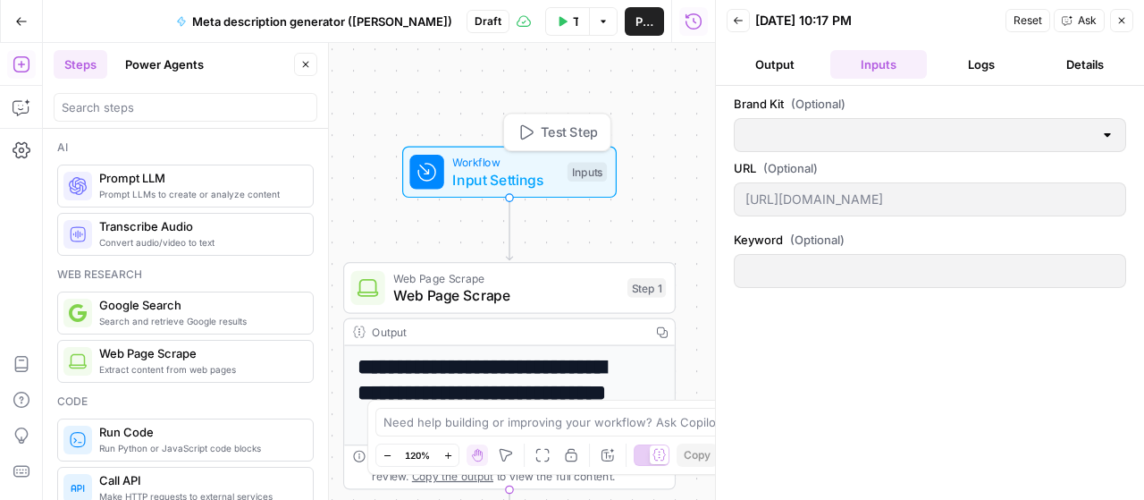
click at [560, 174] on div "Workflow Input Settings Inputs Test Step" at bounding box center [508, 172] width 198 height 37
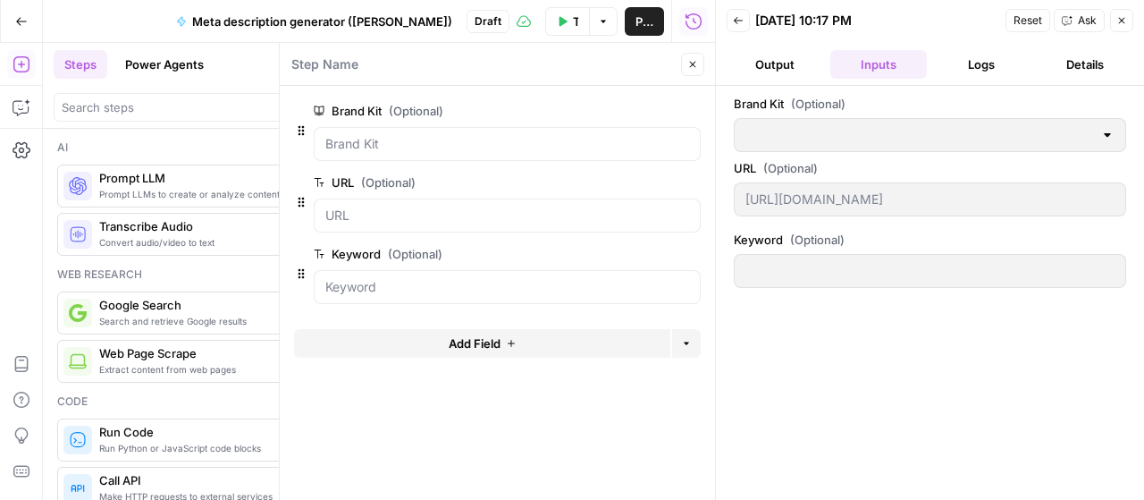
click at [393, 115] on span "(Optional)" at bounding box center [416, 111] width 55 height 18
click at [393, 135] on Kit "Brand Kit (Optional)" at bounding box center [507, 144] width 364 height 18
click at [399, 156] on div at bounding box center [507, 144] width 387 height 34
click at [644, 114] on span "edit field" at bounding box center [633, 111] width 39 height 14
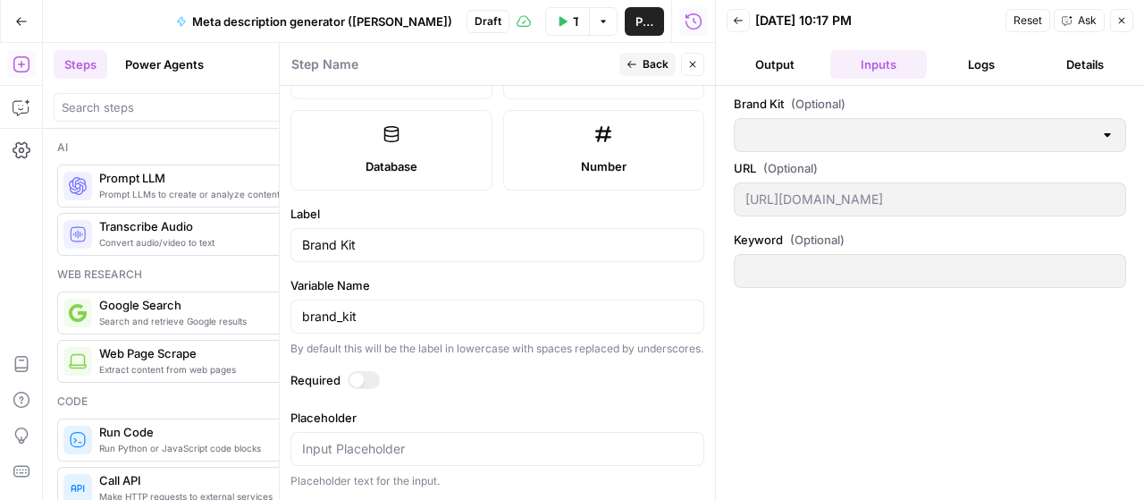
scroll to position [476, 0]
click at [391, 228] on div "Brand Kit" at bounding box center [497, 245] width 414 height 34
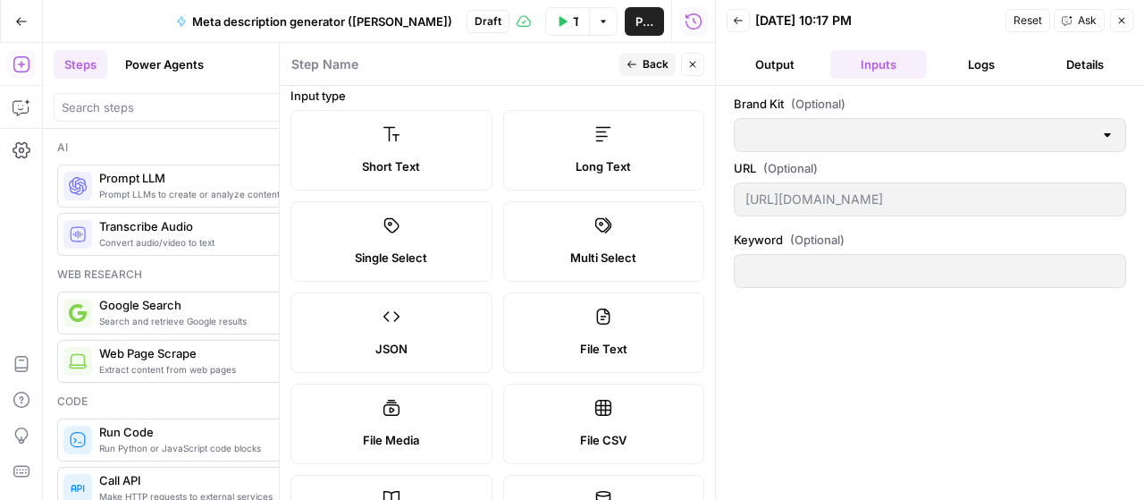
scroll to position [0, 0]
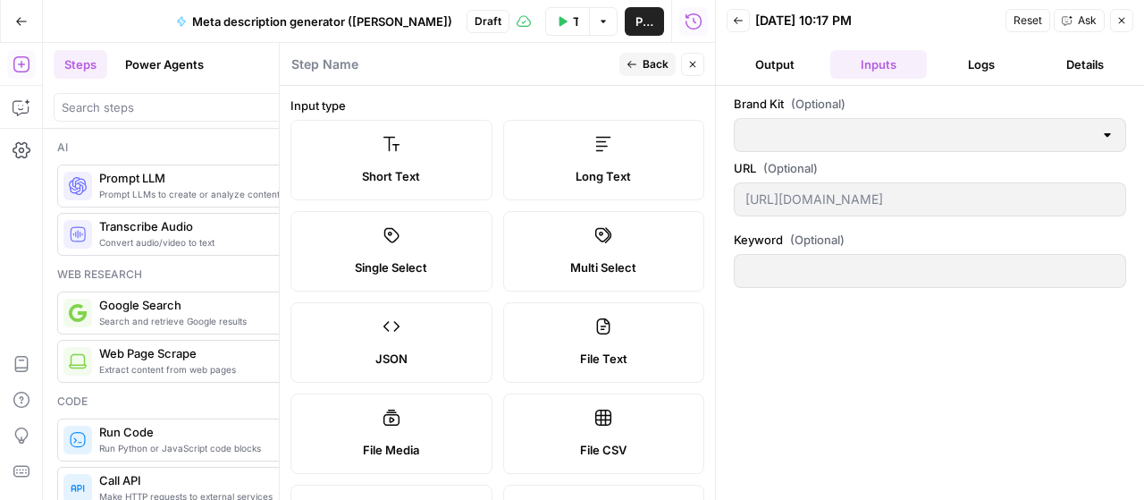
click at [647, 71] on span "Back" at bounding box center [656, 64] width 26 height 16
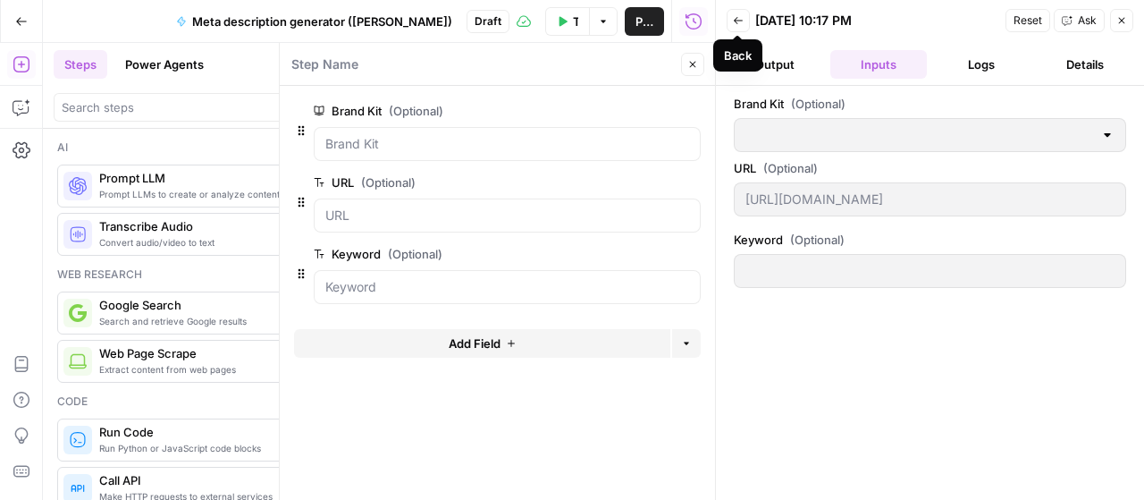
click at [729, 21] on button "Back" at bounding box center [738, 20] width 23 height 23
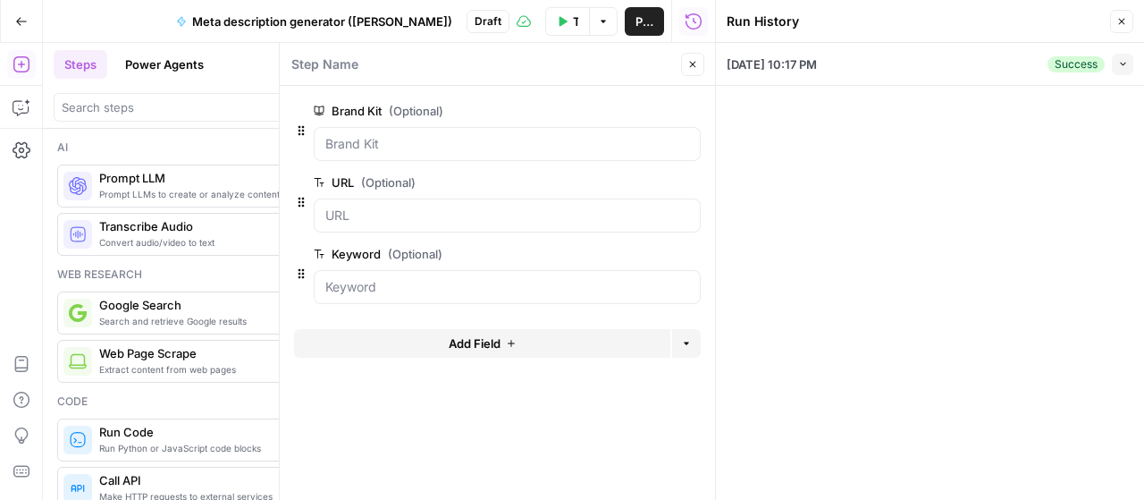
click at [1124, 67] on icon "button" at bounding box center [1123, 64] width 10 height 10
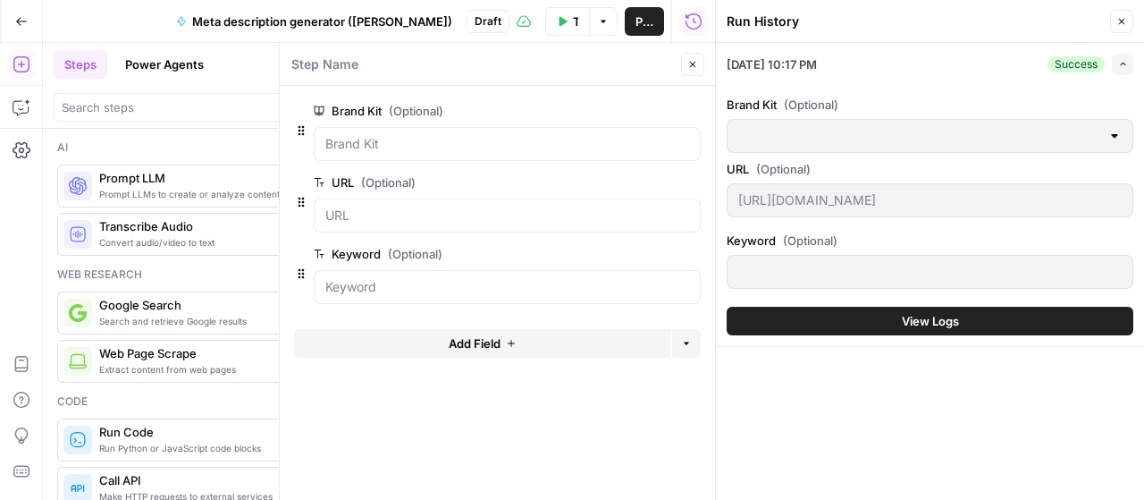
click at [1124, 67] on icon "button" at bounding box center [1123, 64] width 10 height 10
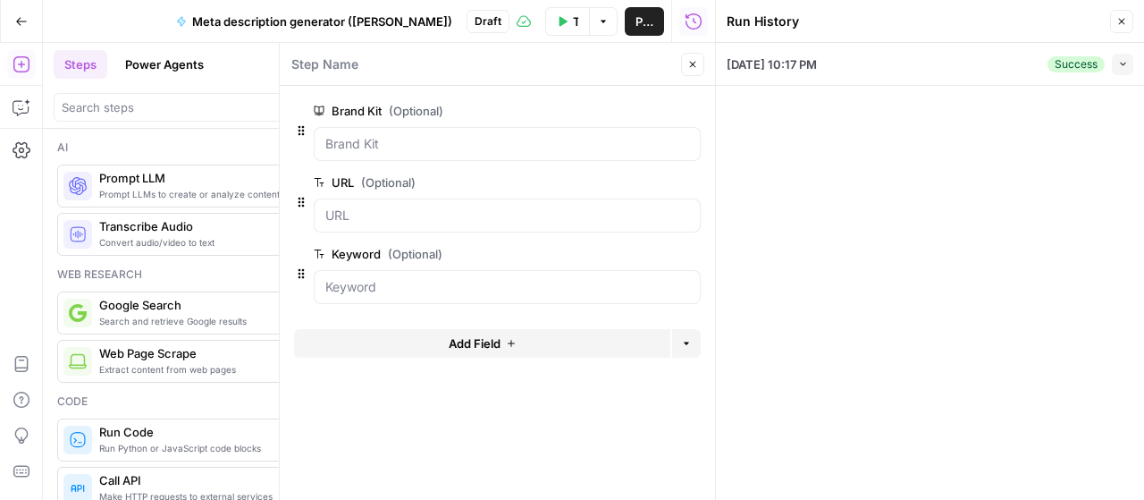
click at [1131, 17] on button "Close" at bounding box center [1121, 21] width 23 height 23
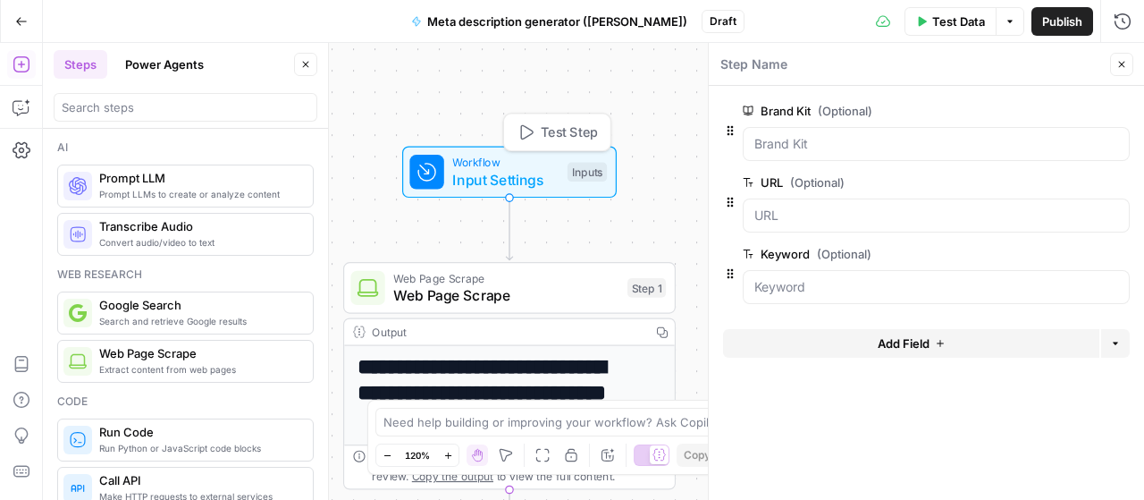
click at [598, 181] on div "Workflow Input Settings Inputs Test Step" at bounding box center [508, 172] width 198 height 37
click at [846, 122] on div "Brand Kit (Optional) edit field Delete group" at bounding box center [936, 130] width 387 height 61
click at [862, 147] on Kit "Brand Kit (Optional)" at bounding box center [936, 144] width 364 height 18
click at [857, 149] on Kit "Brand Kit (Optional)" at bounding box center [936, 144] width 364 height 18
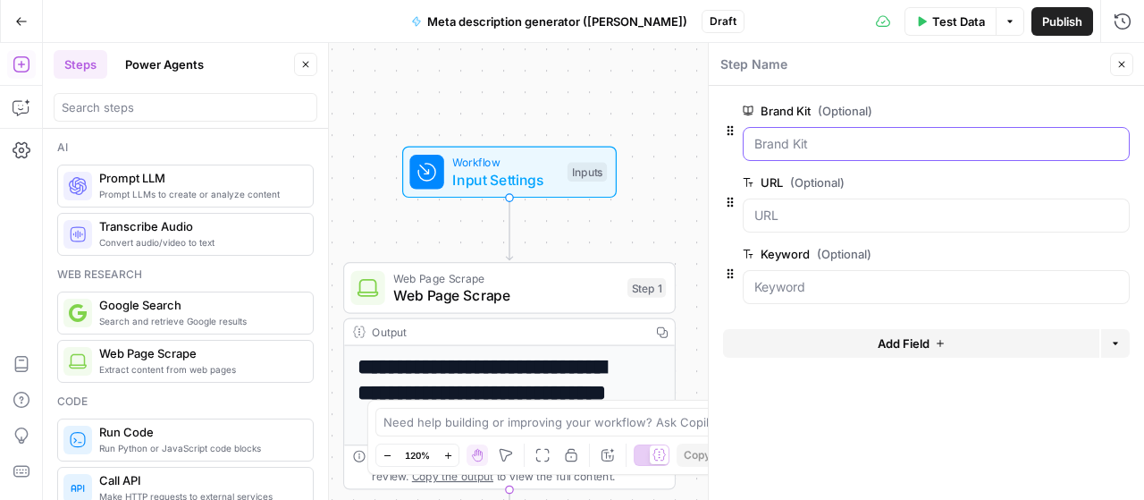
click at [857, 149] on Kit "Brand Kit (Optional)" at bounding box center [936, 144] width 364 height 18
click at [1065, 109] on span "edit field" at bounding box center [1062, 111] width 39 height 14
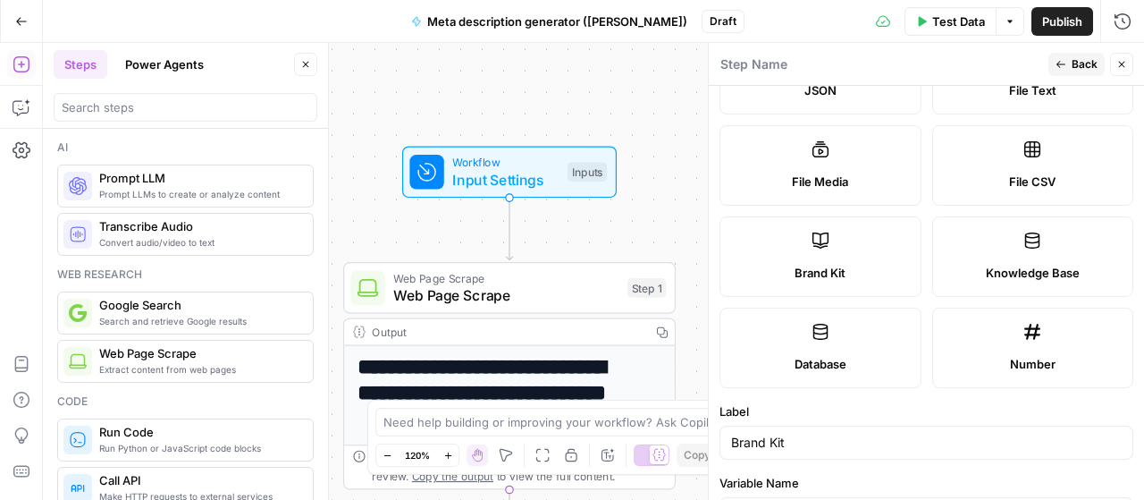
scroll to position [476, 0]
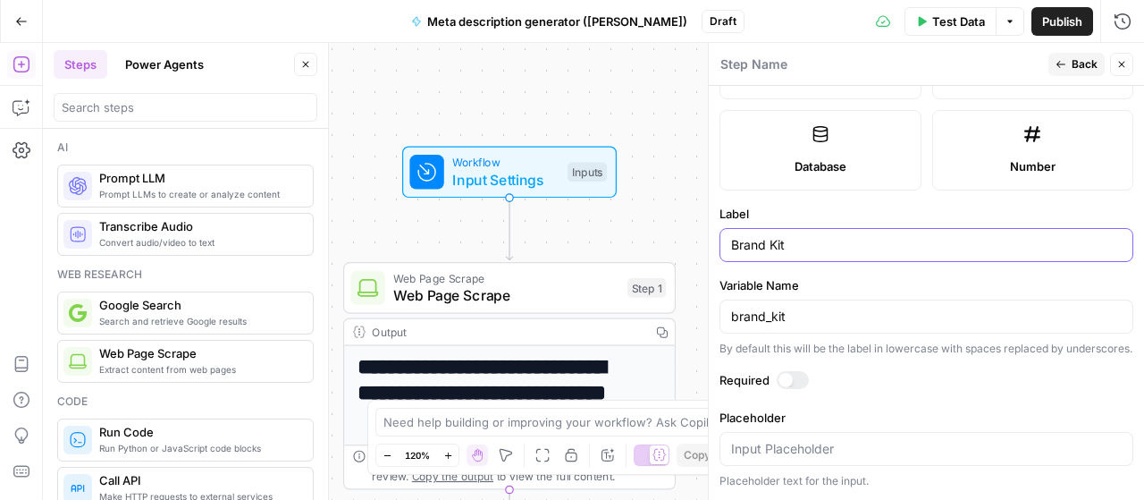
click at [835, 236] on input "Brand Kit" at bounding box center [926, 245] width 391 height 18
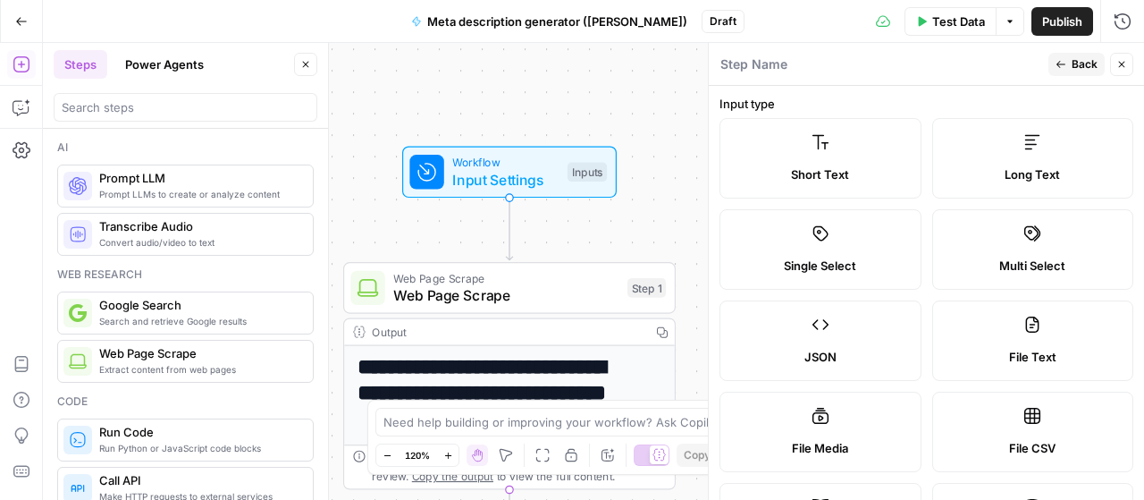
scroll to position [0, 0]
click at [1067, 72] on button "Back" at bounding box center [1076, 64] width 56 height 23
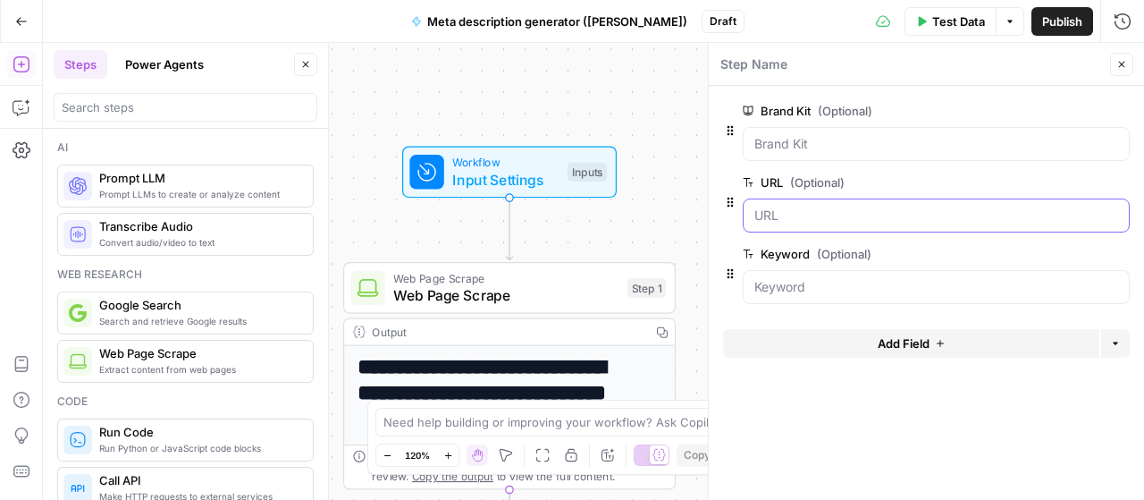
click at [782, 223] on input "URL (Optional)" at bounding box center [936, 215] width 364 height 18
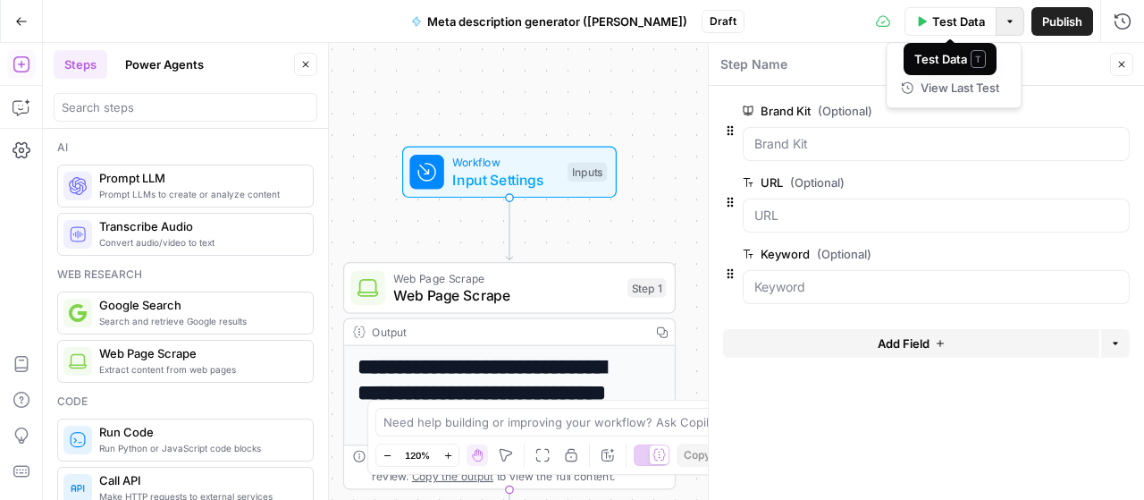
click at [1006, 14] on button "Options" at bounding box center [1010, 21] width 29 height 29
click at [946, 14] on span "Test Data" at bounding box center [958, 22] width 53 height 18
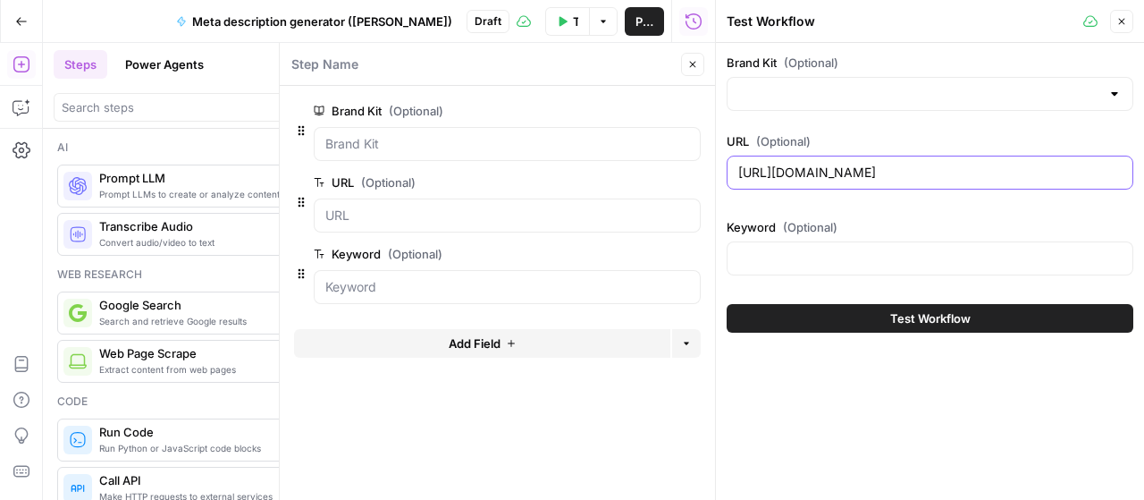
click at [879, 175] on input "[URL][DOMAIN_NAME]" at bounding box center [929, 173] width 383 height 18
click at [880, 74] on div "Brand Kit (Optional)" at bounding box center [930, 82] width 407 height 57
click at [915, 99] on input "Brand Kit (Optional)" at bounding box center [919, 94] width 362 height 18
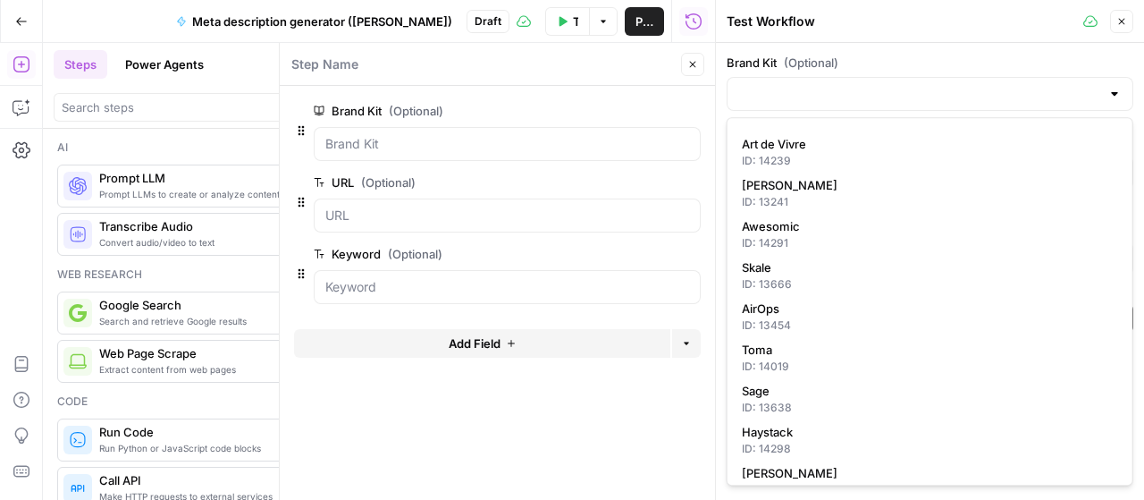
scroll to position [1209, 0]
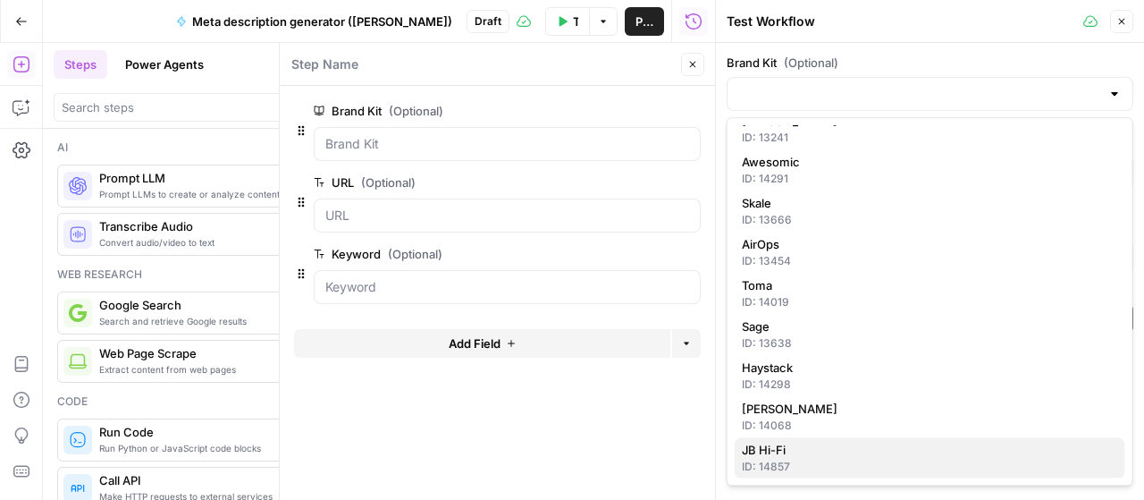
click at [817, 464] on div "ID: 14857" at bounding box center [930, 467] width 376 height 16
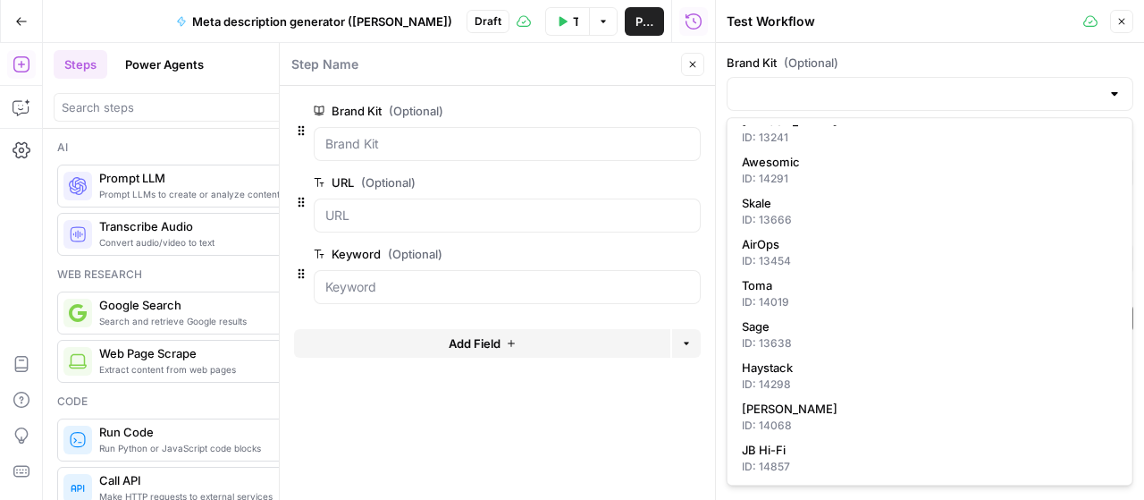
type input "JB Hi-Fi"
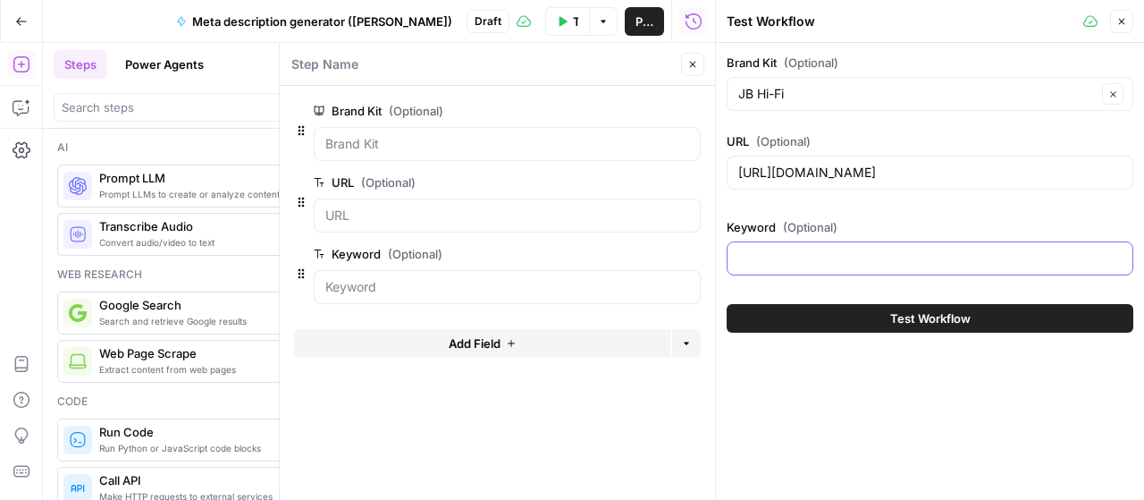
click at [938, 260] on input "Keyword (Optional)" at bounding box center [929, 258] width 383 height 18
drag, startPoint x: 1037, startPoint y: 166, endPoint x: 1157, endPoint y: 167, distance: 119.8
click at [1143, 167] on html "**********" at bounding box center [572, 250] width 1144 height 500
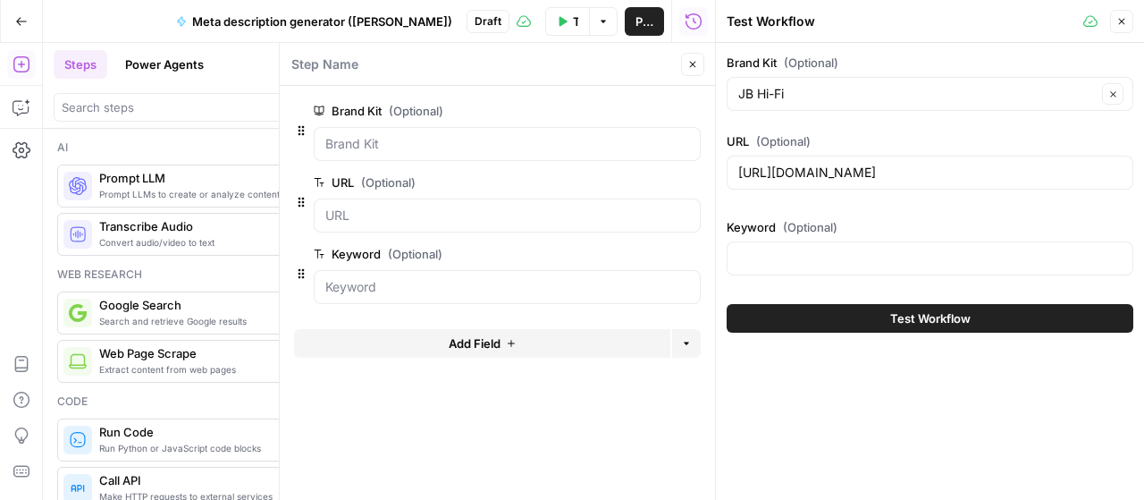
click at [976, 265] on div at bounding box center [930, 258] width 407 height 34
type input "c"
type input "desktop pcs"
click at [999, 309] on button "Test Workflow" at bounding box center [930, 318] width 407 height 29
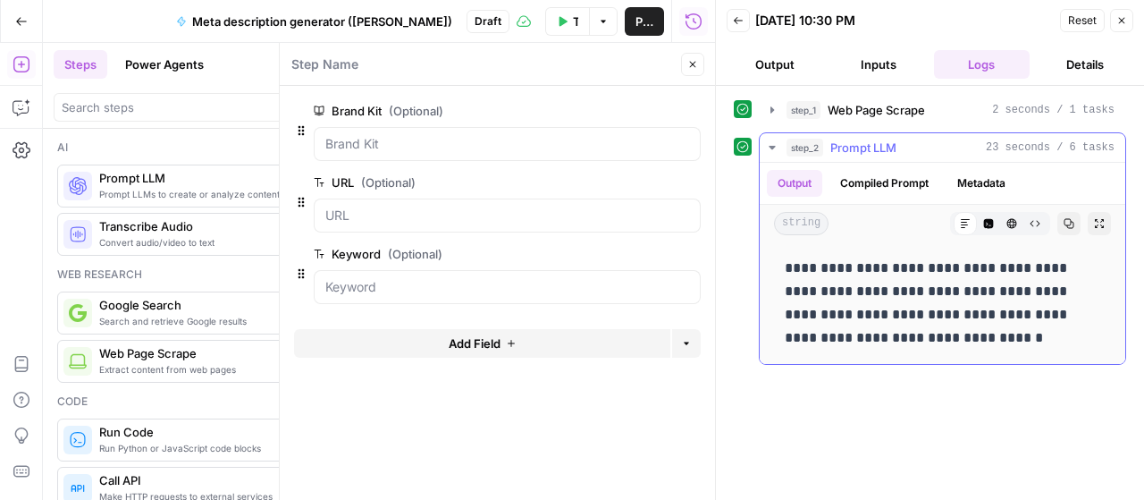
click at [893, 187] on button "Compiled Prompt" at bounding box center [884, 183] width 110 height 27
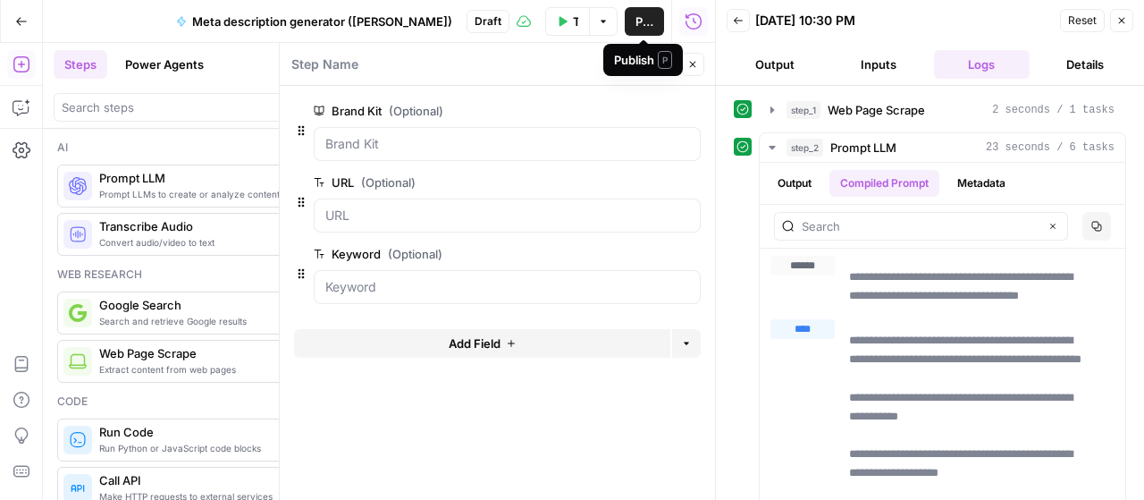
click at [646, 8] on button "Publish" at bounding box center [644, 21] width 39 height 29
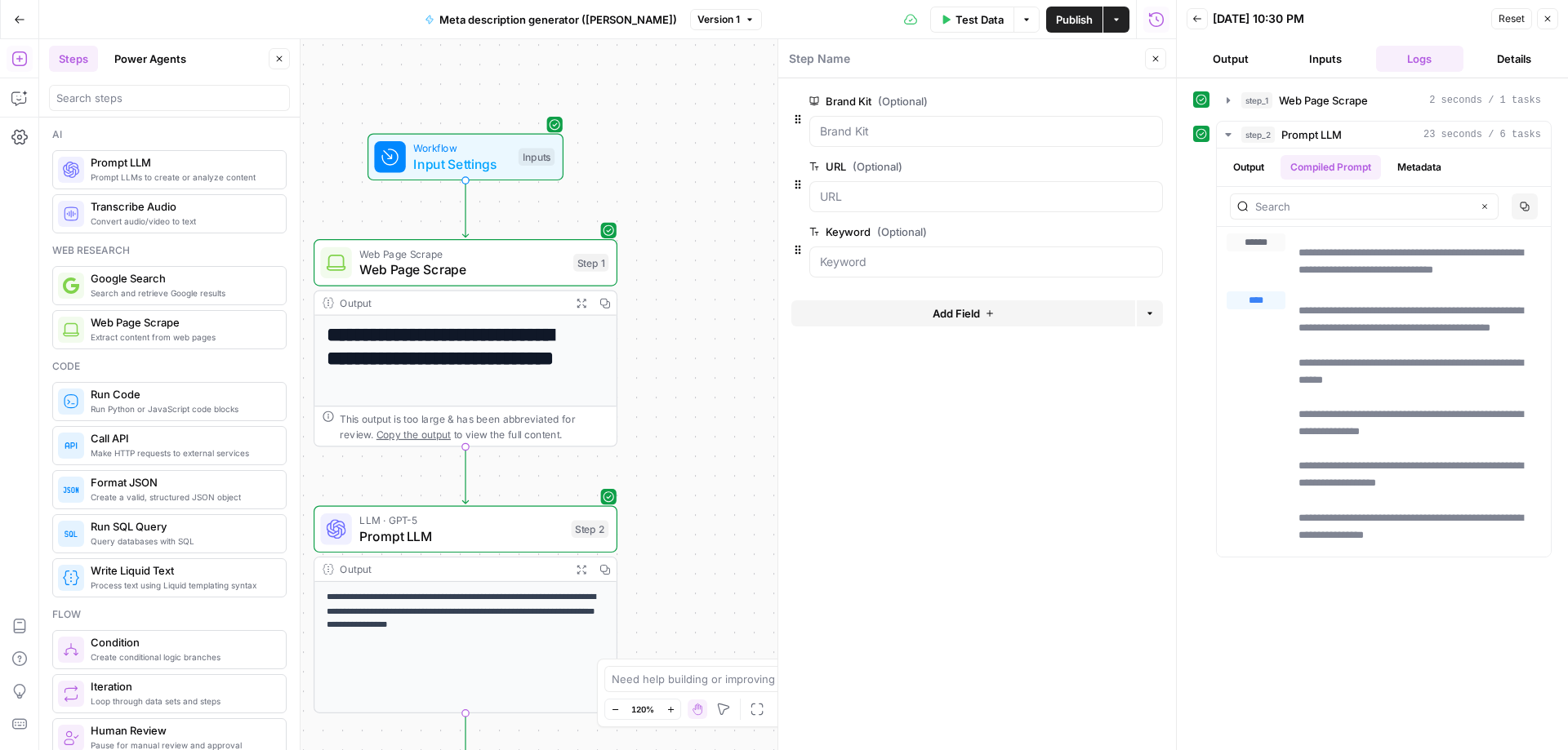
click at [788, 12] on div "Test Data Options Publish Actions Run History" at bounding box center [969, 19] width 415 height 38
click at [1044, 18] on button "Back" at bounding box center [1197, 18] width 21 height 21
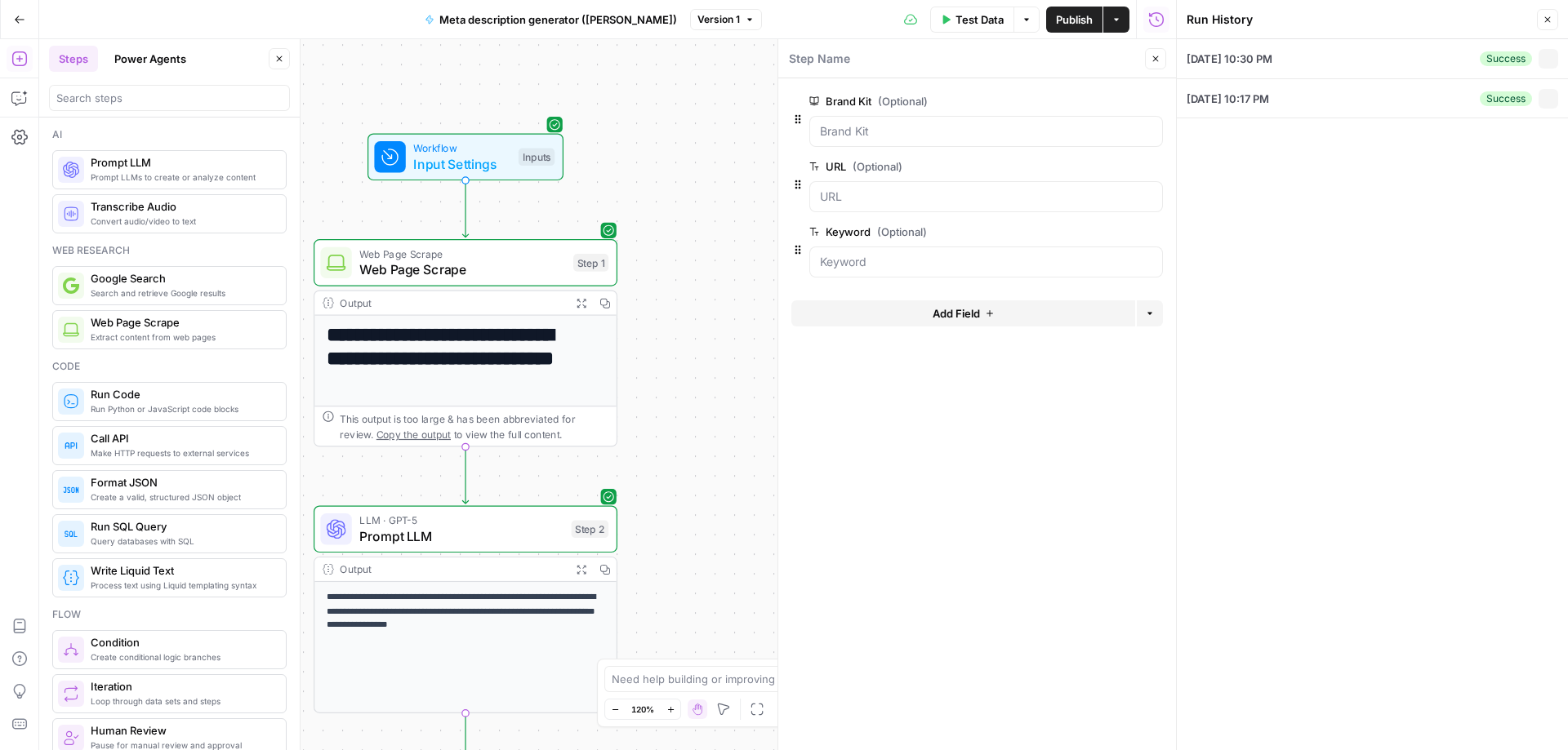
type input "JB Hi-Fi"
type input "[URL][DOMAIN_NAME]"
type input "desktop pcs"
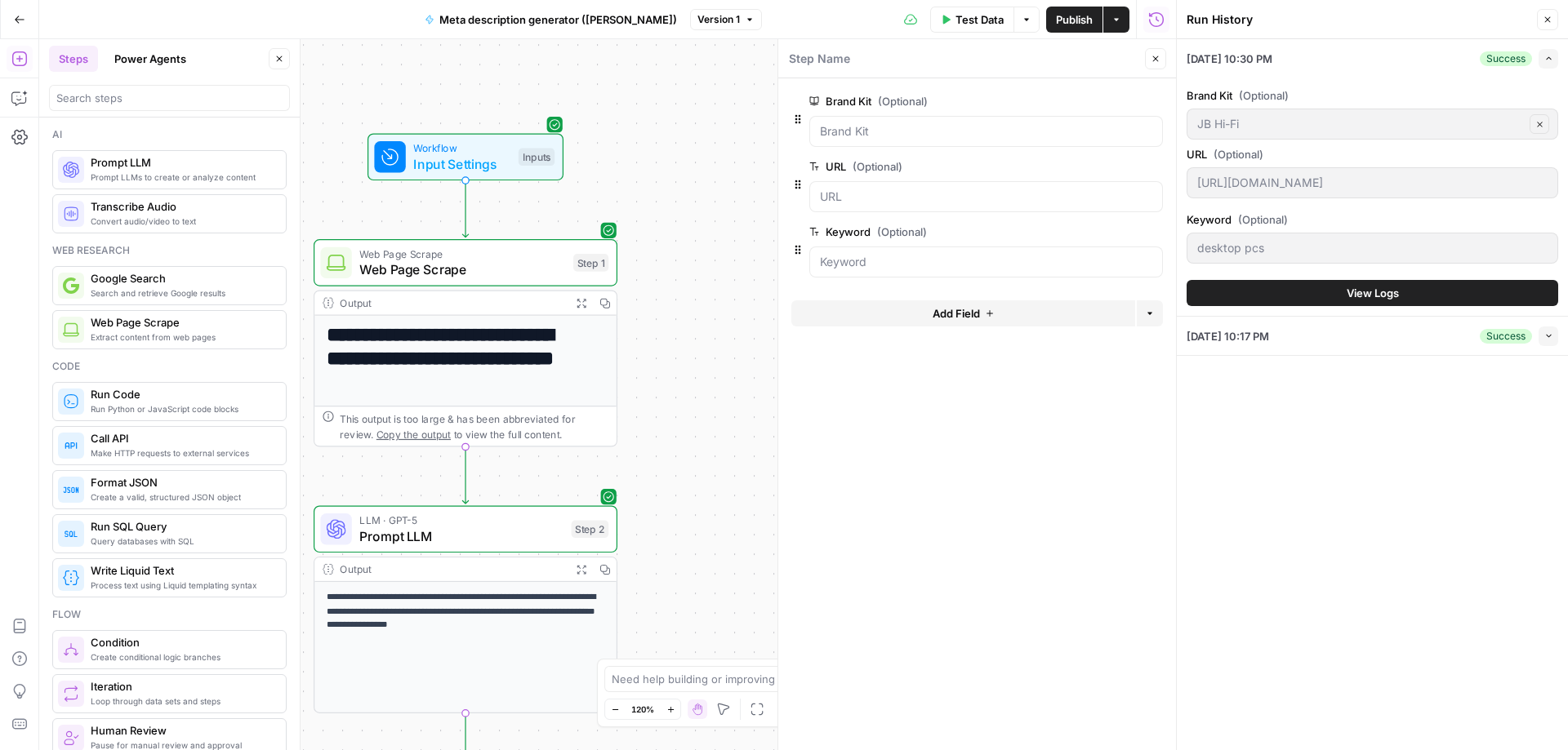
click at [742, 326] on div "**********" at bounding box center [608, 395] width 1137 height 712
click at [697, 18] on span "Version 1" at bounding box center [718, 19] width 42 height 15
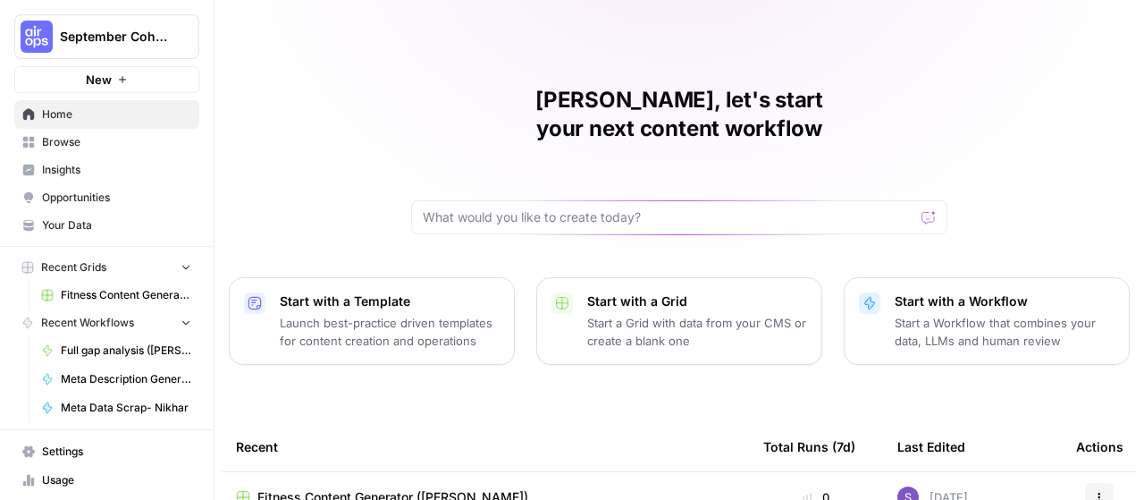
click at [98, 56] on button "September Cohort" at bounding box center [106, 36] width 185 height 45
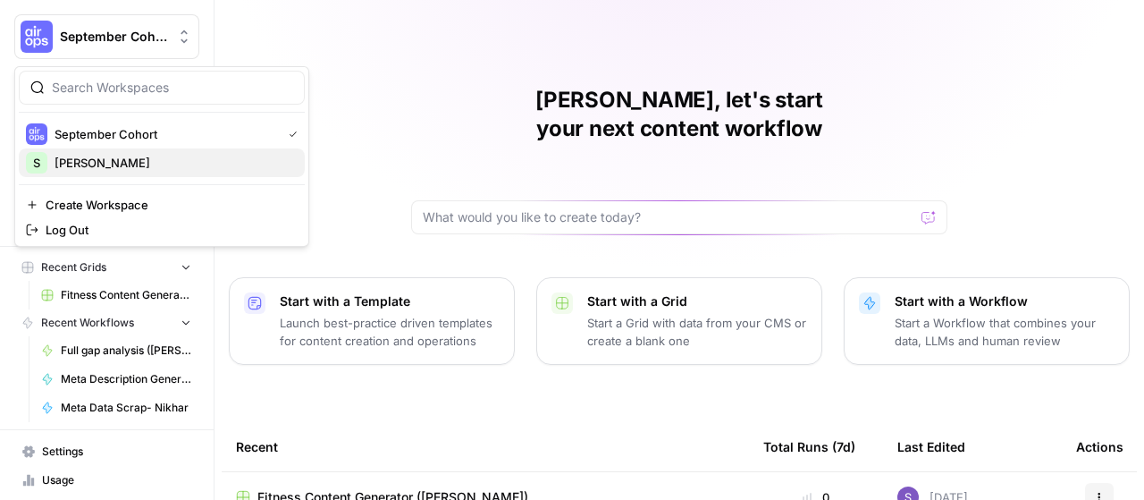
click at [184, 169] on span "[PERSON_NAME]" at bounding box center [173, 163] width 236 height 18
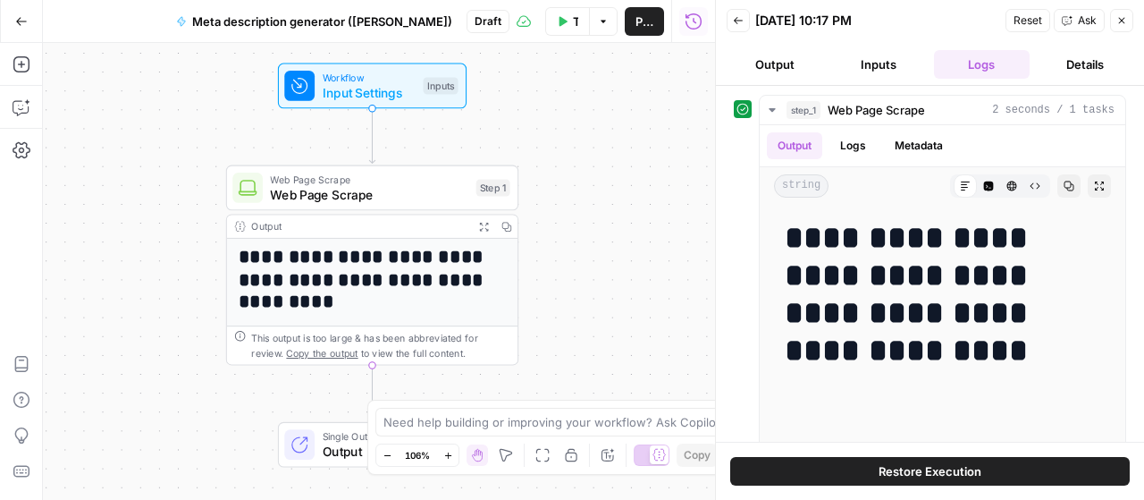
click at [12, 25] on button "Go Back" at bounding box center [21, 21] width 32 height 32
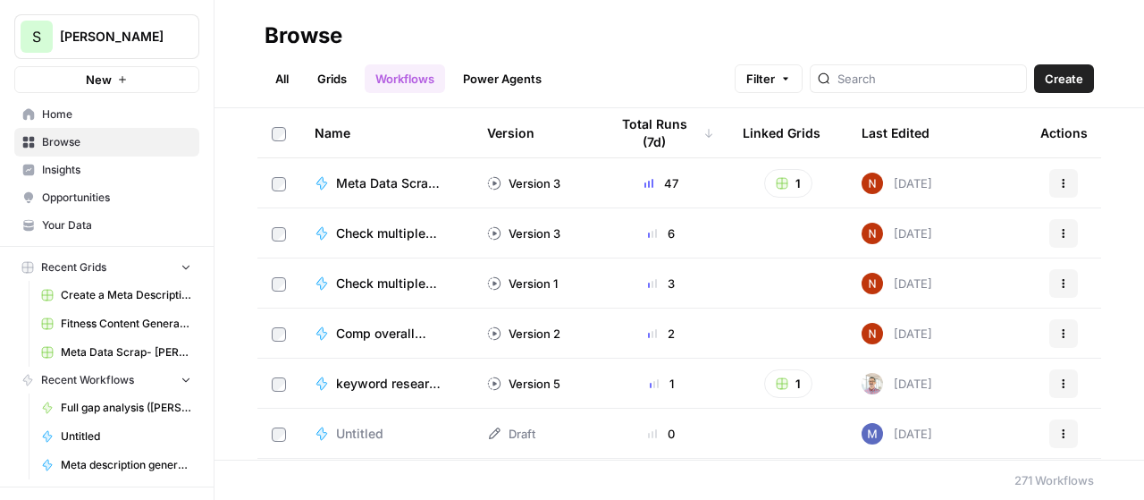
click at [94, 223] on span "Your Data" at bounding box center [116, 225] width 149 height 16
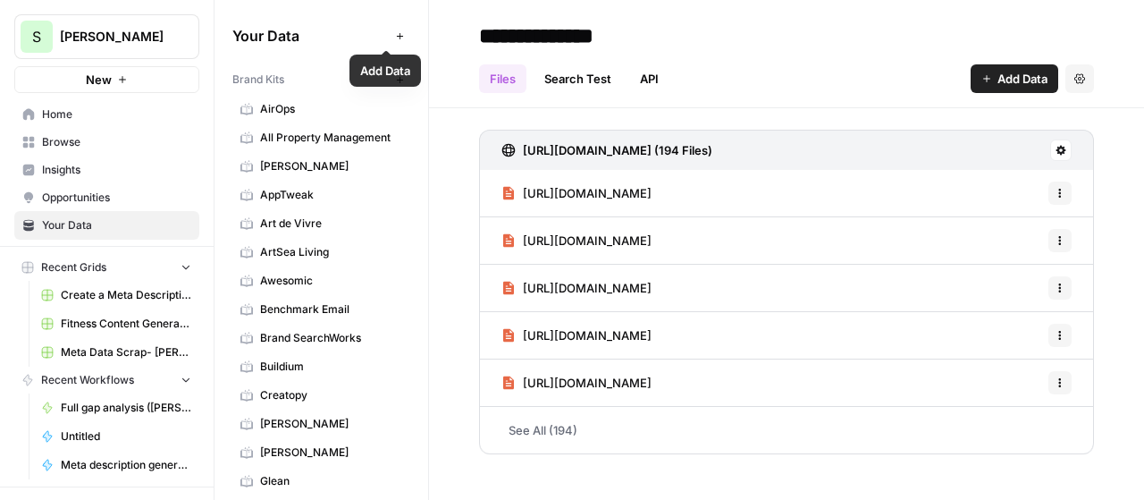
click at [396, 33] on icon "button" at bounding box center [399, 35] width 6 height 6
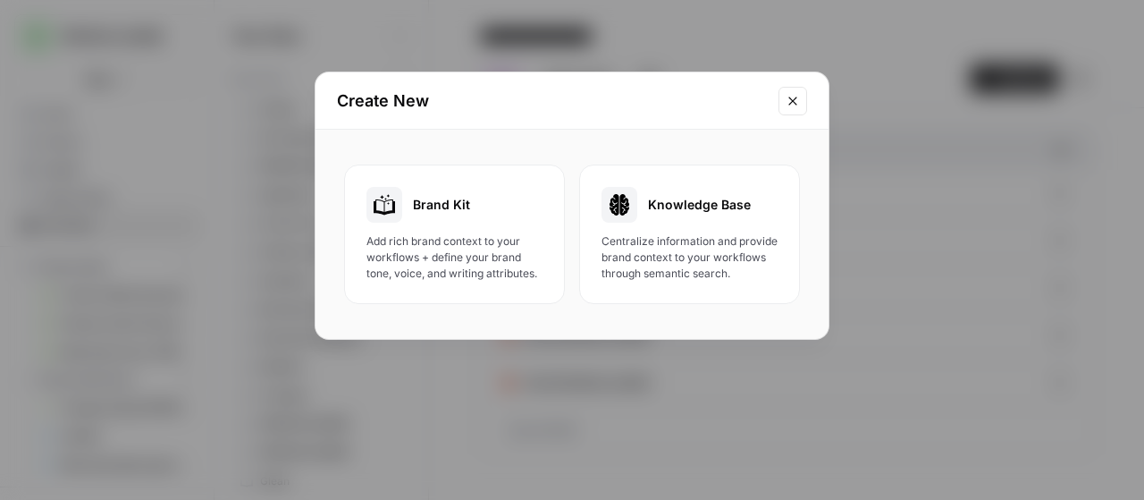
click at [726, 278] on span "Centralize information and provide brand context to your workflows through sema…" at bounding box center [690, 257] width 176 height 48
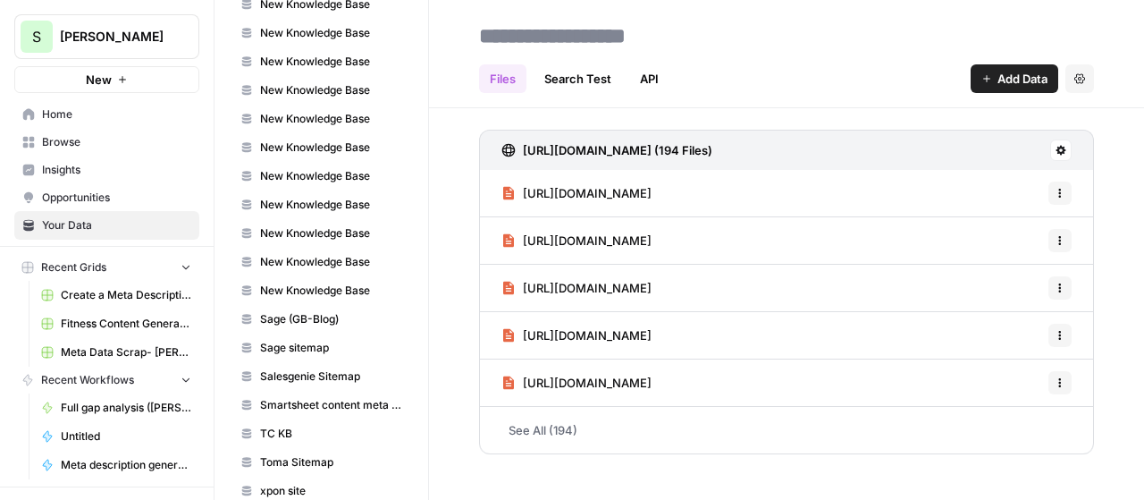
scroll to position [1761, 0]
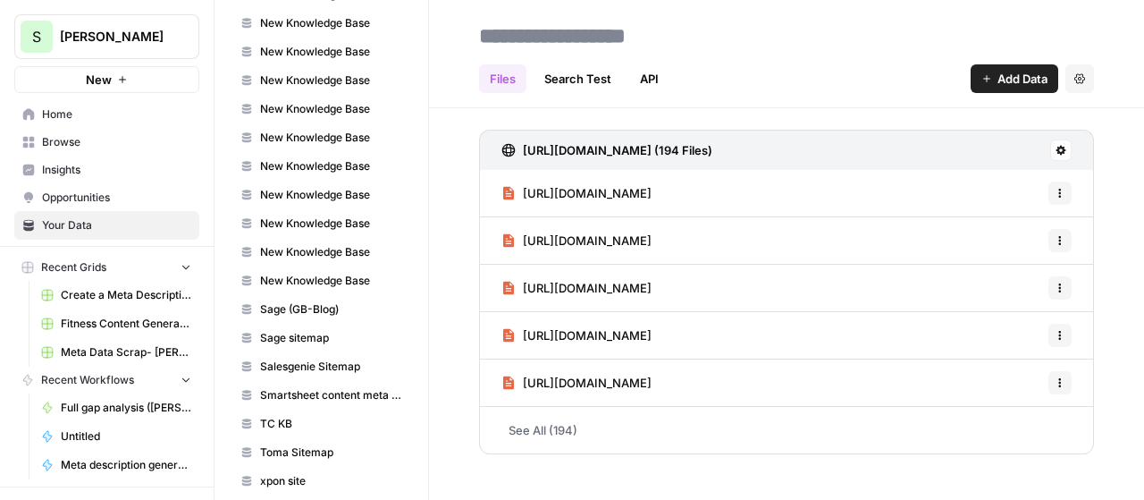
click at [370, 416] on span "TC KB" at bounding box center [331, 424] width 142 height 16
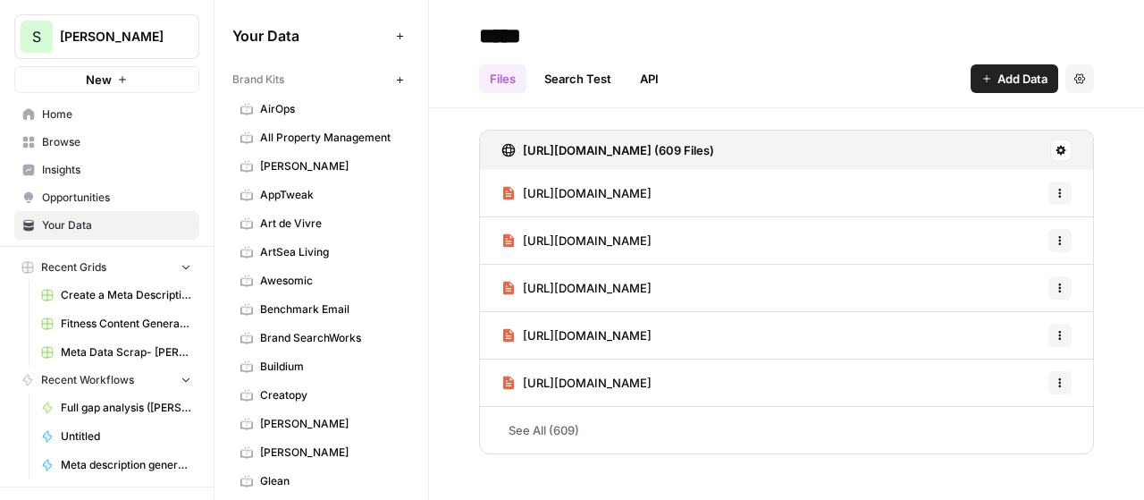
drag, startPoint x: 304, startPoint y: 32, endPoint x: 320, endPoint y: 38, distance: 17.3
click at [304, 32] on span "Your Data" at bounding box center [310, 35] width 156 height 21
click at [395, 32] on icon "button" at bounding box center [400, 36] width 10 height 10
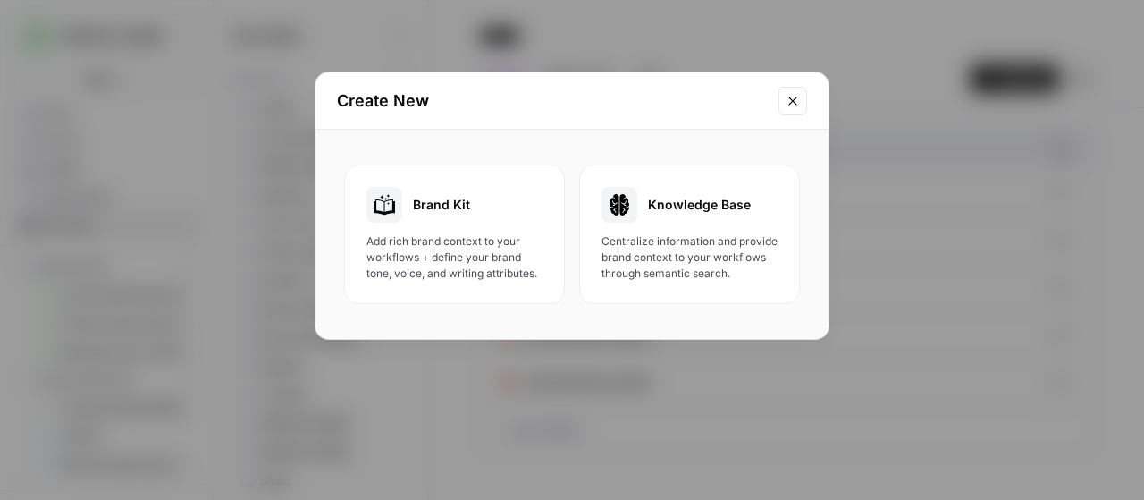
click at [528, 288] on button "Brand Kit Add rich brand context to your workflows + define your brand tone, vo…" at bounding box center [454, 233] width 221 height 139
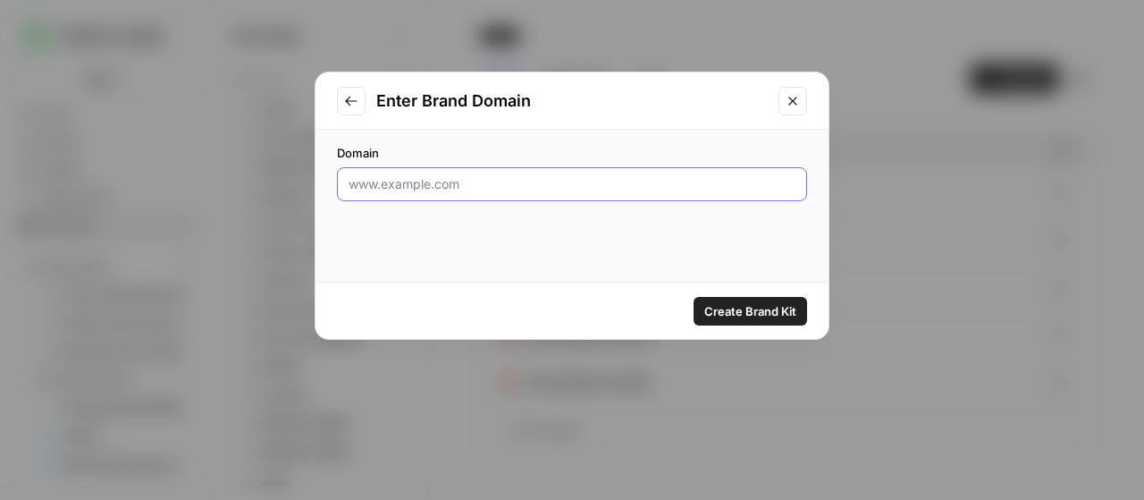
click at [627, 192] on input "Domain" at bounding box center [572, 184] width 447 height 18
paste input "https://tilecloud.com.au/"
click at [599, 175] on input "https://tilecloud.com.au/" at bounding box center [572, 184] width 447 height 18
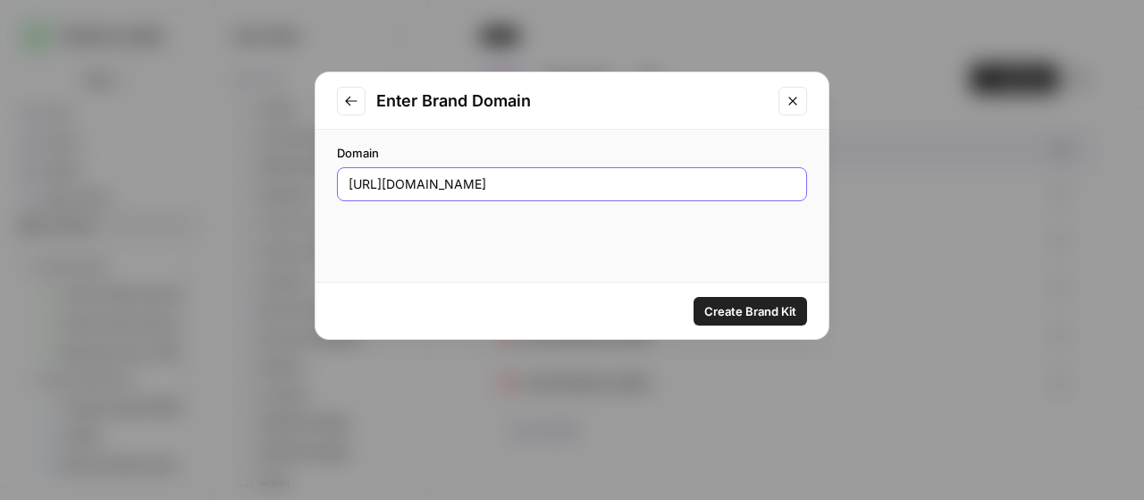
paste input "www.jbhifi"
type input "https://www.jbhifi.com.au/"
click at [754, 307] on span "Create Brand Kit" at bounding box center [750, 311] width 92 height 18
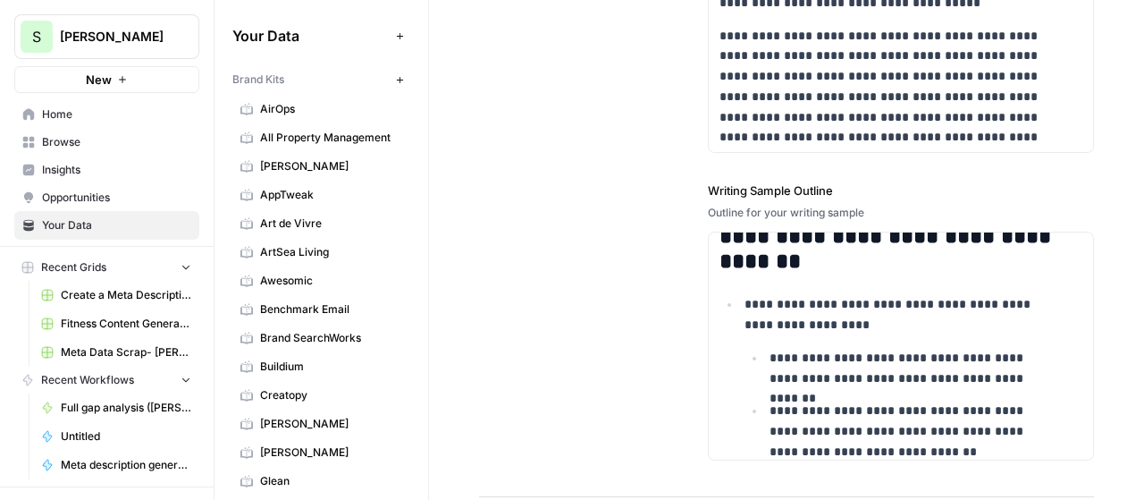
scroll to position [1623, 0]
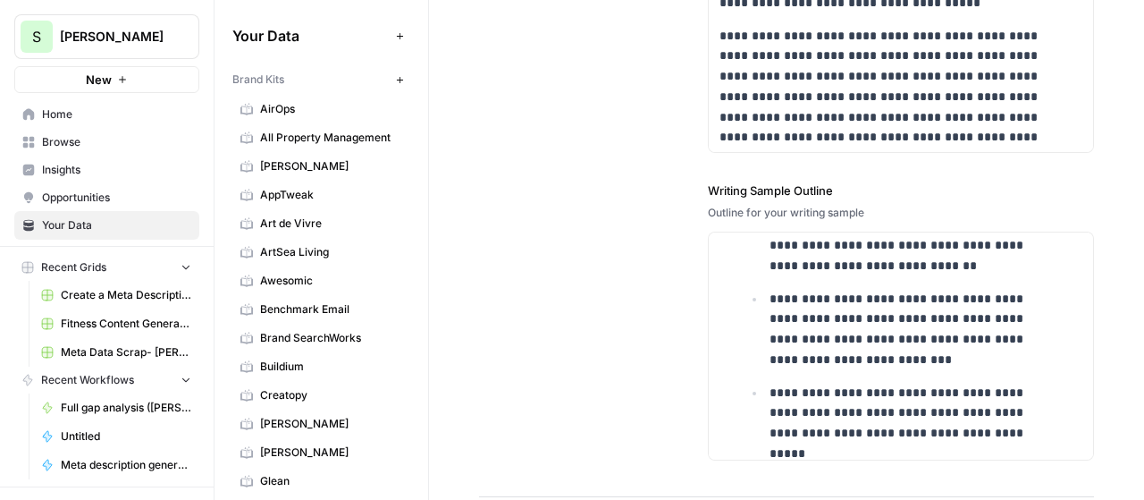
click at [613, 197] on div "**********" at bounding box center [786, 55] width 615 height 884
